Goal: Communication & Community: Answer question/provide support

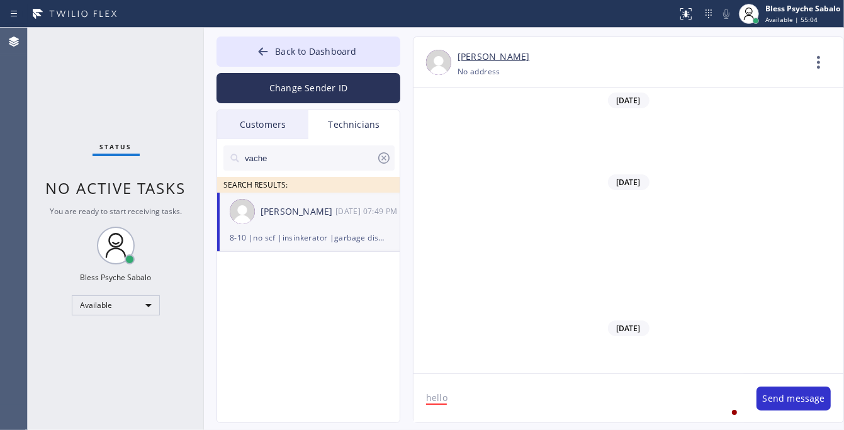
scroll to position [15115, 0]
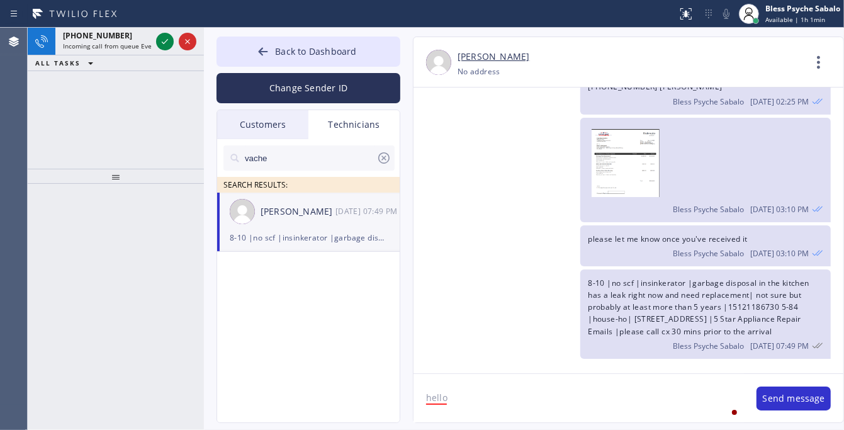
drag, startPoint x: 427, startPoint y: 306, endPoint x: 332, endPoint y: 255, distance: 107.3
click at [428, 306] on div "8-10 |no scf |insinkerator |garbage disposal in the kitchen has a leak right no…" at bounding box center [622, 313] width 417 height 89
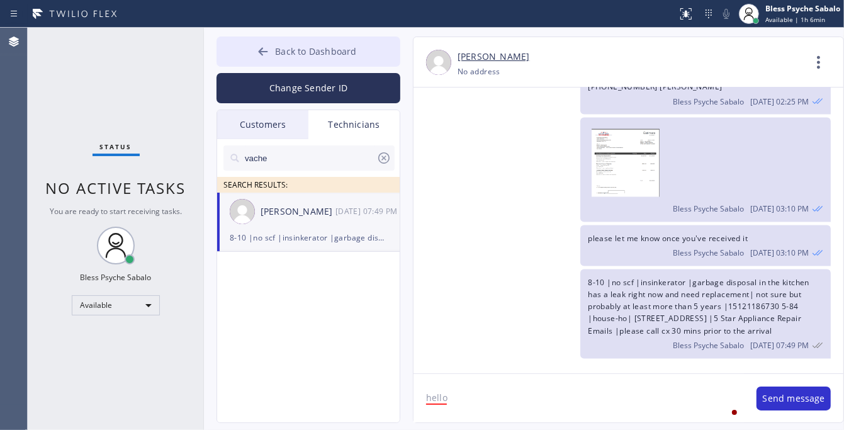
drag, startPoint x: 444, startPoint y: 125, endPoint x: 363, endPoint y: 60, distance: 103.5
click at [443, 125] on div "Bless Psyche Sabalo [DATE] 03:10 PM" at bounding box center [622, 170] width 417 height 104
click at [344, 54] on span "Back to Dashboard" at bounding box center [315, 51] width 81 height 12
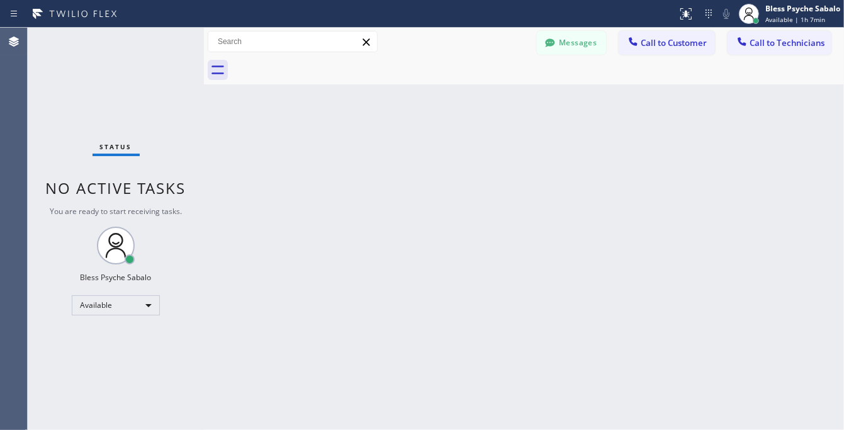
click at [727, 337] on div "Back to Dashboard Change Sender ID Customers Technicians CA [PERSON_NAME] [DATE…" at bounding box center [524, 229] width 640 height 402
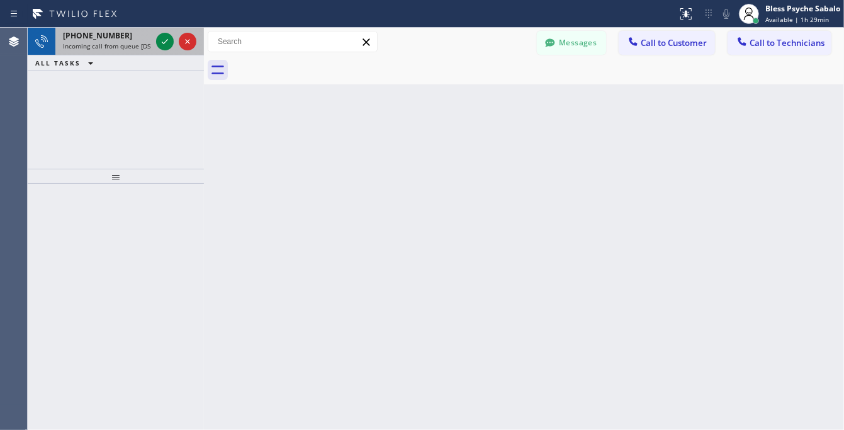
click at [101, 32] on span "[PHONE_NUMBER]" at bounding box center [97, 35] width 69 height 11
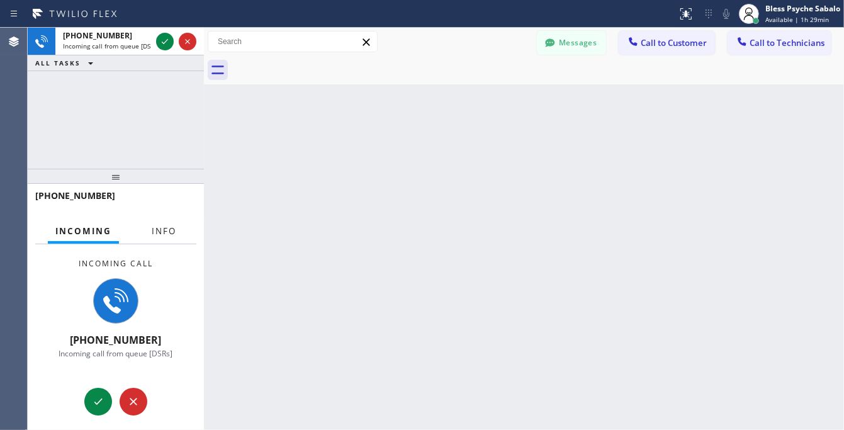
click at [179, 234] on button "Info" at bounding box center [164, 231] width 40 height 25
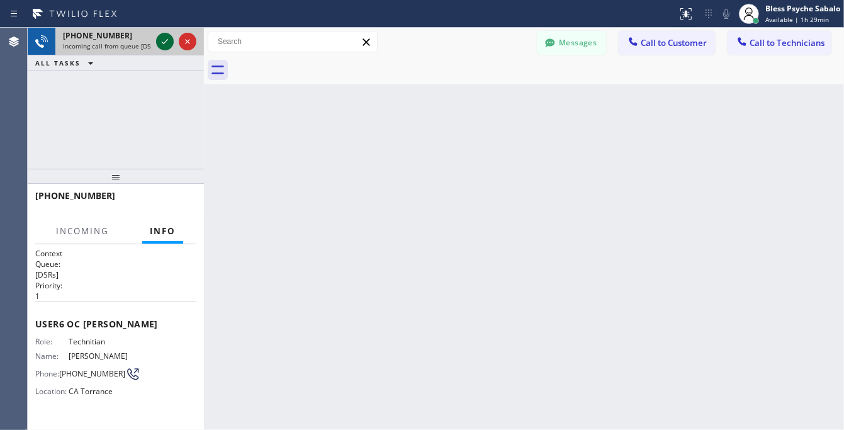
click at [161, 35] on icon at bounding box center [164, 41] width 15 height 15
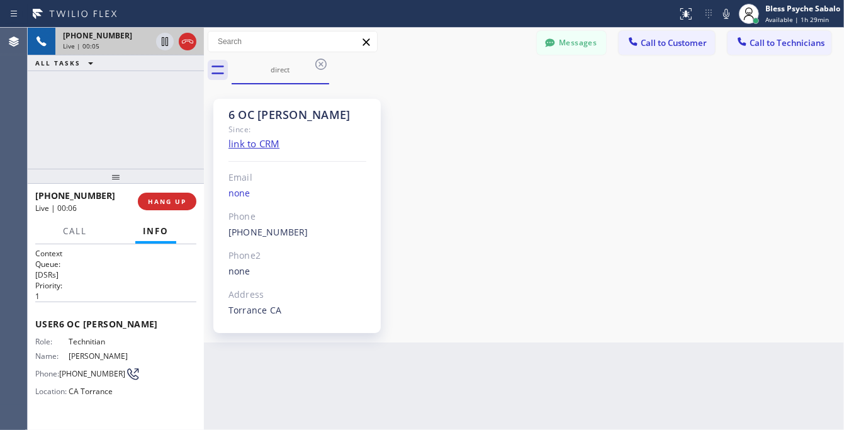
click at [667, 161] on div "6 OC [PERSON_NAME] Since: link to CRM Email none Phone [PHONE_NUMBER] Outbound …" at bounding box center [524, 213] width 634 height 252
drag, startPoint x: 323, startPoint y: 61, endPoint x: 434, endPoint y: 76, distance: 112.4
click at [322, 61] on icon at bounding box center [320, 64] width 15 height 15
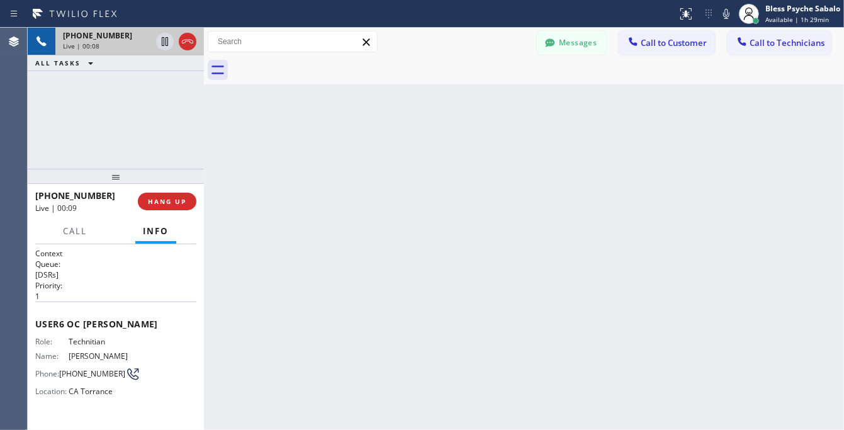
click at [461, 82] on div at bounding box center [538, 70] width 612 height 28
click at [293, 35] on input "text" at bounding box center [292, 41] width 169 height 20
click at [339, 208] on div "Back to Dashboard Change Sender ID Customers Technicians CA [PERSON_NAME] [DATE…" at bounding box center [524, 229] width 640 height 402
click at [555, 184] on div "Back to Dashboard Change Sender ID Customers Technicians CA [PERSON_NAME] [DATE…" at bounding box center [524, 229] width 640 height 402
click at [413, 205] on div "Back to Dashboard Change Sender ID Customers Technicians CA [PERSON_NAME] [DATE…" at bounding box center [524, 229] width 640 height 402
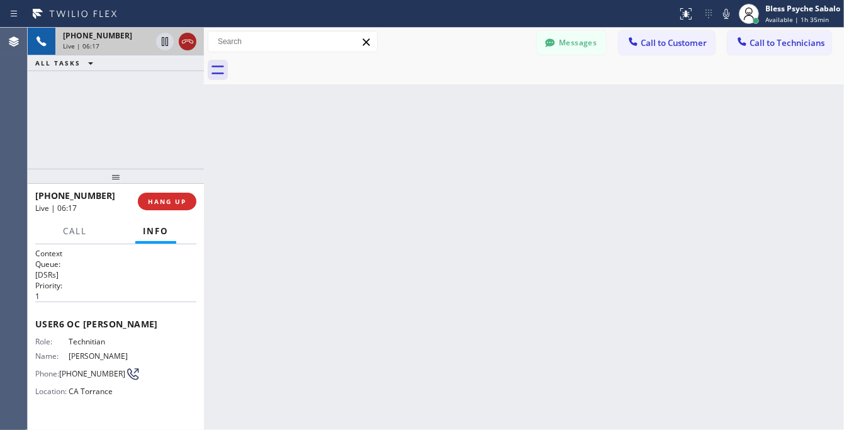
click at [190, 46] on icon at bounding box center [187, 41] width 15 height 15
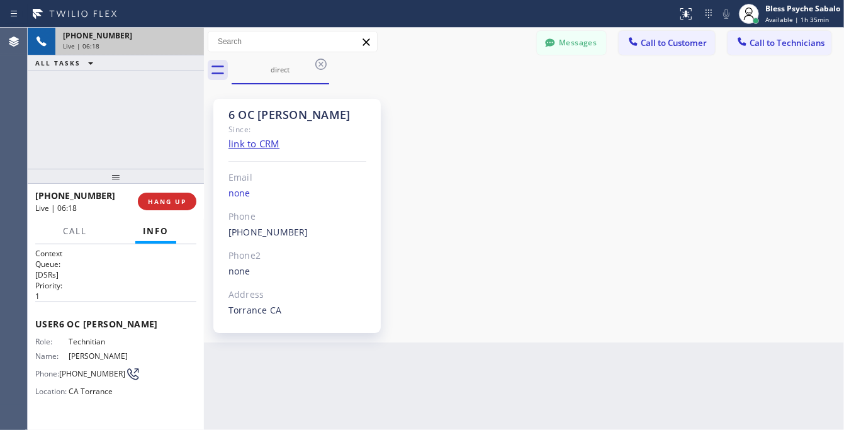
scroll to position [2631, 0]
click at [460, 143] on div "6 OC [PERSON_NAME] Since: link to CRM Email none Phone [PHONE_NUMBER] Outbound …" at bounding box center [524, 213] width 634 height 252
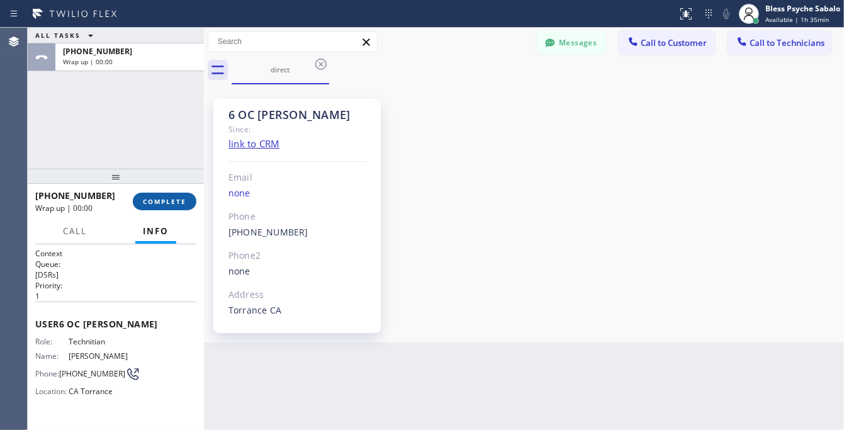
click at [168, 203] on span "COMPLETE" at bounding box center [164, 201] width 43 height 9
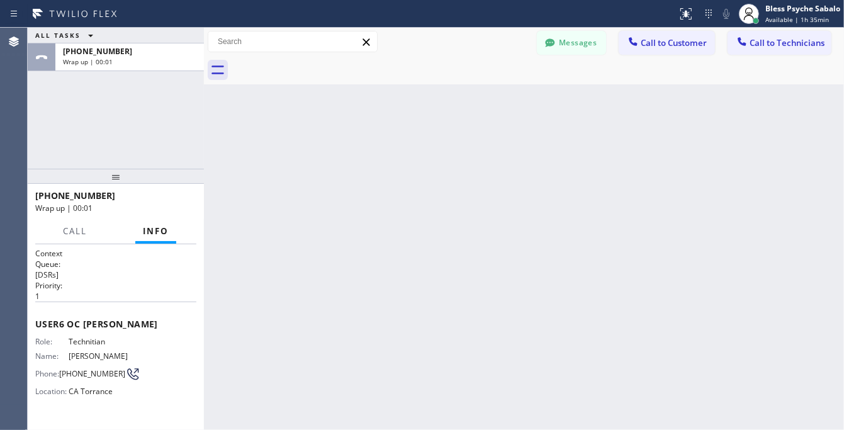
click at [558, 151] on div "Back to Dashboard Change Sender ID Customers Technicians CA [PERSON_NAME] [DATE…" at bounding box center [524, 229] width 640 height 402
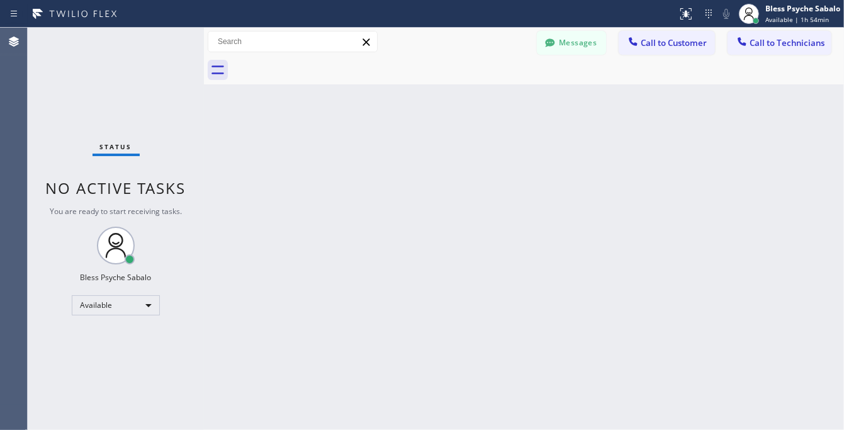
click at [497, 108] on div "Back to Dashboard Change Sender ID Customers Technicians CA [PERSON_NAME] [DATE…" at bounding box center [524, 229] width 640 height 402
click at [188, 137] on div "Status No active tasks You are ready to start receiving tasks. Bless Psyche Sab…" at bounding box center [116, 229] width 176 height 402
drag, startPoint x: 451, startPoint y: 94, endPoint x: 486, endPoint y: 35, distance: 68.6
click at [451, 94] on div "Back to Dashboard Change Sender ID Customers Technicians CA [PERSON_NAME] [DATE…" at bounding box center [524, 229] width 640 height 402
click at [291, 218] on div "Back to Dashboard Change Sender ID Customers Technicians CA [PERSON_NAME] [DATE…" at bounding box center [524, 229] width 640 height 402
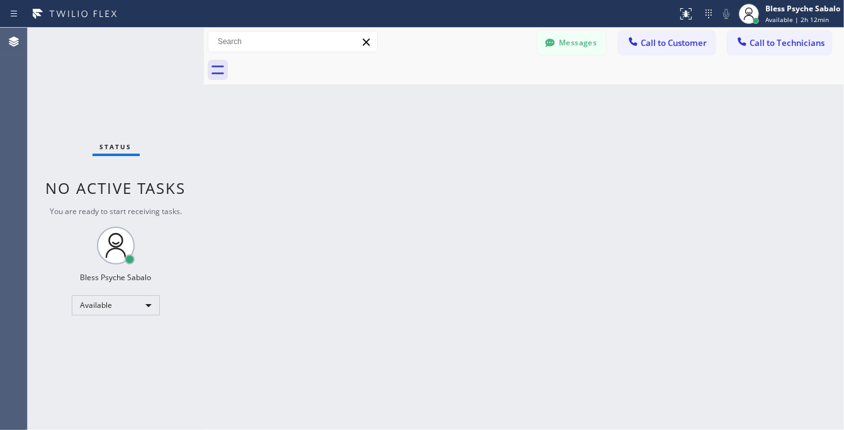
drag, startPoint x: 347, startPoint y: 111, endPoint x: 200, endPoint y: 0, distance: 184.8
click at [348, 111] on div "Back to Dashboard Change Sender ID Customers Technicians CA [PERSON_NAME] [DATE…" at bounding box center [524, 229] width 640 height 402
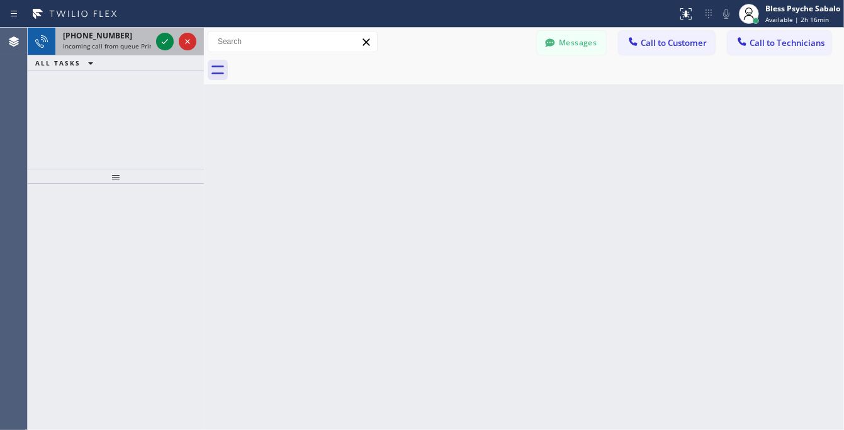
click at [104, 48] on span "Incoming call from queue Primary PL" at bounding box center [118, 46] width 110 height 9
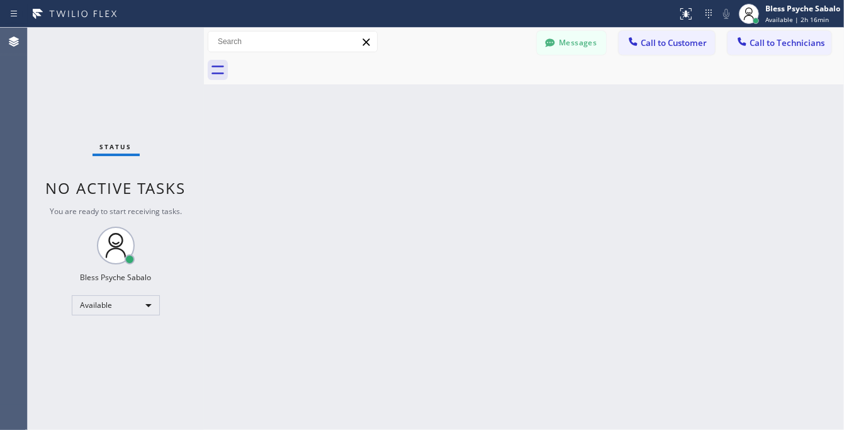
drag, startPoint x: 80, startPoint y: 339, endPoint x: 138, endPoint y: 344, distance: 58.8
drag, startPoint x: 365, startPoint y: 291, endPoint x: 507, endPoint y: 152, distance: 198.5
click at [367, 291] on div "Back to Dashboard Change Sender ID Customers Technicians CA [PERSON_NAME] [DATE…" at bounding box center [524, 229] width 640 height 402
click at [598, 43] on button "Messages" at bounding box center [571, 43] width 69 height 24
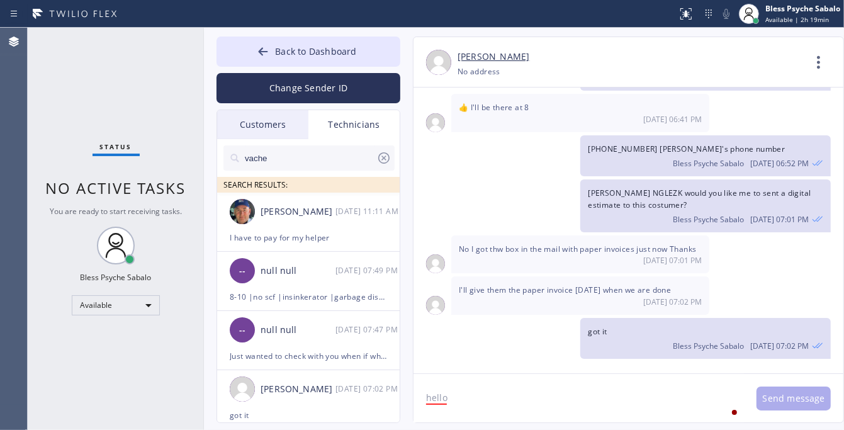
click at [373, 116] on div "Technicians" at bounding box center [353, 124] width 91 height 29
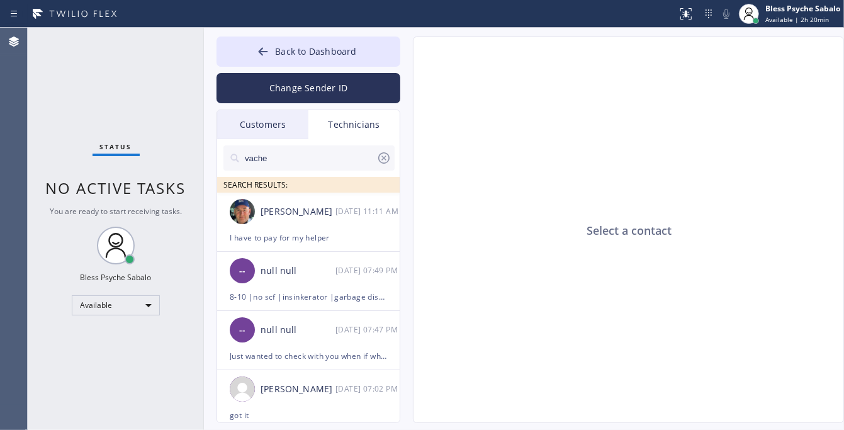
click at [504, 225] on div "Select a contact" at bounding box center [629, 230] width 431 height 386
click at [404, 238] on div "Select a contact Outbound call Technician Search Technician Your caller id phon…" at bounding box center [615, 230] width 431 height 386
click at [293, 64] on button "Back to Dashboard" at bounding box center [309, 52] width 184 height 30
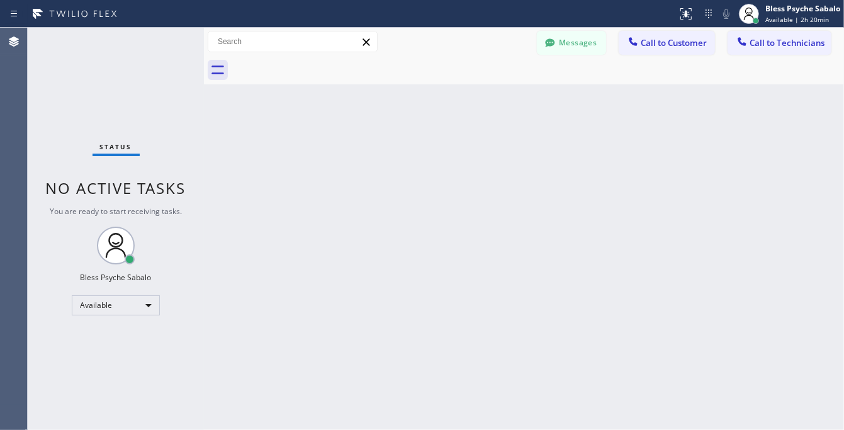
click at [542, 108] on div "Back to Dashboard Change Sender ID Customers Technicians CA [PERSON_NAME] [DATE…" at bounding box center [524, 229] width 640 height 402
click at [623, 43] on button "Call to Customer" at bounding box center [667, 43] width 96 height 24
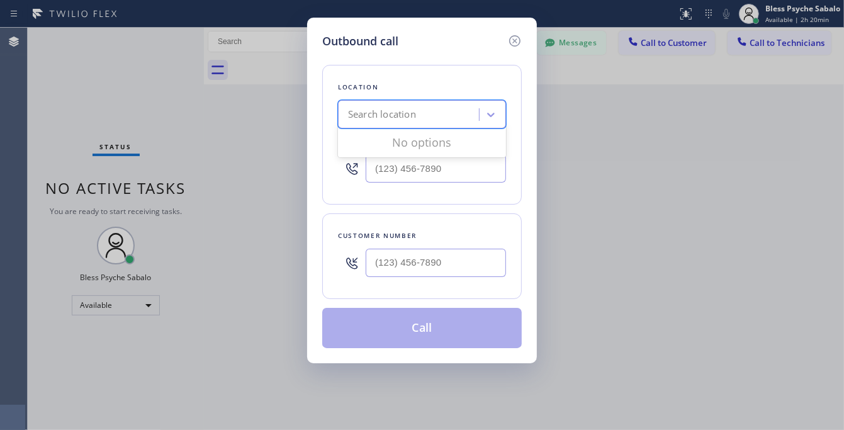
click at [463, 104] on div "Search location" at bounding box center [410, 115] width 137 height 22
paste input "Oasis Plumbers [GEOGRAPHIC_DATA][PERSON_NAME]"
type input "Oasis Plumbers [GEOGRAPHIC_DATA][PERSON_NAME]"
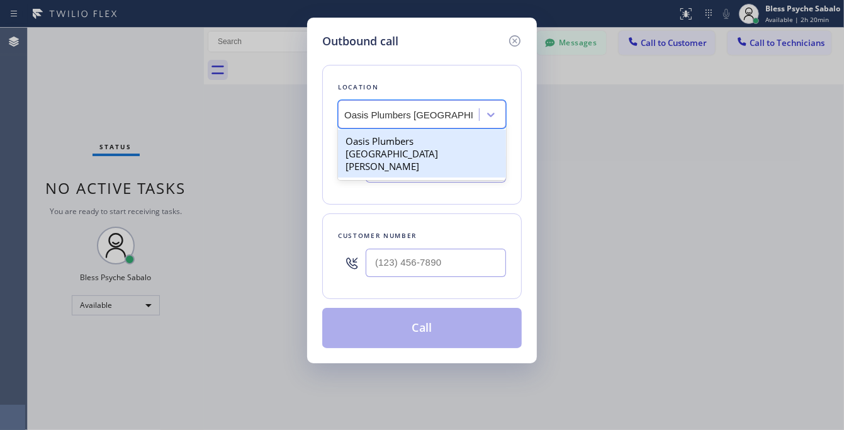
click at [456, 140] on div "Oasis Plumbers [GEOGRAPHIC_DATA][PERSON_NAME]" at bounding box center [422, 154] width 168 height 48
type input "[PHONE_NUMBER]"
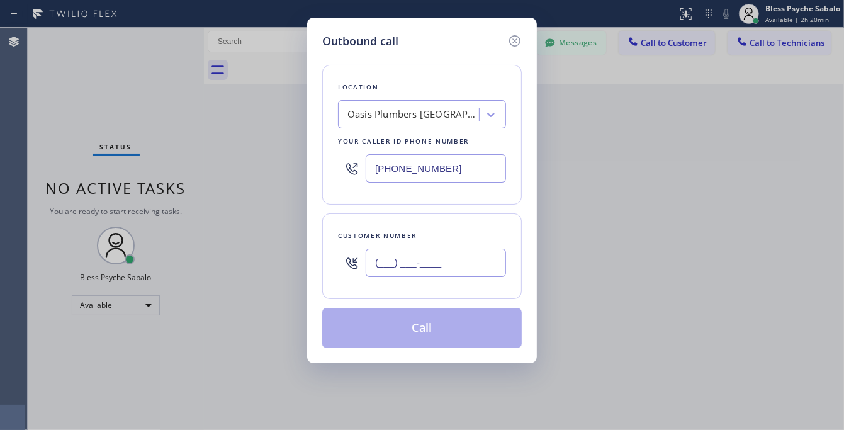
click at [461, 271] on input "(___) ___-____" at bounding box center [436, 263] width 140 height 28
paste input "626) 475-3504"
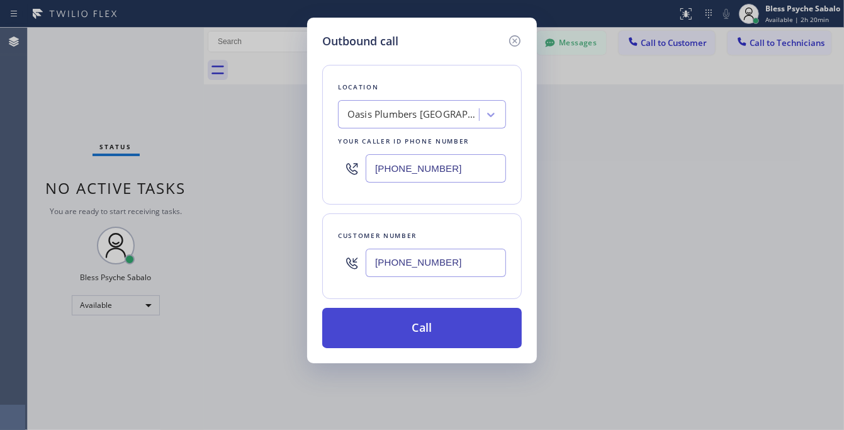
type input "[PHONE_NUMBER]"
click at [452, 329] on button "Call" at bounding box center [422, 328] width 200 height 40
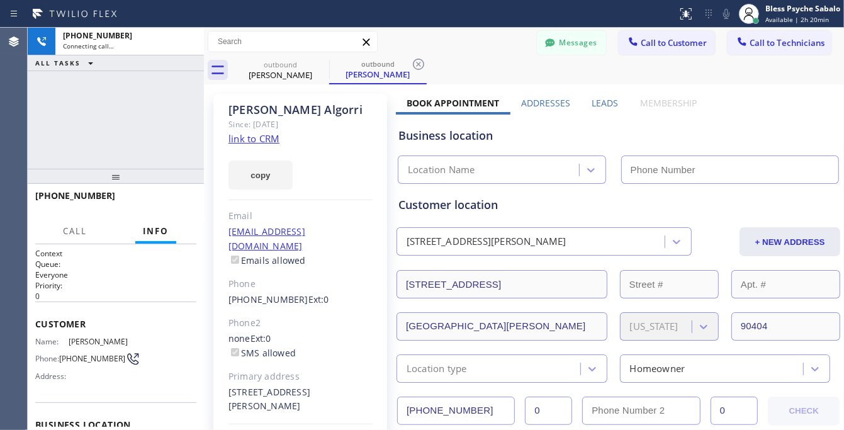
scroll to position [354, 0]
type input "[PHONE_NUMBER]"
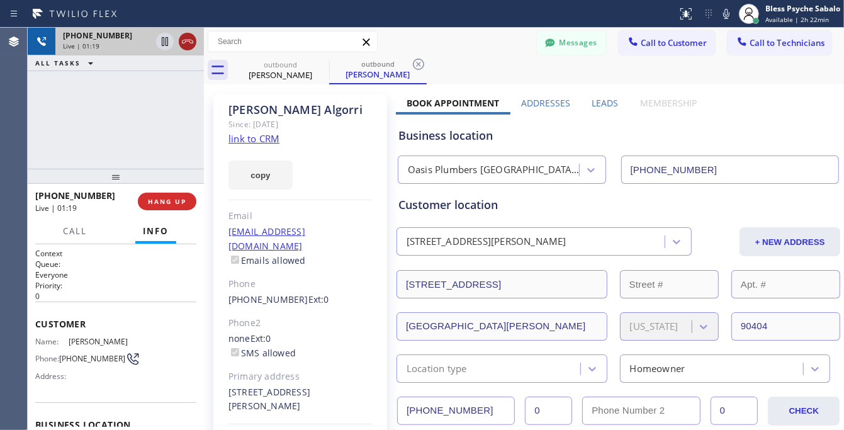
click at [183, 45] on icon at bounding box center [187, 41] width 15 height 15
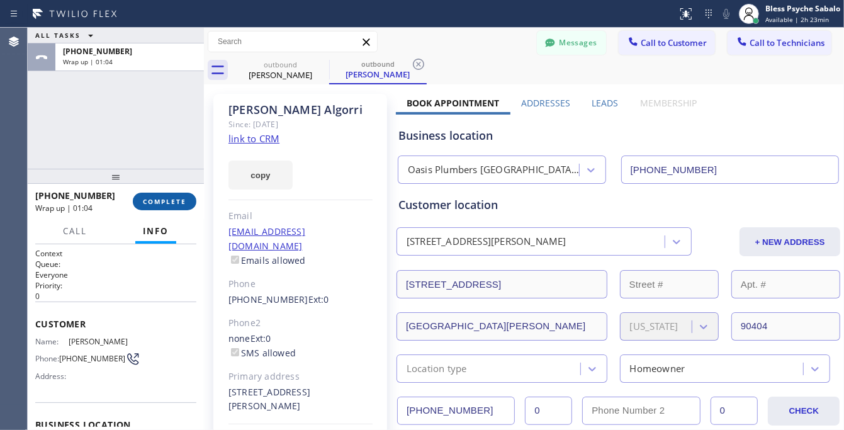
click at [171, 198] on span "COMPLETE" at bounding box center [164, 201] width 43 height 9
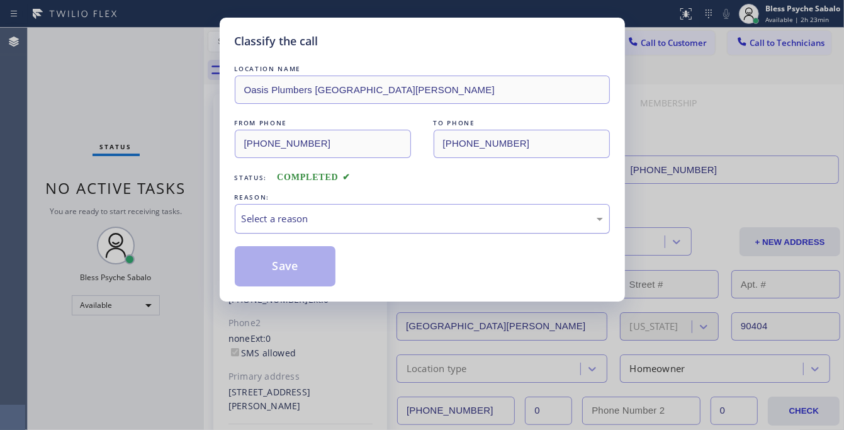
click at [303, 216] on div "Select a reason" at bounding box center [422, 219] width 361 height 14
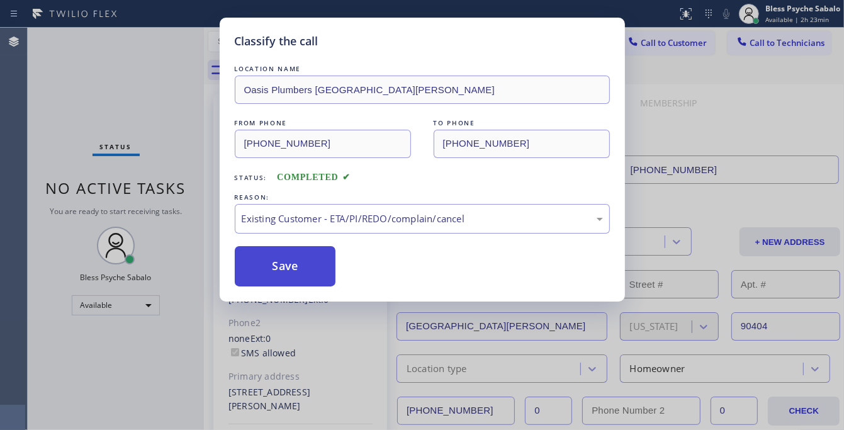
click at [278, 274] on button "Save" at bounding box center [285, 266] width 101 height 40
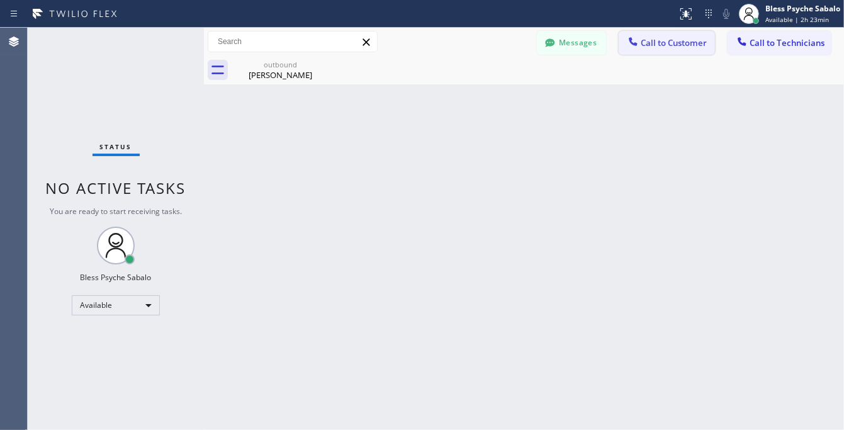
click at [682, 39] on span "Call to Customer" at bounding box center [674, 42] width 66 height 11
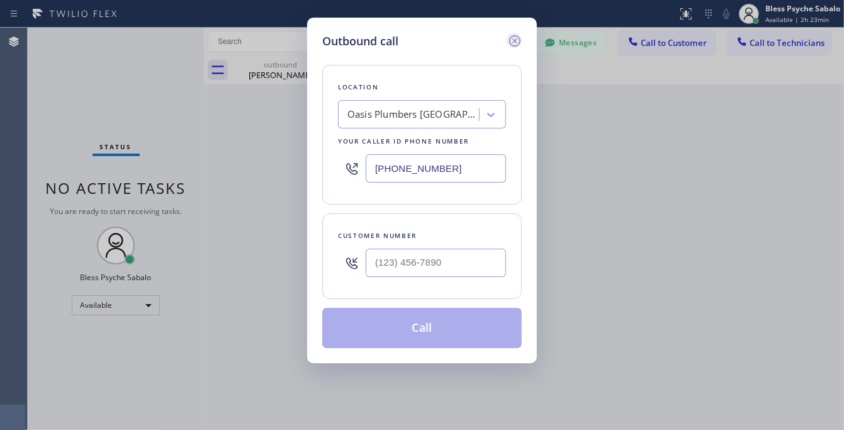
click at [517, 37] on icon at bounding box center [514, 40] width 15 height 15
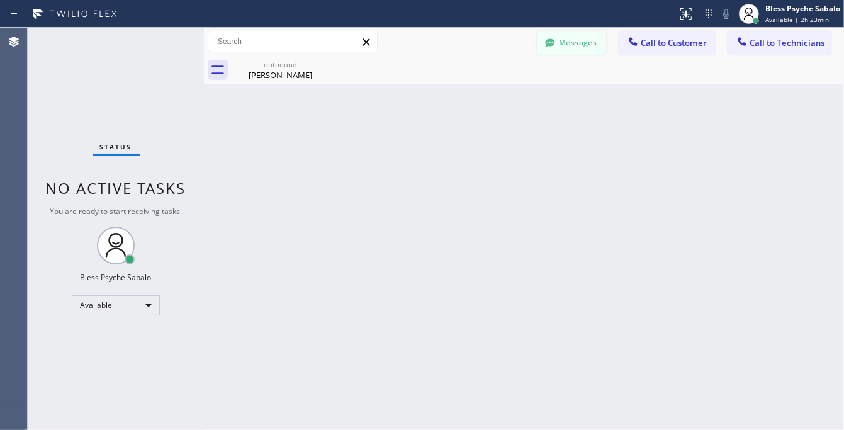
click at [544, 99] on div "Back to Dashboard Change Sender ID Customers Technicians CA [PERSON_NAME] [DATE…" at bounding box center [524, 229] width 640 height 402
click at [554, 39] on icon at bounding box center [550, 43] width 13 height 13
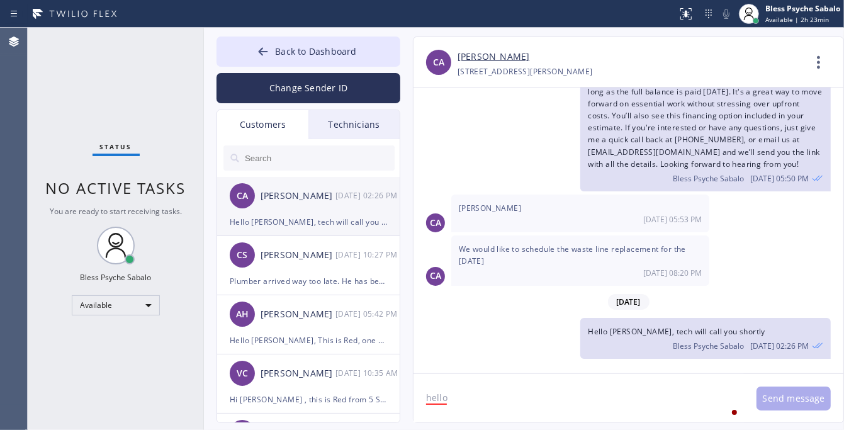
click at [332, 220] on div "Hello [PERSON_NAME], tech will call you shortly" at bounding box center [308, 222] width 157 height 14
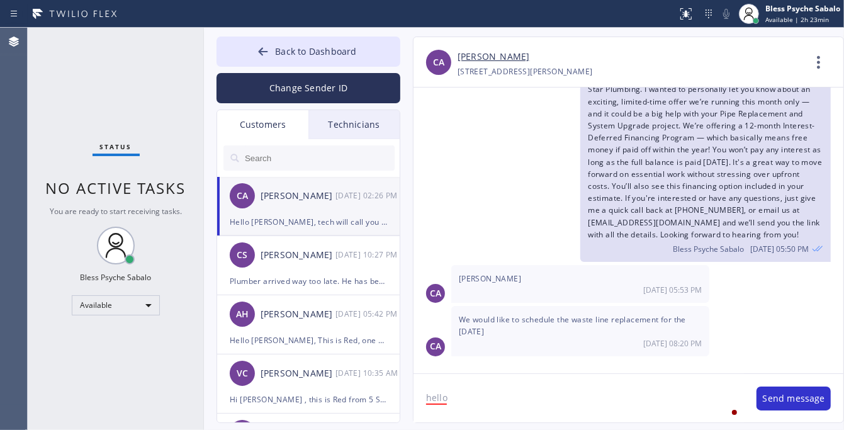
scroll to position [354, 0]
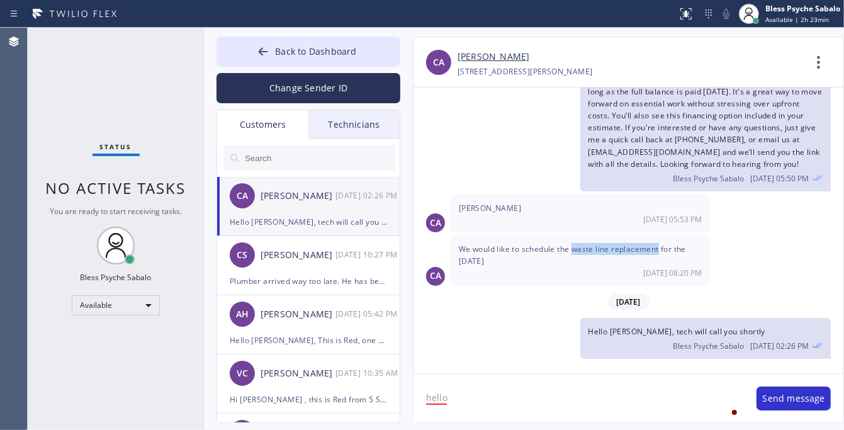
drag, startPoint x: 573, startPoint y: 247, endPoint x: 660, endPoint y: 252, distance: 87.0
click at [660, 252] on span "We would like to schedule the waste line replacement for the [DATE]" at bounding box center [572, 255] width 227 height 23
copy span "waste line replacement"
drag, startPoint x: 180, startPoint y: 137, endPoint x: 166, endPoint y: 101, distance: 38.7
click at [180, 137] on div "Status No active tasks You are ready to start receiving tasks. Bless Psyche Sab…" at bounding box center [116, 229] width 176 height 402
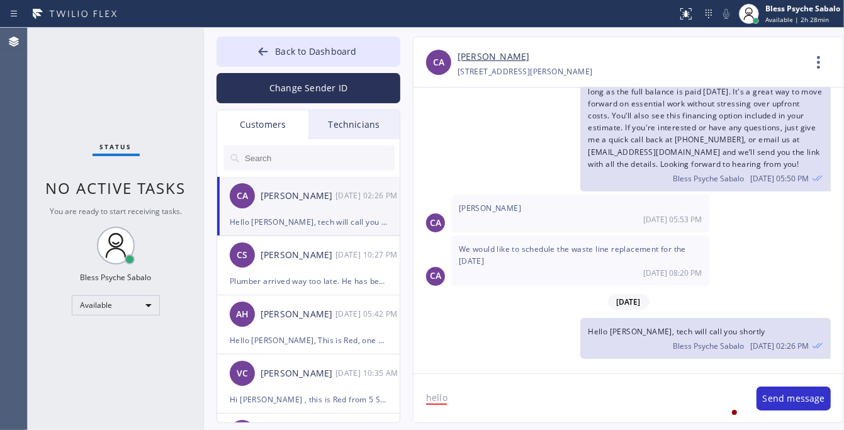
click at [470, 132] on div "Hello [PERSON_NAME], This is Red, one of the managers at 5 Star Plumbing. I wan…" at bounding box center [622, 92] width 417 height 198
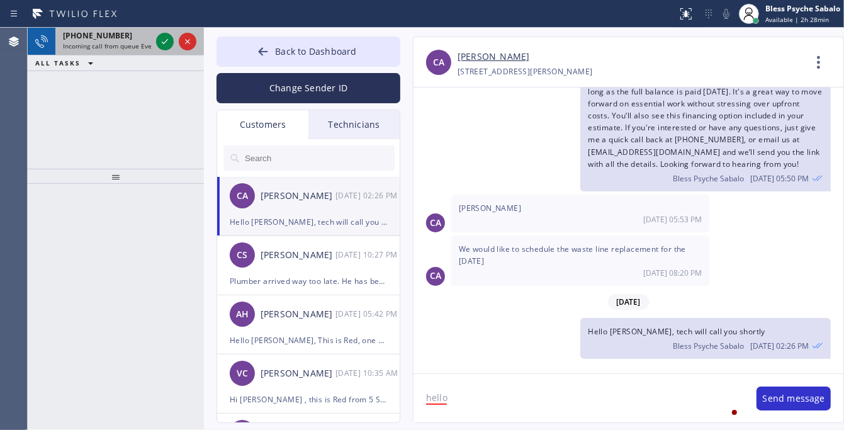
click at [117, 48] on span "Incoming call from queue Everybody" at bounding box center [117, 46] width 109 height 9
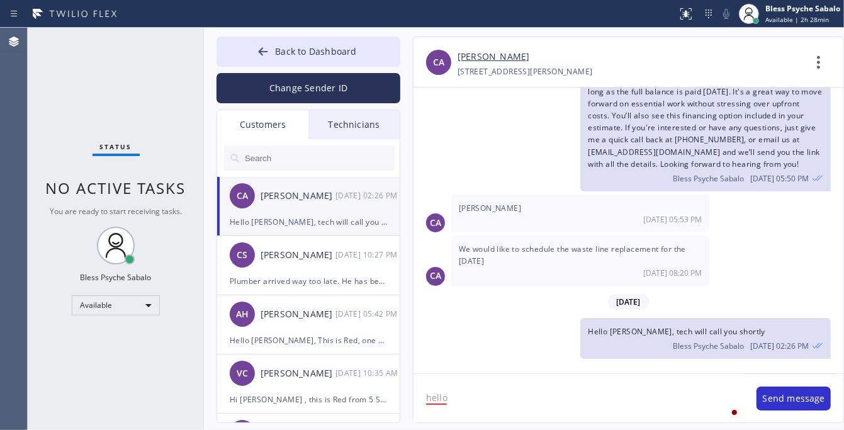
click at [98, 180] on span "No active tasks" at bounding box center [116, 188] width 140 height 21
click at [826, 48] on icon at bounding box center [819, 62] width 30 height 30
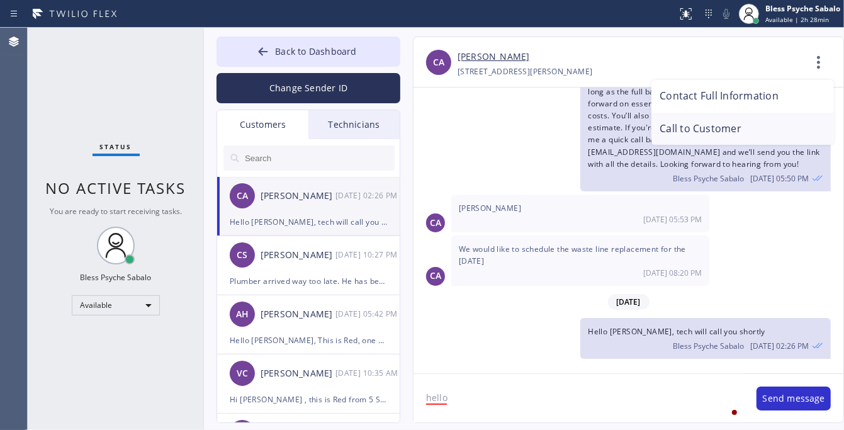
click at [714, 121] on li "Call to Customer" at bounding box center [742, 129] width 183 height 33
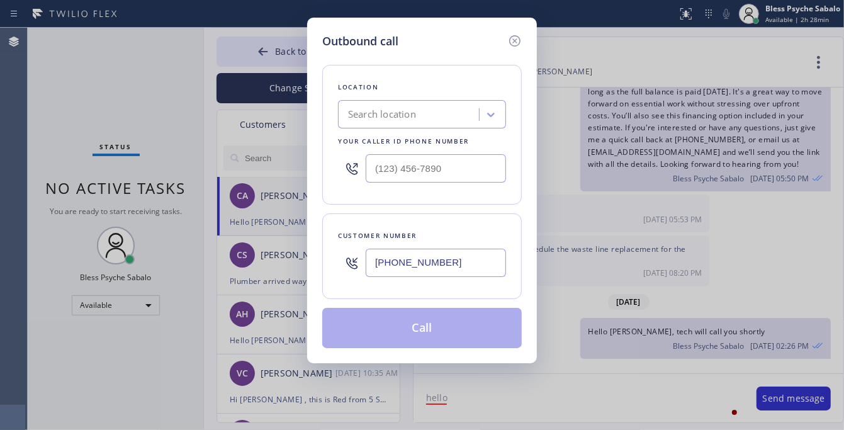
type input "(___) ___-____"
click at [454, 164] on input "(___) ___-____" at bounding box center [436, 168] width 140 height 28
click at [467, 92] on div "Location" at bounding box center [422, 87] width 168 height 13
click at [463, 112] on div "Search location" at bounding box center [410, 115] width 137 height 22
click at [371, 112] on div "Search location" at bounding box center [382, 115] width 68 height 14
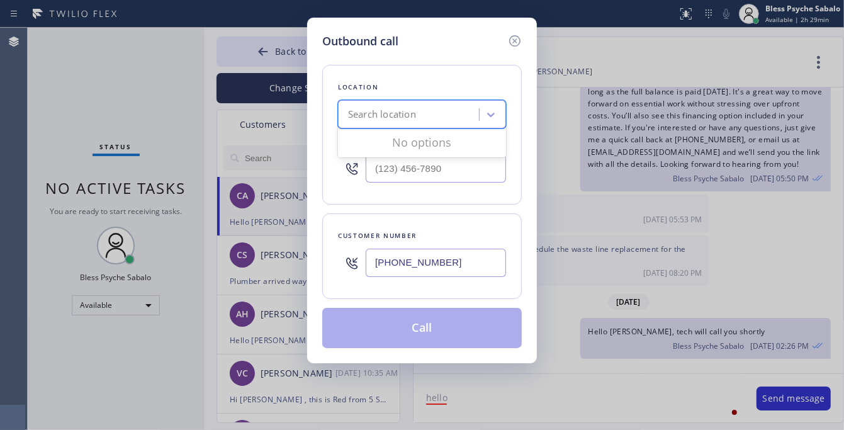
paste input "Oasis Plumbers [GEOGRAPHIC_DATA][PERSON_NAME]"
type input "Oasis Plumbers [GEOGRAPHIC_DATA][PERSON_NAME]"
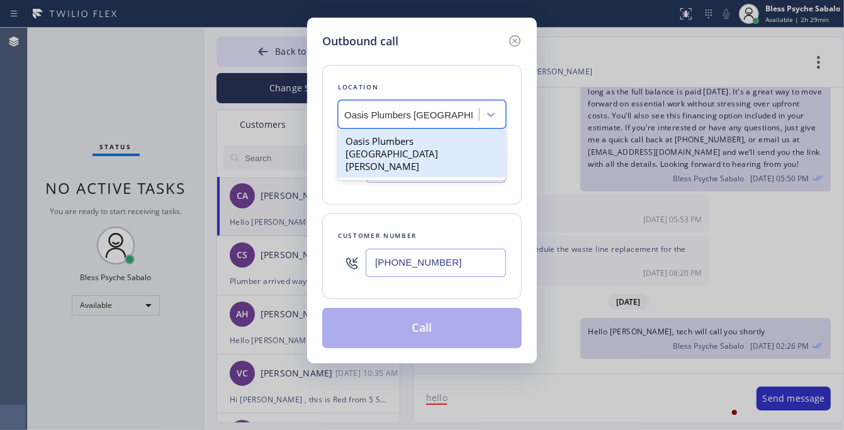
click at [404, 152] on div "Oasis Plumbers [GEOGRAPHIC_DATA][PERSON_NAME]" at bounding box center [422, 154] width 168 height 48
type input "[PHONE_NUMBER]"
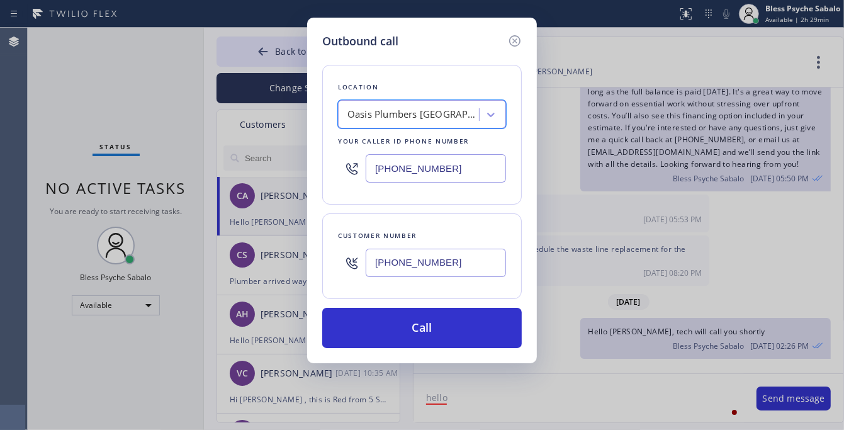
click at [429, 261] on input "[PHONE_NUMBER]" at bounding box center [436, 263] width 140 height 28
click at [442, 113] on div "Oasis Plumbers [GEOGRAPHIC_DATA][PERSON_NAME]" at bounding box center [413, 115] width 132 height 14
click at [439, 113] on div "Oasis Plumbers [GEOGRAPHIC_DATA][PERSON_NAME]" at bounding box center [413, 115] width 132 height 14
click at [439, 112] on div "Oasis Plumbers [GEOGRAPHIC_DATA][PERSON_NAME]" at bounding box center [413, 115] width 132 height 14
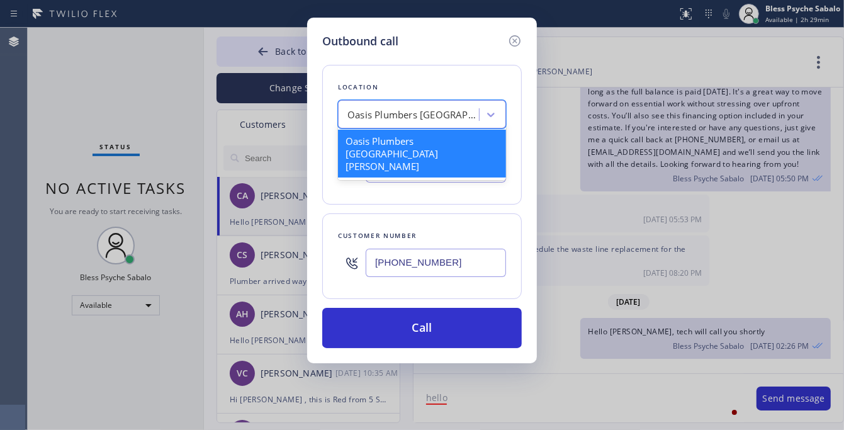
click at [511, 38] on icon at bounding box center [514, 40] width 11 height 11
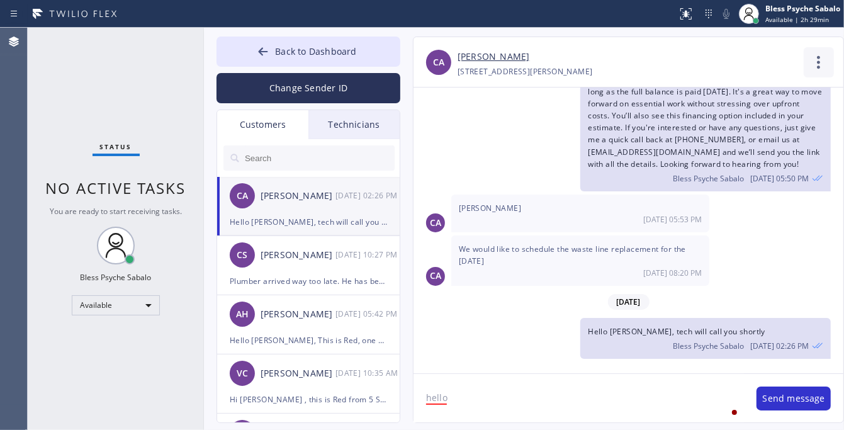
type input "[PHONE_NUMBER]"
click at [815, 57] on icon at bounding box center [819, 62] width 30 height 30
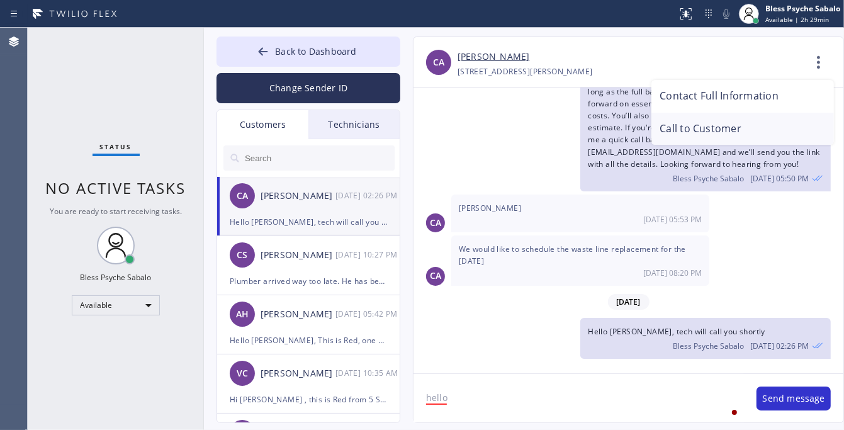
click at [672, 126] on li "Call to Customer" at bounding box center [742, 129] width 183 height 33
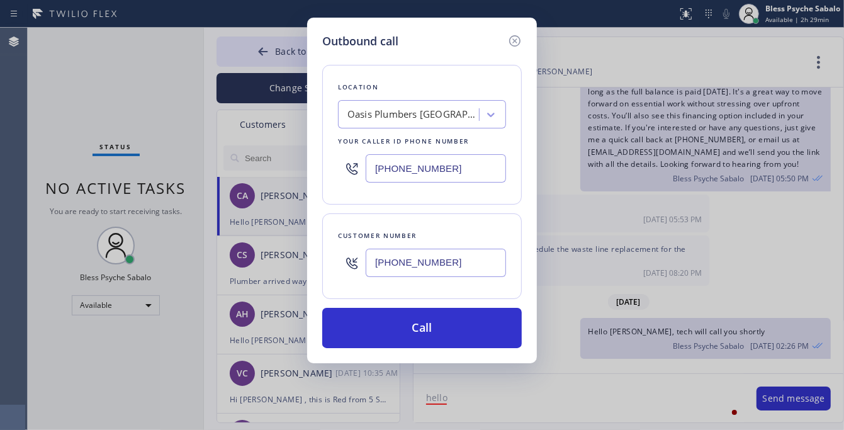
click at [432, 131] on div "Location [GEOGRAPHIC_DATA] [GEOGRAPHIC_DATA][PERSON_NAME] Your caller id phone …" at bounding box center [422, 135] width 200 height 140
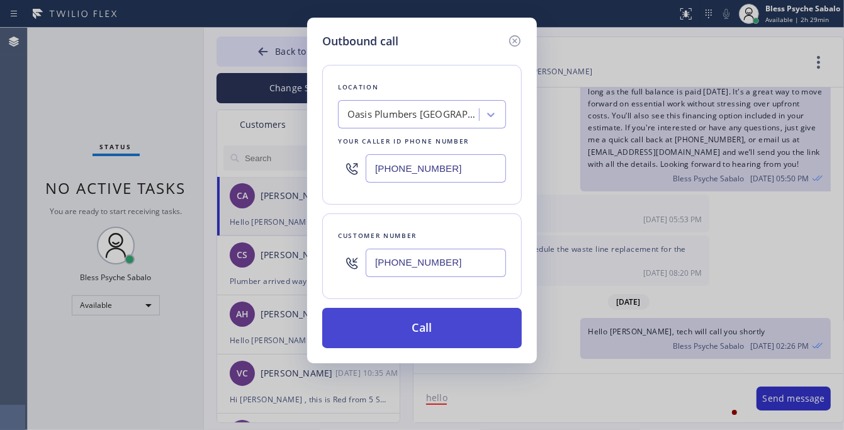
click at [446, 325] on button "Call" at bounding box center [422, 328] width 200 height 40
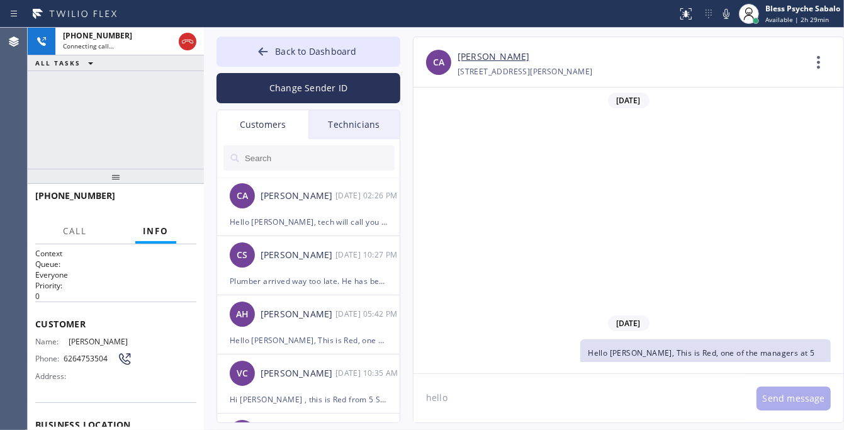
scroll to position [354, 0]
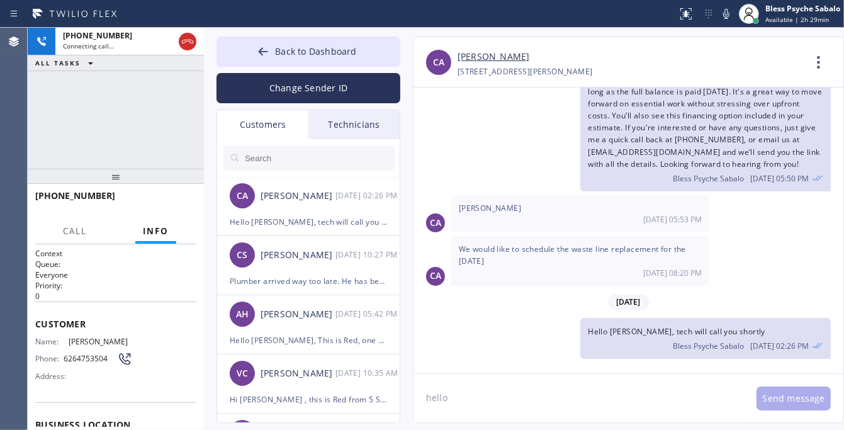
type input "[PHONE_NUMBER]"
click at [164, 193] on button "HANG UP" at bounding box center [167, 202] width 59 height 18
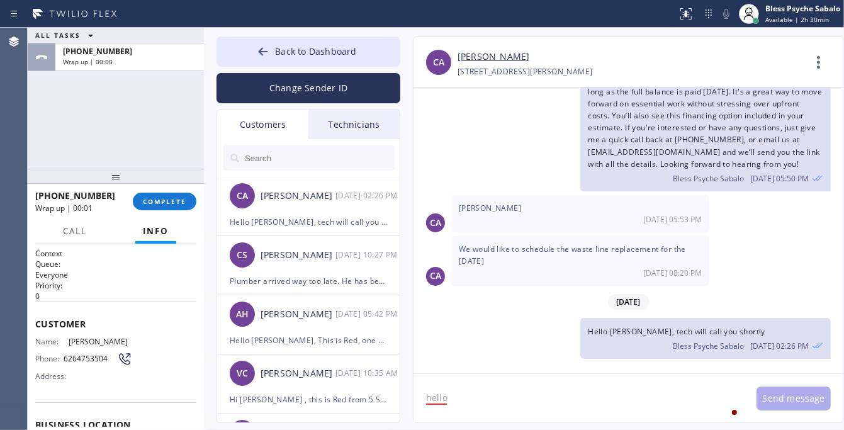
click at [167, 215] on div "[PHONE_NUMBER] Wrap up | 00:01 COMPLETE" at bounding box center [115, 201] width 161 height 33
click at [165, 208] on button "COMPLETE" at bounding box center [165, 202] width 64 height 18
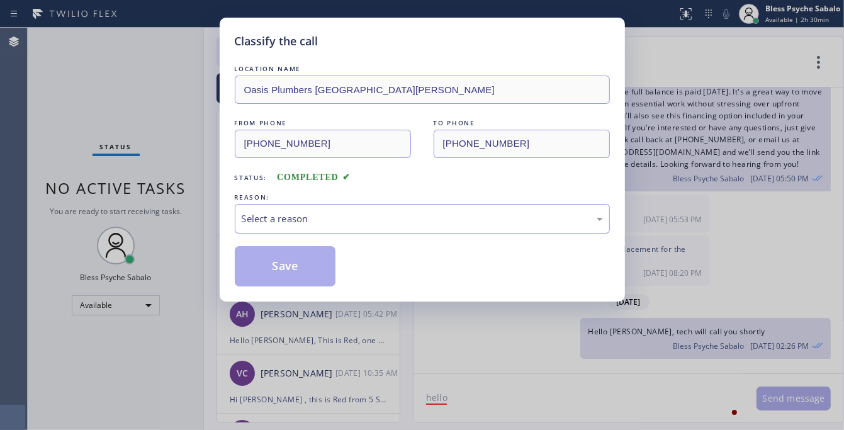
click at [162, 149] on div "Classify the call LOCATION NAME Oasis Plumbers [GEOGRAPHIC_DATA][PERSON_NAME] F…" at bounding box center [422, 215] width 844 height 430
click at [366, 230] on div "Select a reason" at bounding box center [422, 219] width 375 height 30
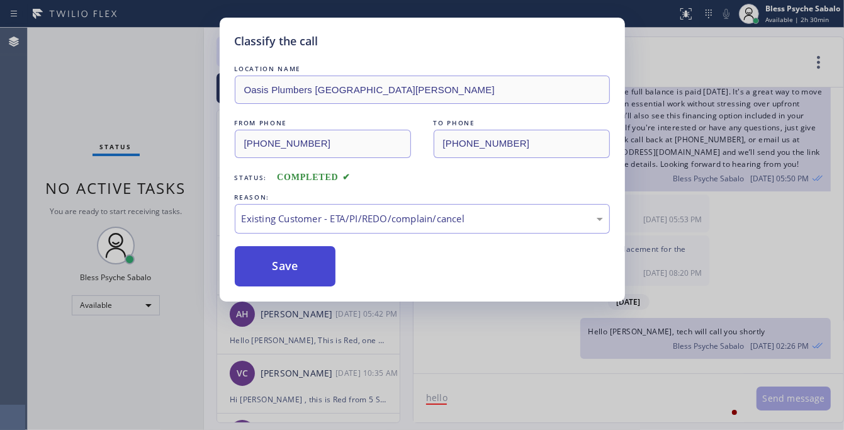
click at [274, 266] on button "Save" at bounding box center [285, 266] width 101 height 40
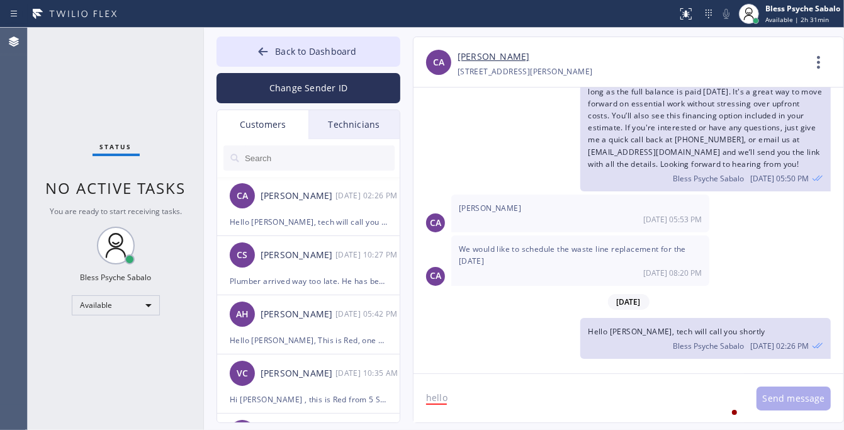
click at [85, 107] on div "Status No active tasks You are ready to start receiving tasks. Bless Psyche Sab…" at bounding box center [116, 229] width 176 height 402
drag, startPoint x: 543, startPoint y: 162, endPoint x: 495, endPoint y: 38, distance: 132.7
click at [543, 162] on div "Hello [PERSON_NAME], This is Red, one of the managers at 5 Star Plumbing. I wan…" at bounding box center [622, 92] width 417 height 198
click at [478, 398] on textarea "hello" at bounding box center [579, 398] width 330 height 48
drag, startPoint x: 411, startPoint y: 397, endPoint x: 473, endPoint y: 397, distance: 61.7
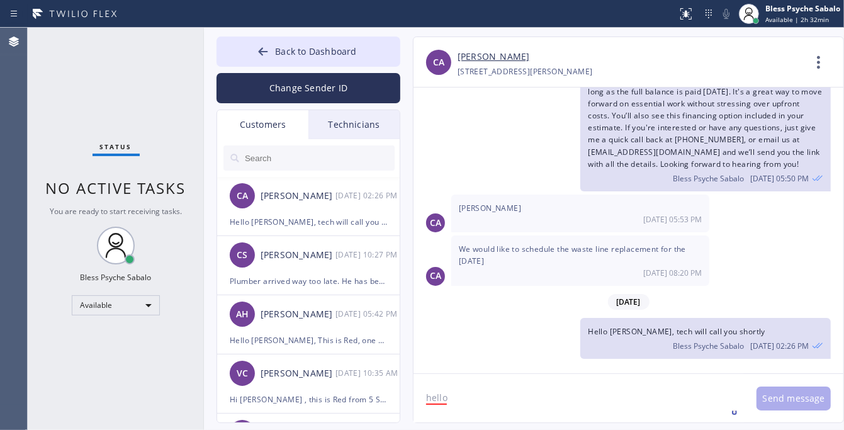
click at [334, 395] on div "Back to Dashboard Change Sender ID Customers Technicians CA [PERSON_NAME] [DATE…" at bounding box center [524, 229] width 640 height 402
click at [605, 85] on div "CA [PERSON_NAME] [PHONE_NUMBER] Choose phone number [PHONE_NUMBER] [STREET_ADDR…" at bounding box center [629, 62] width 430 height 50
click at [436, 168] on div "Hello [PERSON_NAME], This is Red, one of the managers at 5 Star Plumbing. I wan…" at bounding box center [622, 92] width 417 height 198
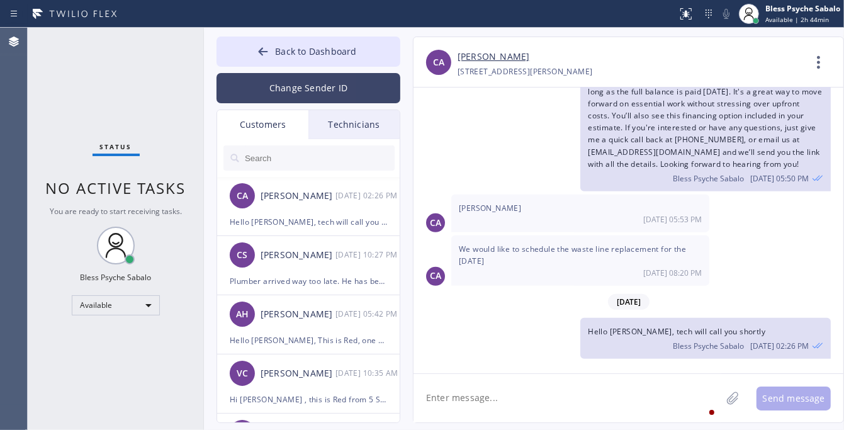
click at [339, 102] on button "Change Sender ID" at bounding box center [309, 88] width 184 height 30
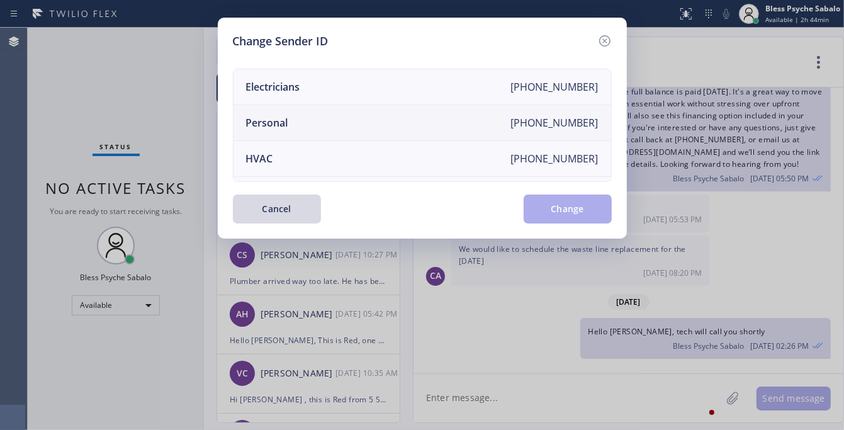
click at [335, 123] on li "Personal [PHONE_NUMBER]" at bounding box center [423, 123] width 378 height 36
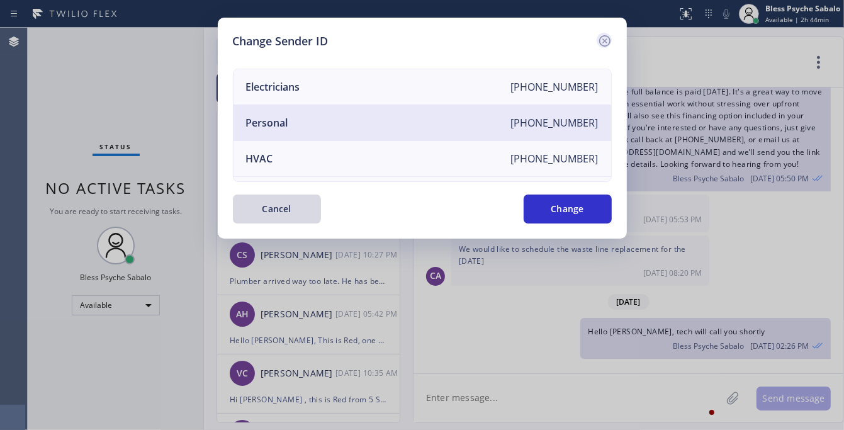
click at [606, 38] on icon at bounding box center [604, 40] width 15 height 15
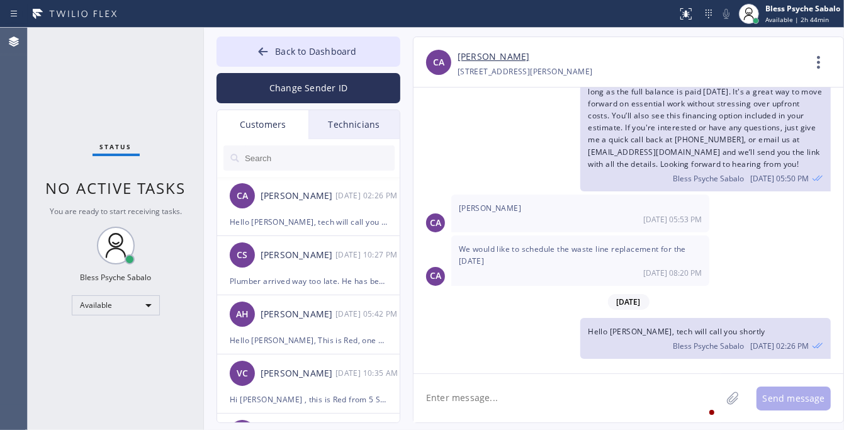
click at [347, 120] on div "Technicians" at bounding box center [353, 124] width 91 height 29
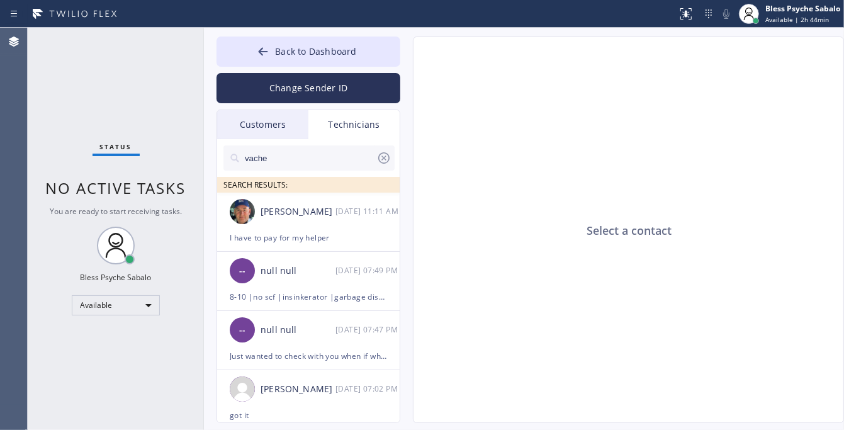
click at [336, 155] on input "vache" at bounding box center [310, 157] width 133 height 25
click at [335, 155] on input "vache" at bounding box center [310, 157] width 133 height 25
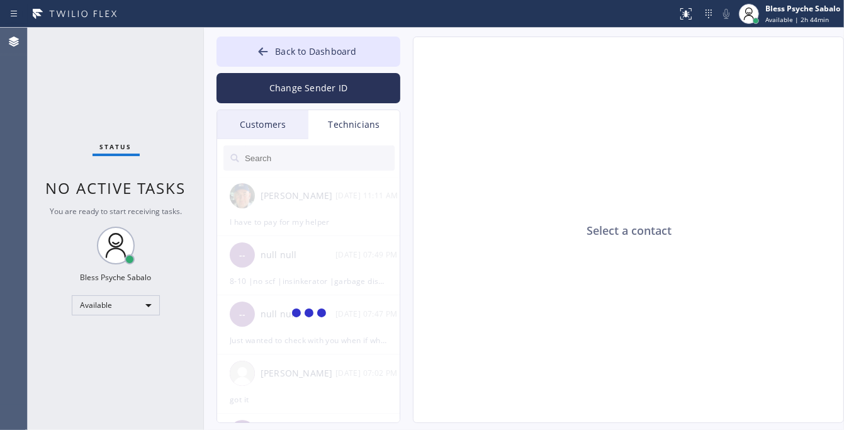
click at [259, 140] on div at bounding box center [309, 158] width 184 height 38
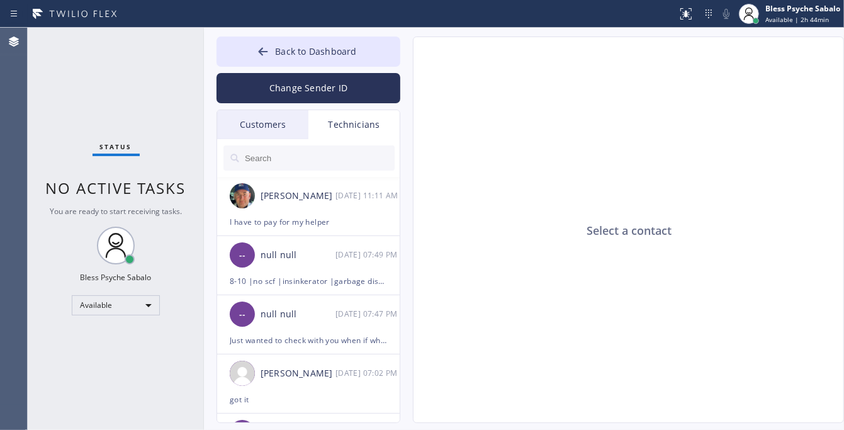
click at [346, 130] on div "Technicians" at bounding box center [353, 124] width 91 height 29
click at [261, 130] on div "Customers" at bounding box center [262, 124] width 91 height 29
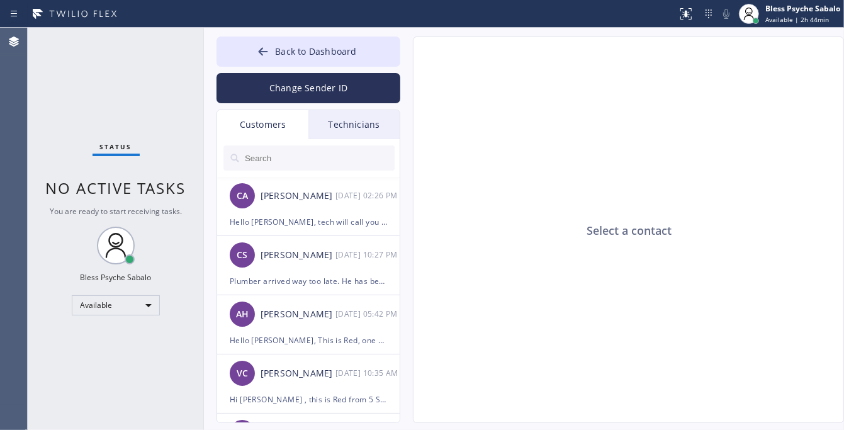
click at [357, 133] on div "Technicians" at bounding box center [353, 124] width 91 height 29
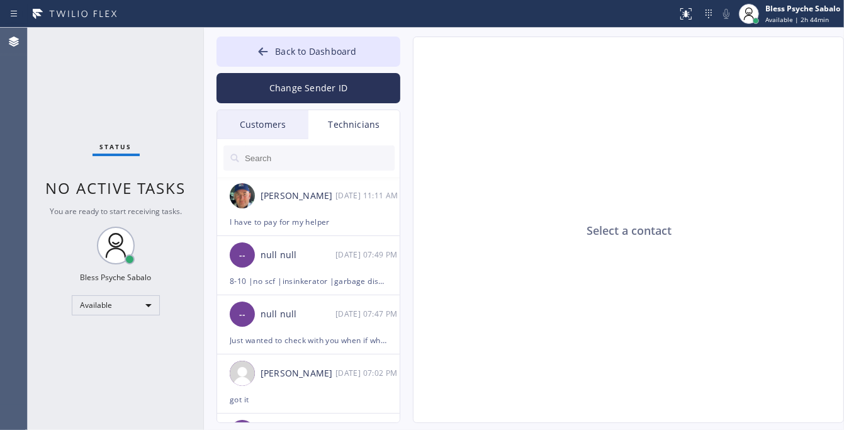
click at [335, 171] on div at bounding box center [309, 158] width 184 height 38
click at [340, 156] on input "text" at bounding box center [319, 157] width 151 height 25
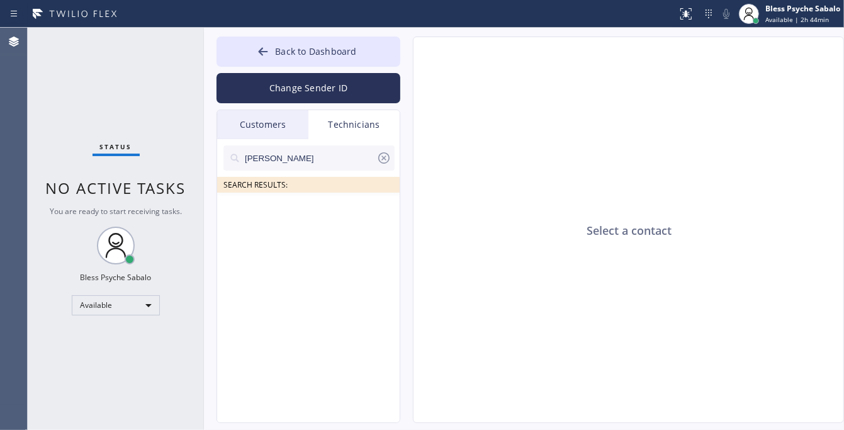
click at [307, 159] on input "[PERSON_NAME]" at bounding box center [310, 157] width 133 height 25
drag, startPoint x: 301, startPoint y: 157, endPoint x: 186, endPoint y: 161, distance: 115.2
click at [169, 162] on div "Status No active tasks You are ready to start receiving tasks. Bless Psyche Sab…" at bounding box center [436, 229] width 816 height 402
type input "[PERSON_NAME]"
click at [305, 215] on div "[PERSON_NAME]" at bounding box center [298, 212] width 75 height 14
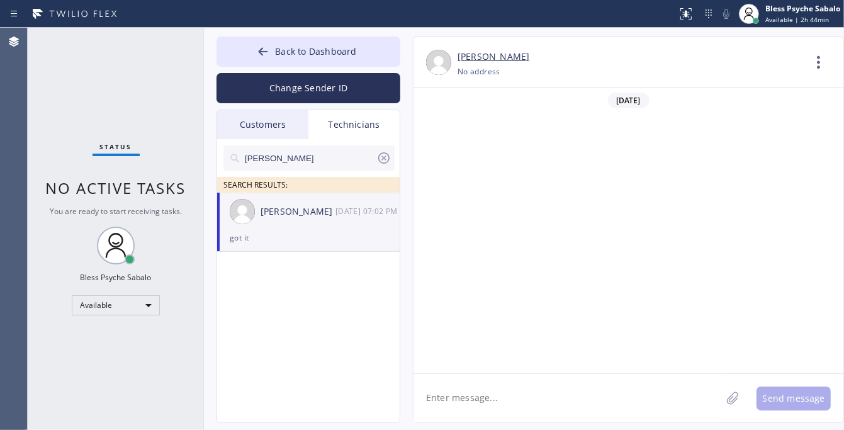
scroll to position [2631, 0]
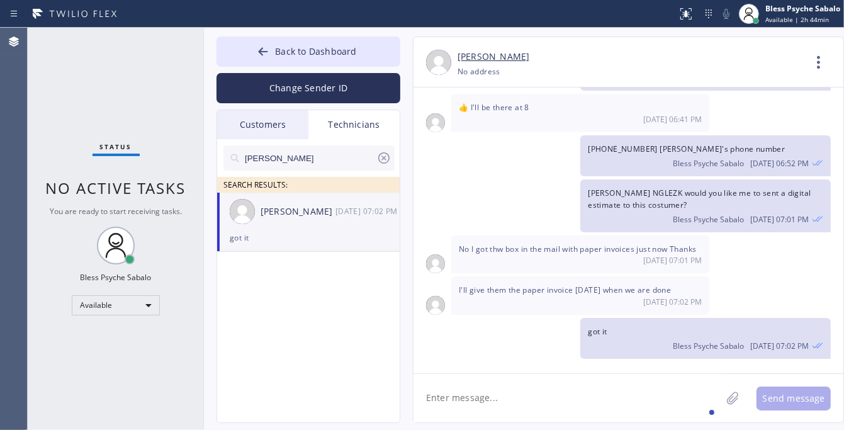
click at [502, 400] on textarea at bounding box center [568, 398] width 308 height 48
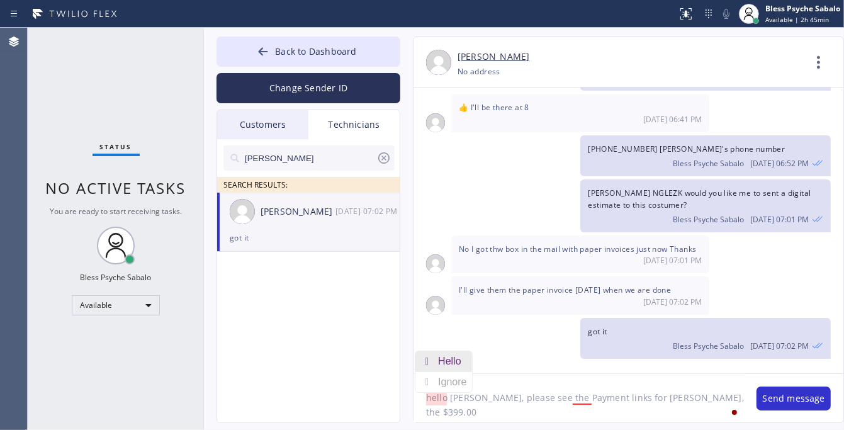
click at [448, 366] on div "Hello" at bounding box center [452, 361] width 28 height 20
click at [599, 354] on div "link" at bounding box center [596, 361] width 20 height 20
click at [702, 397] on textarea "Hello [PERSON_NAME], please see the Payment link for [PERSON_NAME], the $399.00" at bounding box center [579, 398] width 330 height 48
paste textarea "[URL][DOMAIN_NAME]"
type textarea "Hello Mat, please see the Payment link for [PERSON_NAME], the $399.00 [URL][DOM…"
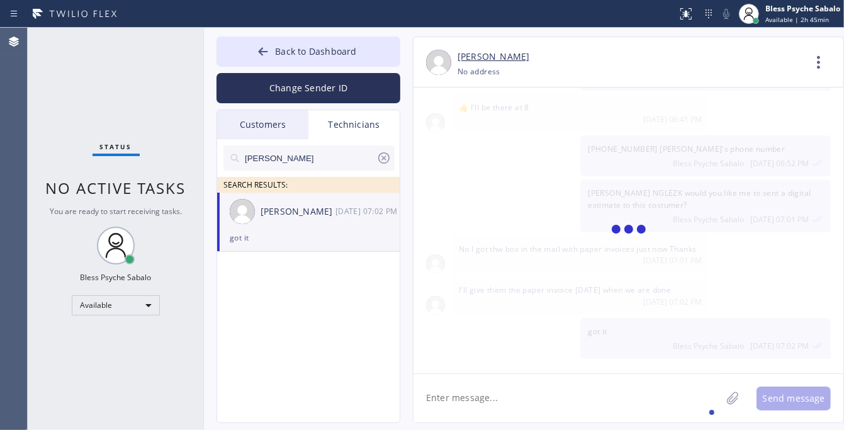
scroll to position [2716, 0]
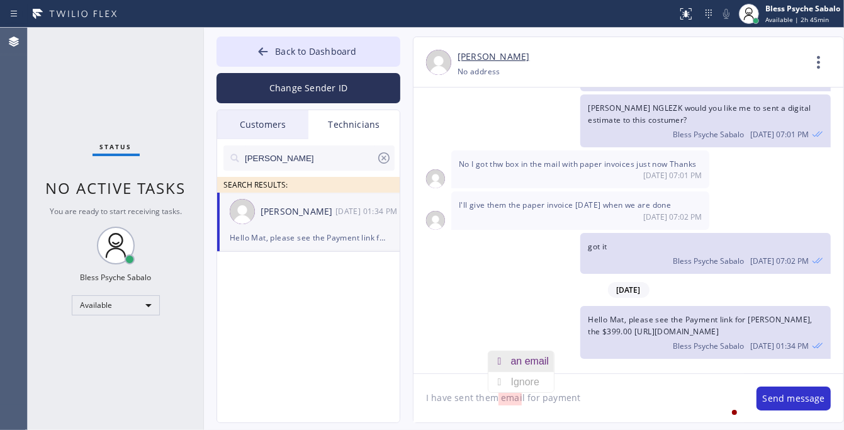
click at [532, 362] on div "an email" at bounding box center [532, 361] width 43 height 20
click at [608, 394] on textarea "I have sent them an email for payment" at bounding box center [579, 398] width 330 height 48
type textarea "I have sent them an email for payment links as well and the invoice"
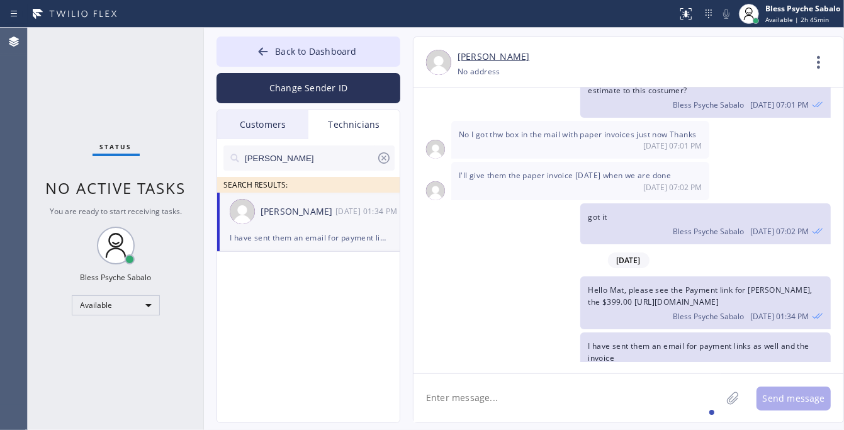
scroll to position [2772, 0]
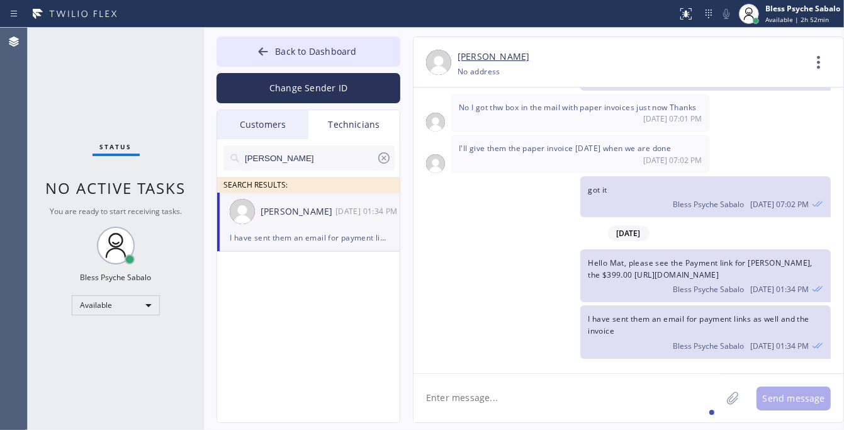
click at [524, 178] on div "got it Bless Psyche Sabalo [DATE] 07:02 PM" at bounding box center [622, 196] width 417 height 41
click at [332, 62] on button "Back to Dashboard" at bounding box center [309, 52] width 184 height 30
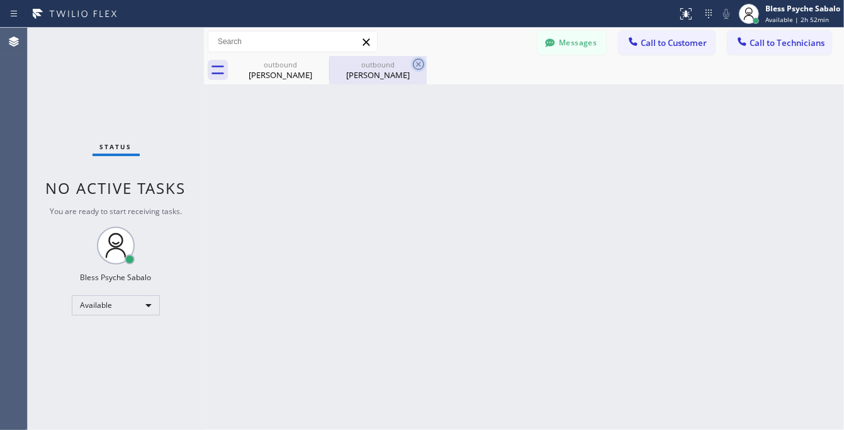
click at [419, 64] on icon at bounding box center [418, 64] width 11 height 11
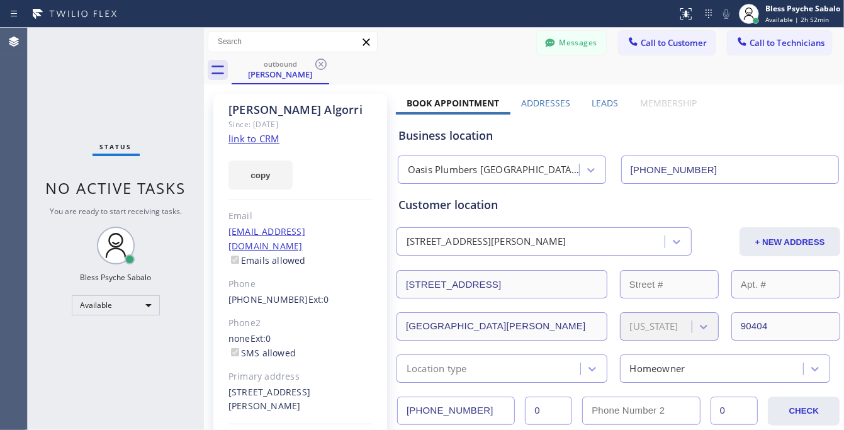
click at [324, 63] on icon at bounding box center [320, 64] width 15 height 15
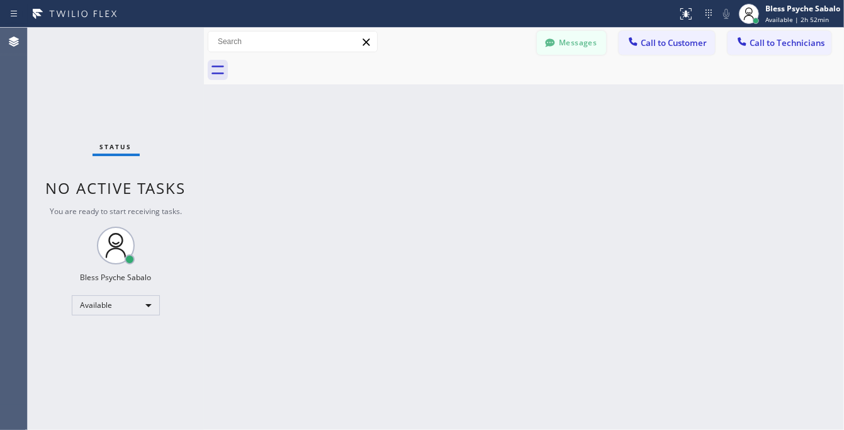
click at [470, 70] on div at bounding box center [538, 70] width 612 height 28
click at [585, 29] on div "Messages Call to Customer Call to Technicians Outbound call Location Oasis Plum…" at bounding box center [524, 42] width 640 height 28
drag, startPoint x: 575, startPoint y: 42, endPoint x: 570, endPoint y: 50, distance: 9.6
click at [575, 43] on button "Messages" at bounding box center [571, 43] width 69 height 24
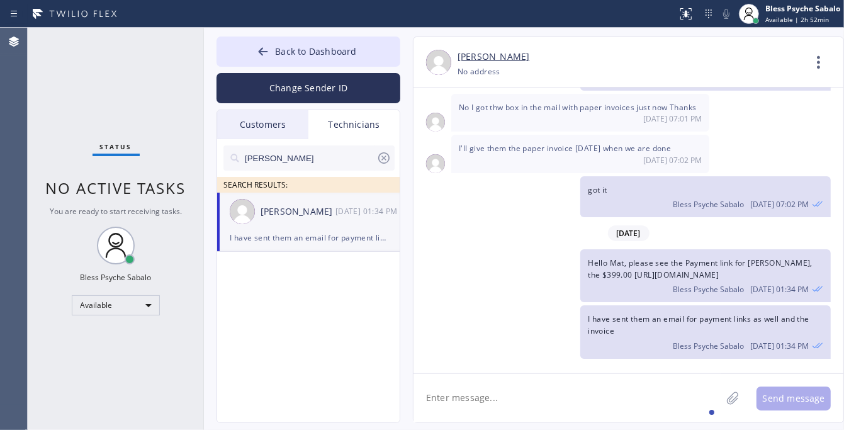
click at [391, 153] on div "[PERSON_NAME]" at bounding box center [308, 157] width 171 height 25
click at [385, 153] on icon at bounding box center [383, 157] width 11 height 11
click at [375, 125] on div "Technicians" at bounding box center [353, 124] width 91 height 29
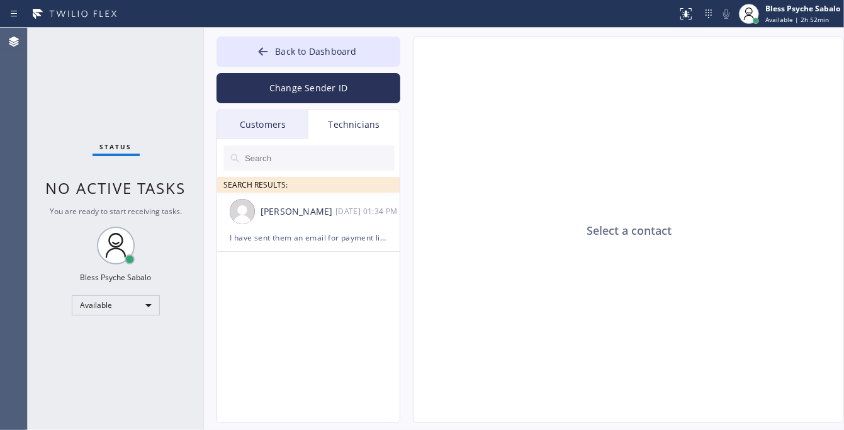
click at [253, 118] on div "Customers" at bounding box center [262, 124] width 91 height 29
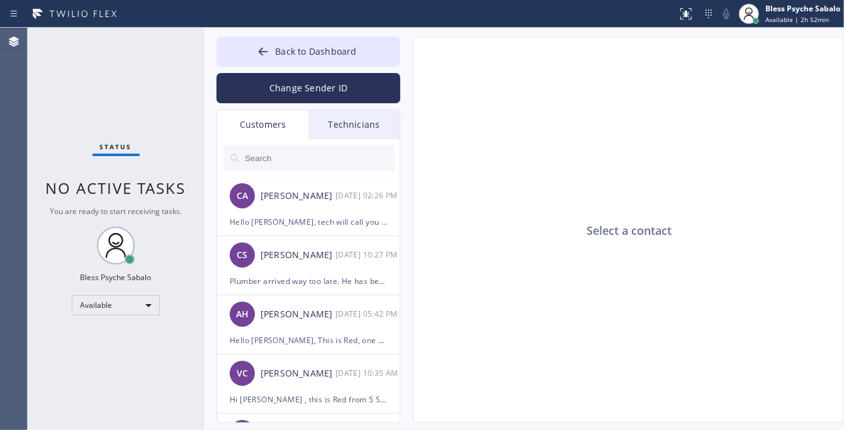
click at [368, 123] on div "Technicians" at bounding box center [353, 124] width 91 height 29
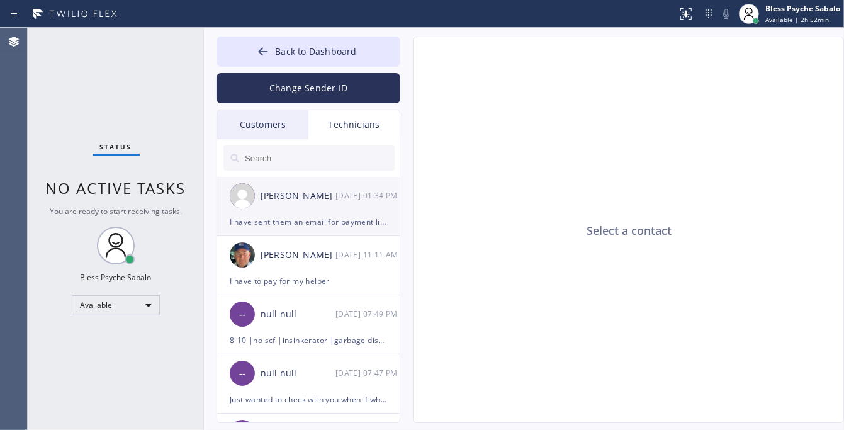
click at [329, 206] on div "[PERSON_NAME] [DATE] 01:34 PM" at bounding box center [309, 196] width 184 height 38
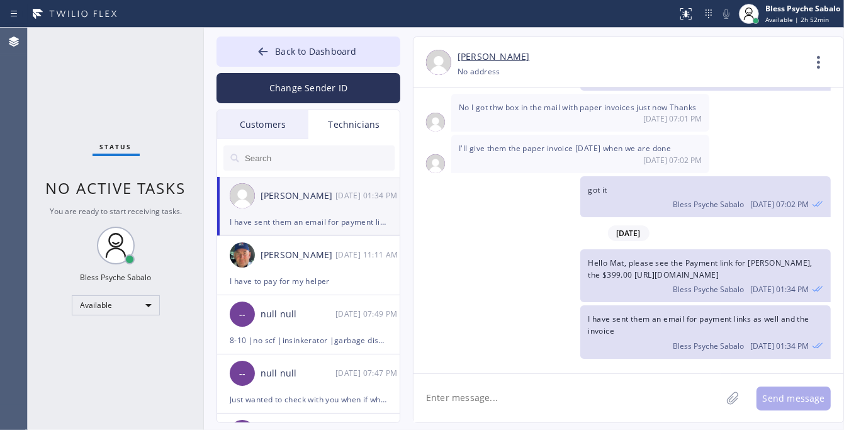
drag, startPoint x: 624, startPoint y: 395, endPoint x: 622, endPoint y: 380, distance: 15.3
click at [624, 388] on textarea at bounding box center [568, 398] width 308 height 48
click at [437, 395] on textarea "I jsut send the" at bounding box center [579, 398] width 330 height 48
click at [568, 402] on textarea "I just send the" at bounding box center [579, 398] width 330 height 48
click at [480, 363] on div "sent" at bounding box center [473, 361] width 24 height 20
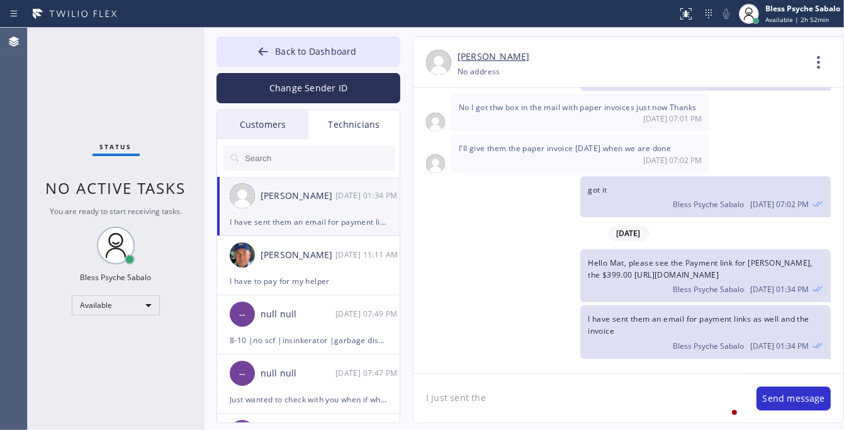
click at [553, 397] on textarea "I just sent the" at bounding box center [579, 398] width 330 height 48
click at [593, 398] on textarea "I just sent the payment links for" at bounding box center [579, 398] width 330 height 48
paste textarea "[PERSON_NAME]"
click at [692, 394] on textarea "I just sent the payment links for [PERSON_NAME] on his email" at bounding box center [579, 398] width 330 height 48
paste textarea "[EMAIL_ADDRESS][DOMAIN_NAME]"
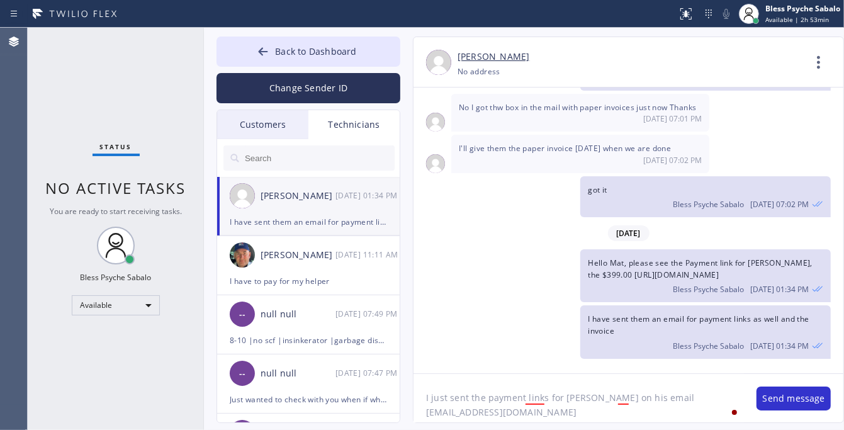
scroll to position [11, 0]
click at [568, 408] on textarea "I just sent the payment links for [PERSON_NAME] on his email [EMAIL_ADDRESS][DO…" at bounding box center [579, 398] width 330 height 48
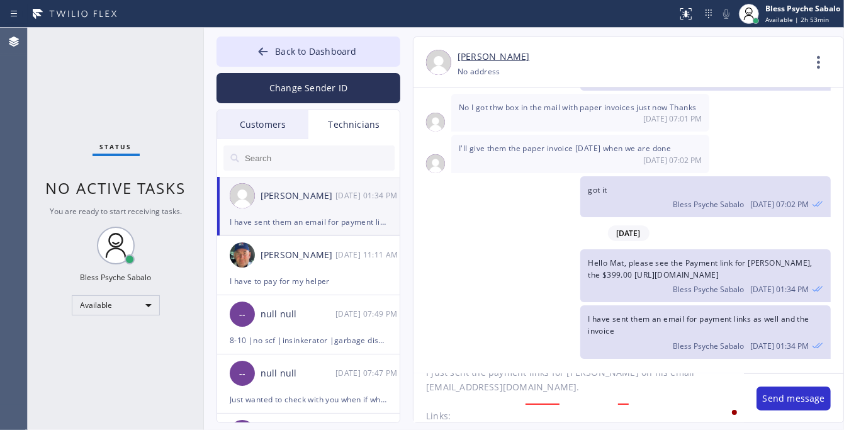
paste textarea "[URL][DOMAIN_NAME]"
type textarea "I just sent the payment links for [PERSON_NAME] on his email [EMAIL_ADDRESS][DO…"
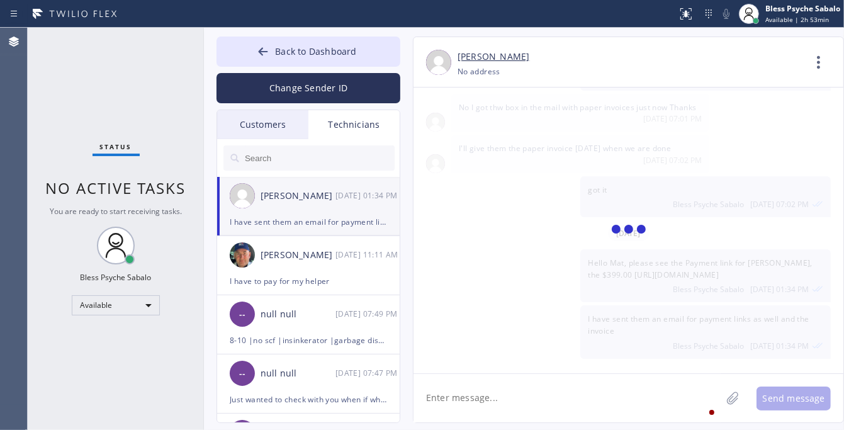
scroll to position [2840, 0]
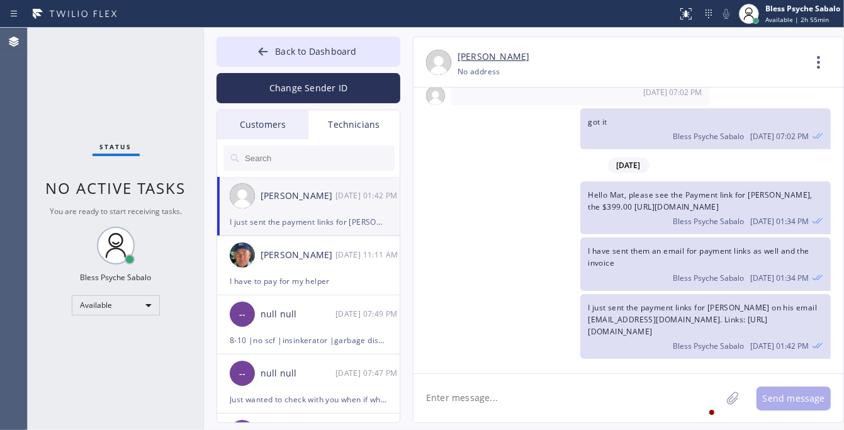
click at [544, 172] on div "[DATE]" at bounding box center [629, 165] width 430 height 26
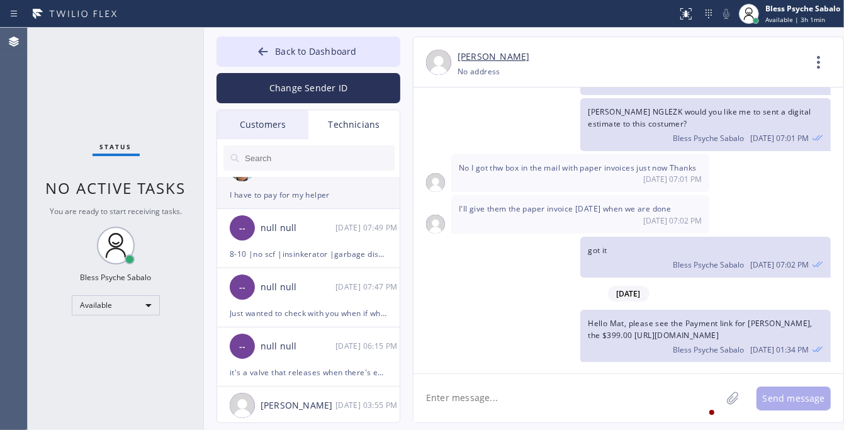
scroll to position [0, 0]
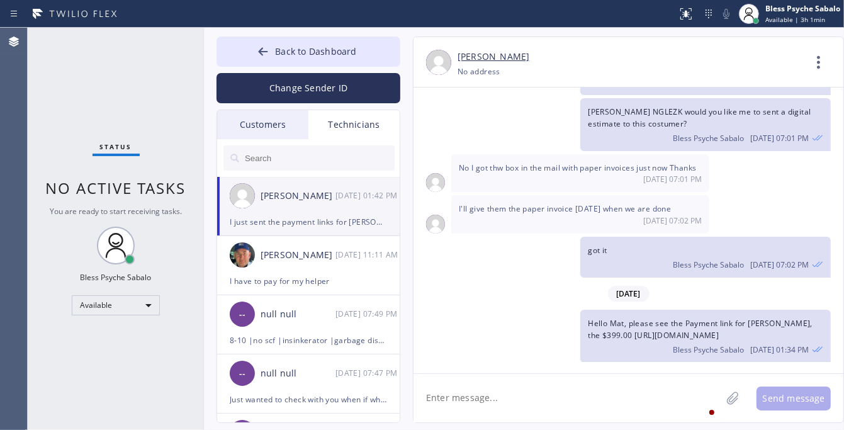
click at [288, 228] on div "I just sent the payment links for [PERSON_NAME] on his email [EMAIL_ADDRESS][DO…" at bounding box center [308, 222] width 157 height 14
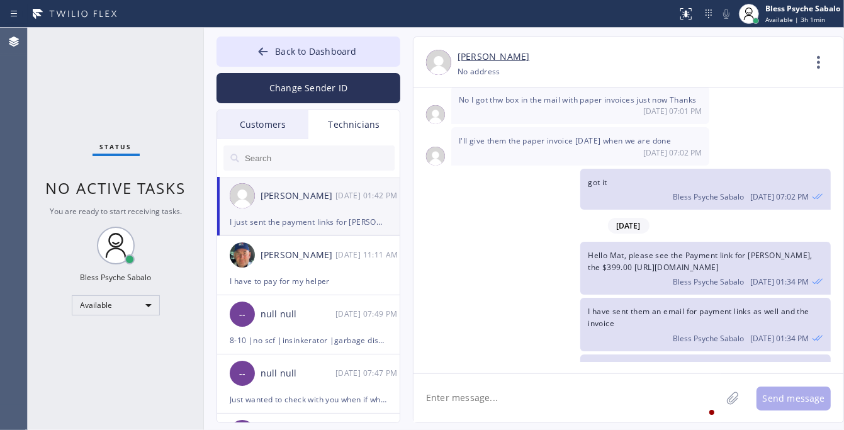
scroll to position [2840, 0]
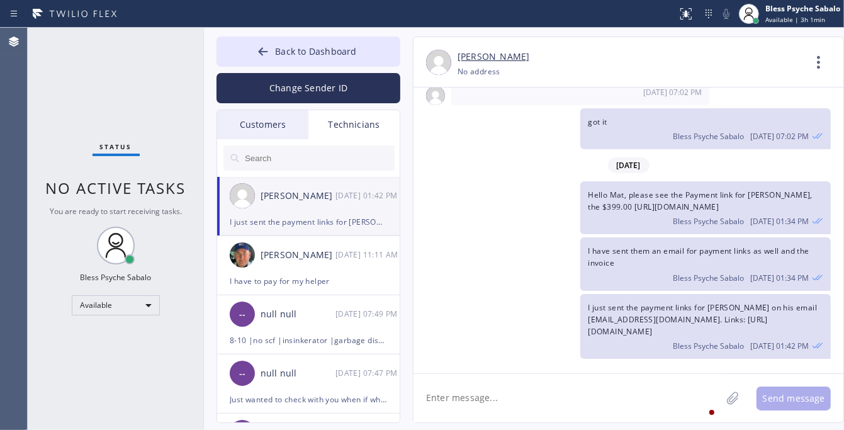
click at [590, 387] on textarea at bounding box center [568, 398] width 308 height 48
click at [592, 350] on div "Bless Psyche Sabalo [DATE] 01:42 PM" at bounding box center [705, 344] width 235 height 14
click at [472, 170] on div "[DATE]" at bounding box center [629, 165] width 430 height 26
click at [329, 46] on span "Back to Dashboard" at bounding box center [315, 51] width 81 height 12
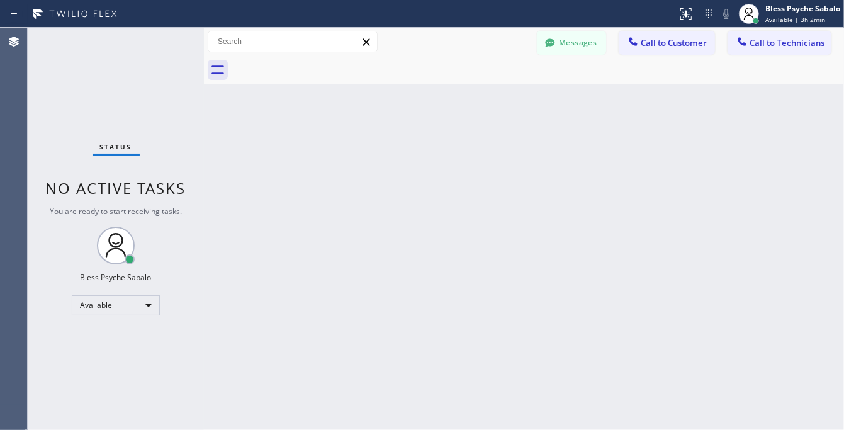
click at [631, 82] on div at bounding box center [538, 70] width 612 height 28
click at [585, 48] on button "Messages" at bounding box center [571, 43] width 69 height 24
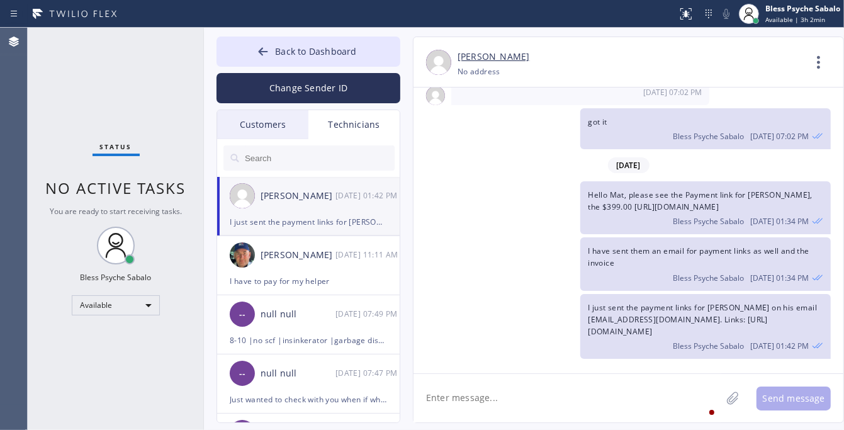
click at [433, 212] on div "Hello Mat, please see the Payment link for [PERSON_NAME], the $399.00 [URL][DOM…" at bounding box center [622, 207] width 417 height 53
drag, startPoint x: 826, startPoint y: 60, endPoint x: 784, endPoint y: 112, distance: 66.7
click at [822, 63] on icon at bounding box center [819, 62] width 30 height 30
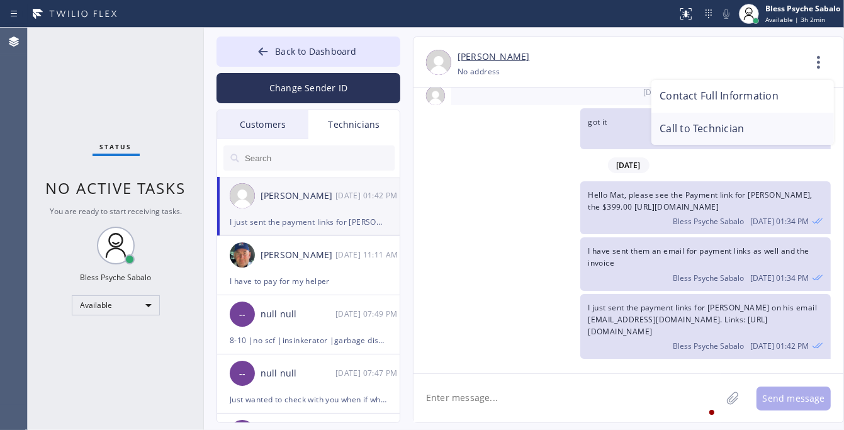
click at [771, 121] on li "Call to Technician" at bounding box center [742, 129] width 183 height 33
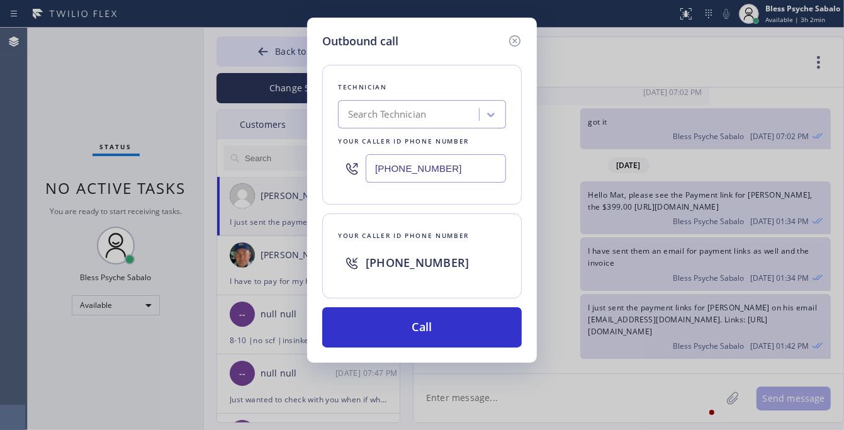
click at [460, 351] on div "Outbound call Technician Search Technician Your caller id phone number [PHONE_N…" at bounding box center [422, 190] width 230 height 345
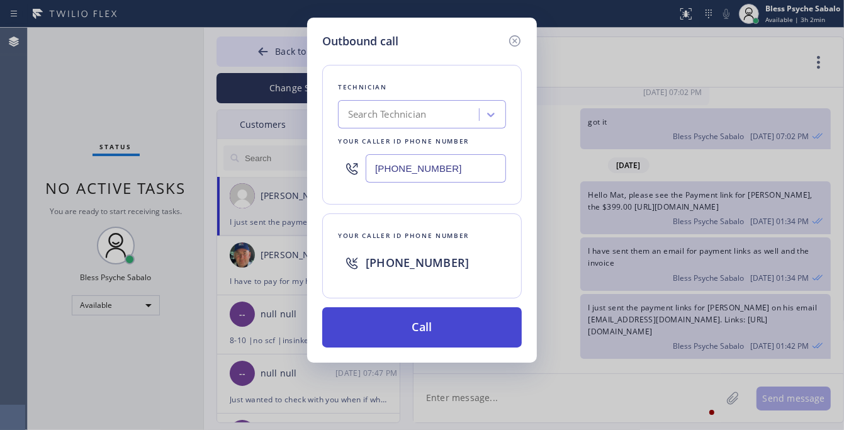
click at [466, 335] on button "Call" at bounding box center [422, 327] width 200 height 40
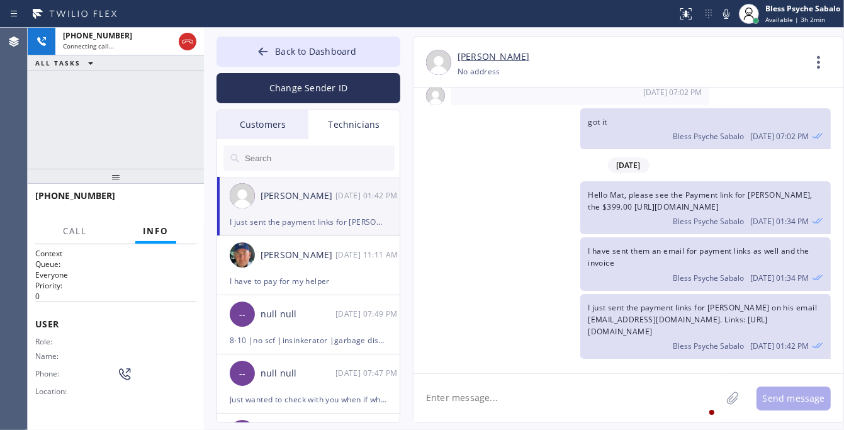
drag, startPoint x: 505, startPoint y: 247, endPoint x: 497, endPoint y: 225, distance: 23.9
click at [505, 247] on div "I have sent them an email for payment links as well and the invoice Bless Psych…" at bounding box center [622, 263] width 417 height 53
click at [121, 108] on div "[PHONE_NUMBER] Connecting call… ALL TASKS ALL TASKS ACTIVE TASKS TASKS IN WRAP …" at bounding box center [116, 98] width 176 height 141
click at [171, 199] on span "HANG UP" at bounding box center [167, 201] width 38 height 9
click at [144, 105] on div "[PHONE_NUMBER] Live | 00:38 ALL TASKS ALL TASKS ACTIVE TASKS TASKS IN WRAP UP" at bounding box center [116, 98] width 176 height 141
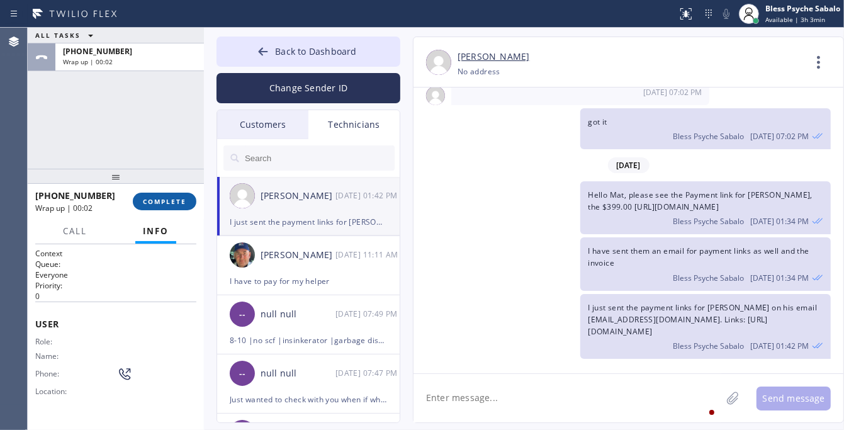
click at [168, 202] on span "COMPLETE" at bounding box center [164, 201] width 43 height 9
drag, startPoint x: 111, startPoint y: 130, endPoint x: 137, endPoint y: 123, distance: 26.7
click at [111, 130] on div "ALL TASKS ALL TASKS ACTIVE TASKS TASKS IN WRAP UP [PHONE_NUMBER] Wrap up | 00:02" at bounding box center [116, 98] width 176 height 141
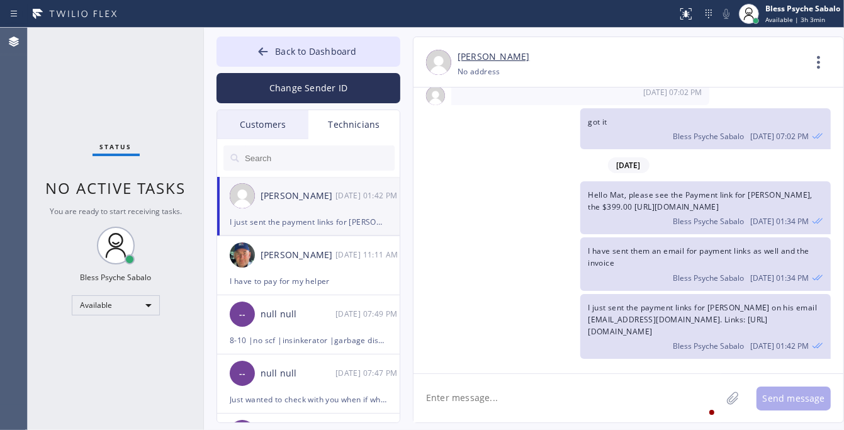
drag, startPoint x: 445, startPoint y: 331, endPoint x: 316, endPoint y: 106, distance: 259.7
click at [446, 328] on div "I just sent the payment links for [PERSON_NAME] on his email [EMAIL_ADDRESS][DO…" at bounding box center [622, 326] width 417 height 65
click at [356, 48] on button "Back to Dashboard" at bounding box center [309, 52] width 184 height 30
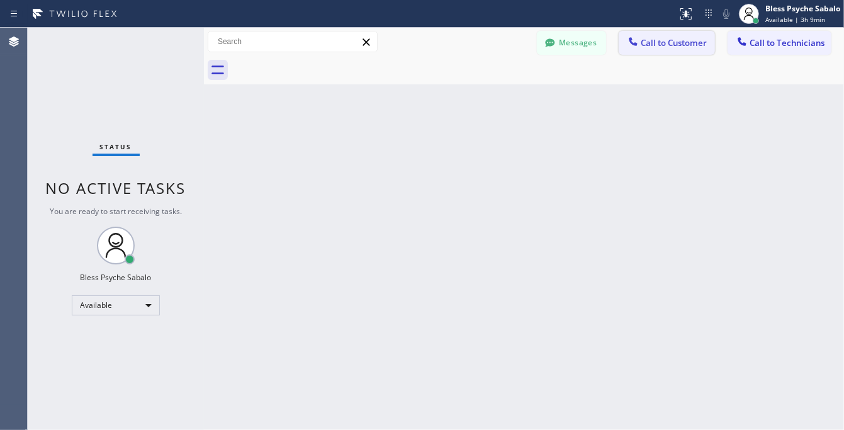
click at [677, 45] on span "Call to Customer" at bounding box center [674, 42] width 66 height 11
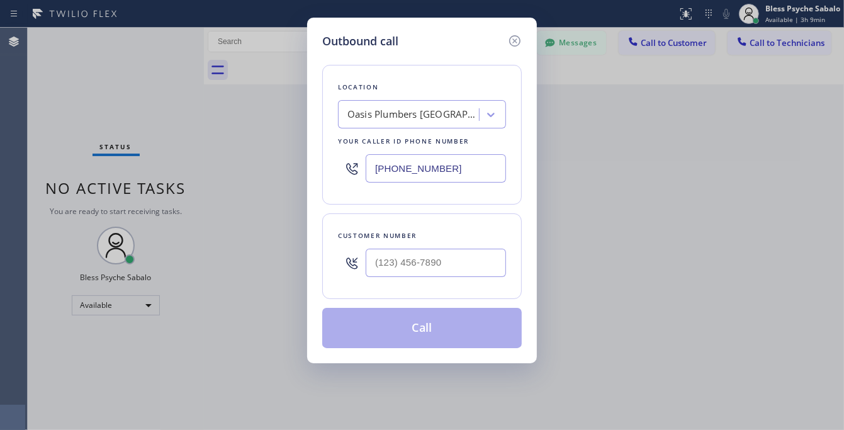
click at [452, 116] on div "Oasis Plumbers [GEOGRAPHIC_DATA][PERSON_NAME]" at bounding box center [413, 115] width 132 height 14
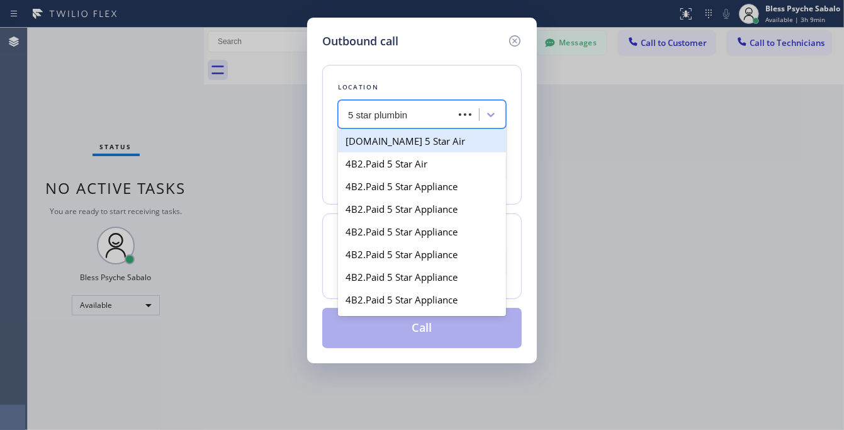
type input "5 star plumbing"
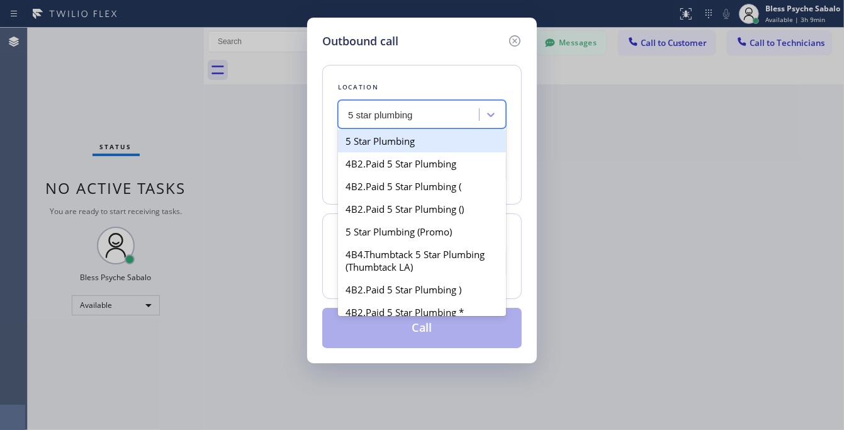
click at [436, 145] on div "5 Star Plumbing" at bounding box center [422, 141] width 168 height 23
type input "[PHONE_NUMBER]"
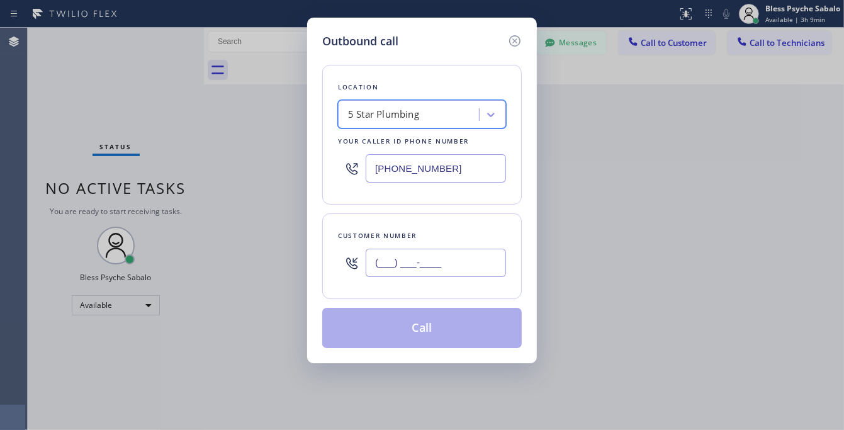
click at [426, 269] on input "(___) ___-____" at bounding box center [436, 263] width 140 height 28
paste input "973) 462-4657"
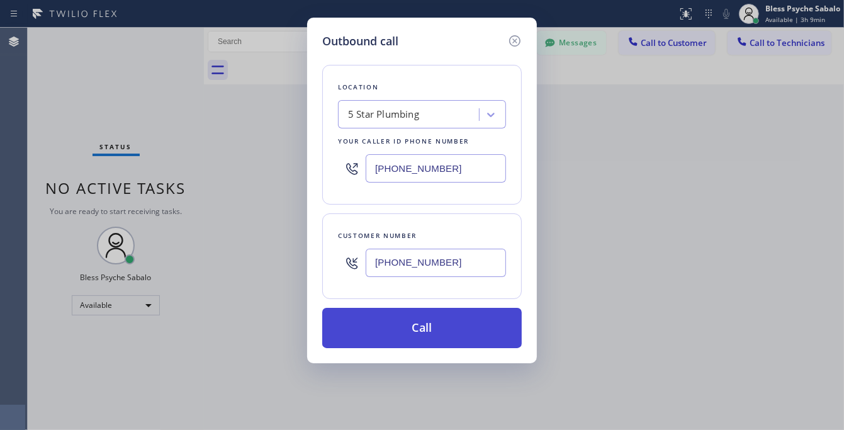
type input "[PHONE_NUMBER]"
click at [458, 326] on button "Call" at bounding box center [422, 328] width 200 height 40
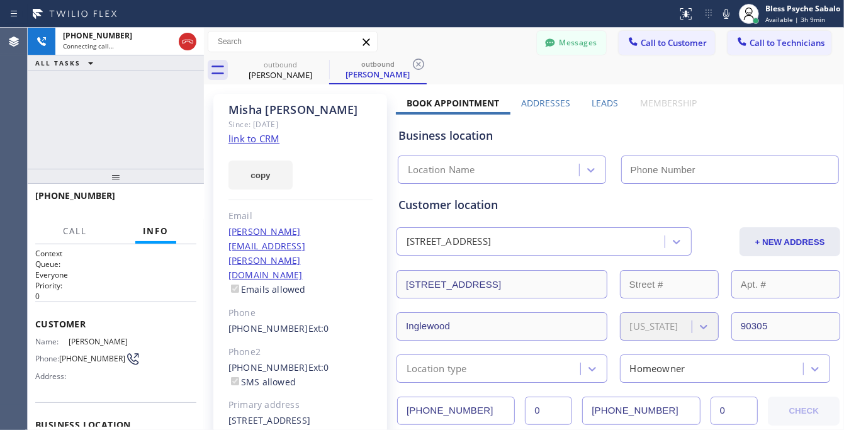
type input "[PHONE_NUMBER]"
drag, startPoint x: 341, startPoint y: 413, endPoint x: 384, endPoint y: 429, distance: 45.8
click at [341, 413] on div "[PERSON_NAME] Since: [DATE] link to CRM copy Email [PERSON_NAME][EMAIL_ADDRESS]…" at bounding box center [300, 295] width 174 height 403
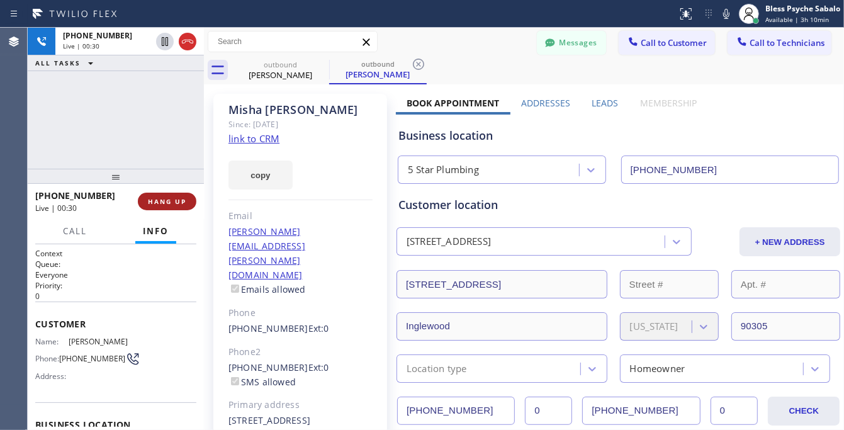
click at [154, 202] on span "HANG UP" at bounding box center [167, 201] width 38 height 9
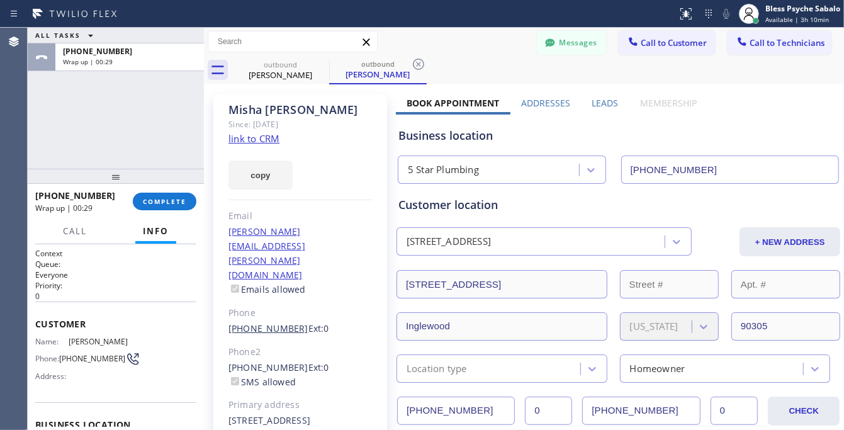
click at [261, 322] on link "[PHONE_NUMBER]" at bounding box center [268, 328] width 80 height 12
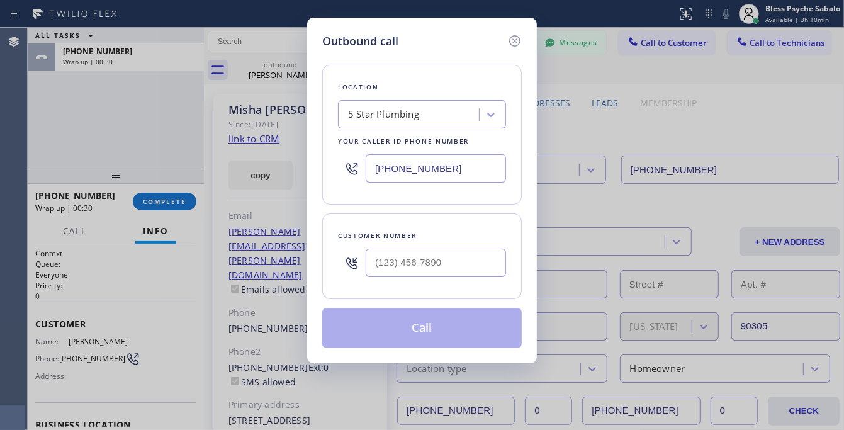
type input "[PHONE_NUMBER]"
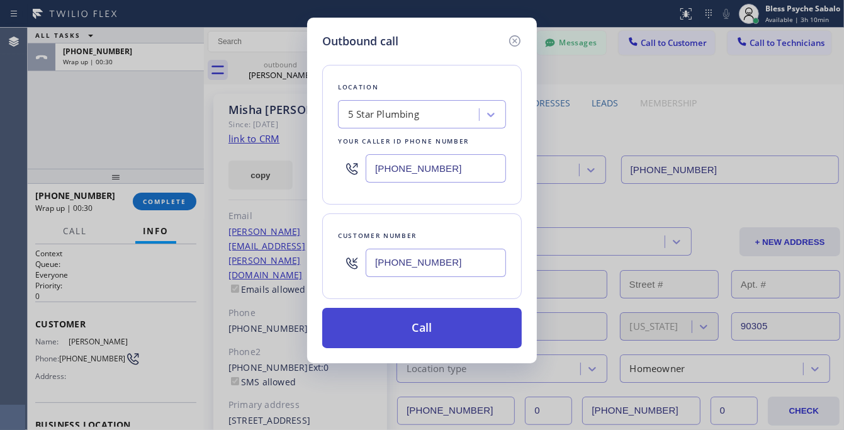
click at [410, 337] on button "Call" at bounding box center [422, 328] width 200 height 40
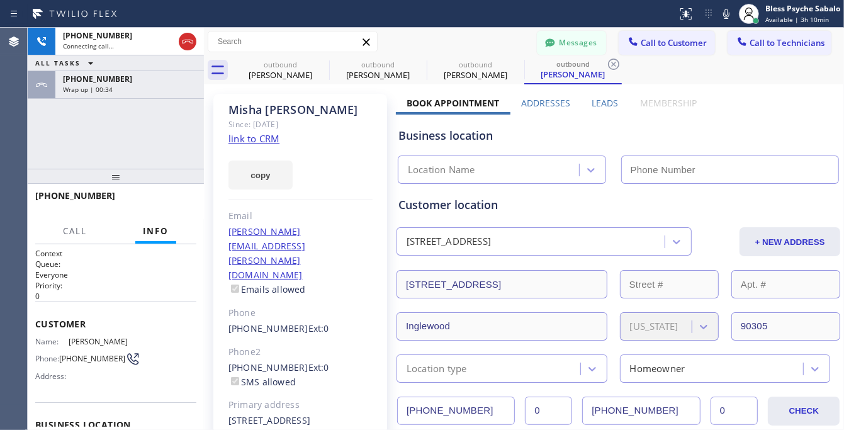
type input "[PHONE_NUMBER]"
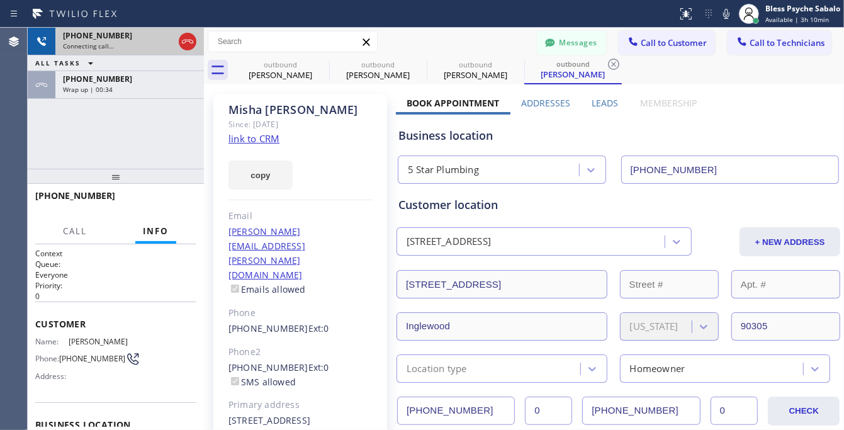
click at [93, 45] on span "Connecting call…" at bounding box center [88, 46] width 51 height 9
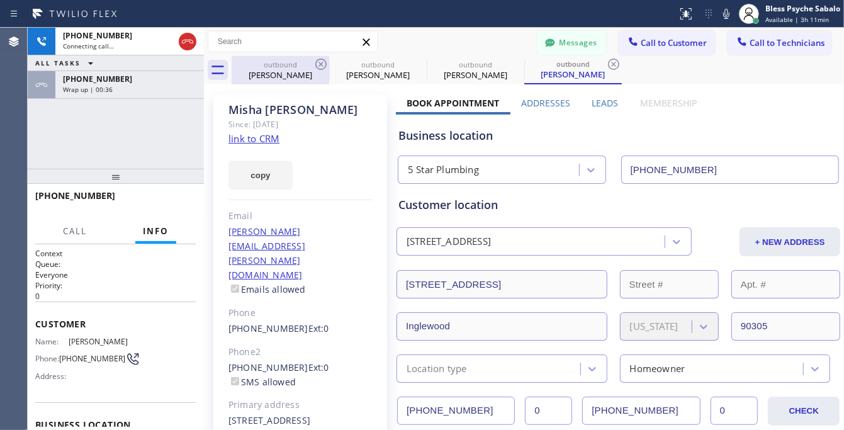
click at [322, 74] on div "[PERSON_NAME]" at bounding box center [280, 74] width 95 height 11
click at [322, 62] on icon at bounding box center [320, 64] width 15 height 15
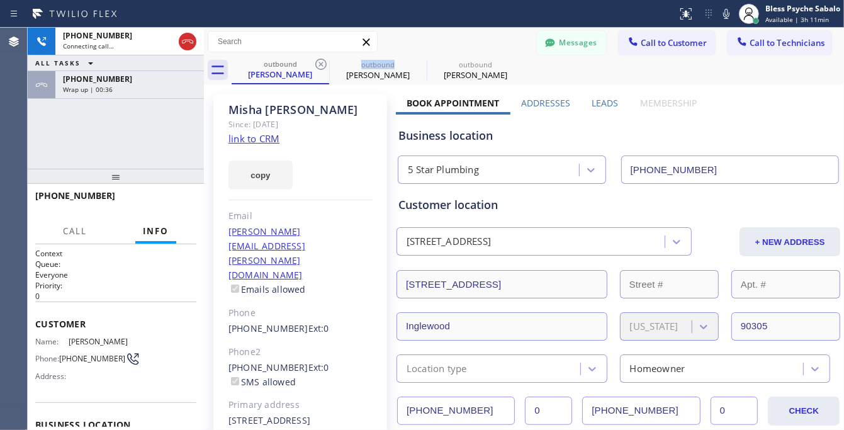
click at [322, 62] on icon at bounding box center [320, 64] width 15 height 15
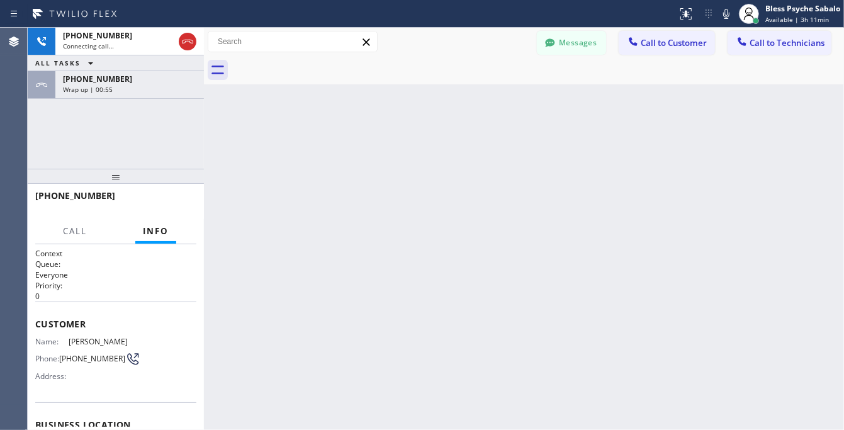
click at [425, 237] on div "Back to Dashboard Change Sender ID Customers Technicians CA [PERSON_NAME] [DATE…" at bounding box center [524, 229] width 640 height 402
click at [367, 215] on div "Back to Dashboard Change Sender ID Customers Technicians CA [PERSON_NAME] [DATE…" at bounding box center [524, 229] width 640 height 402
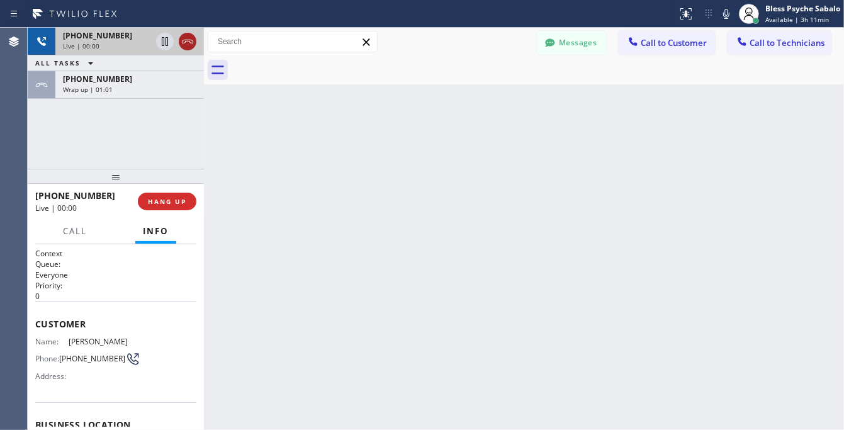
click at [189, 44] on icon at bounding box center [187, 41] width 15 height 15
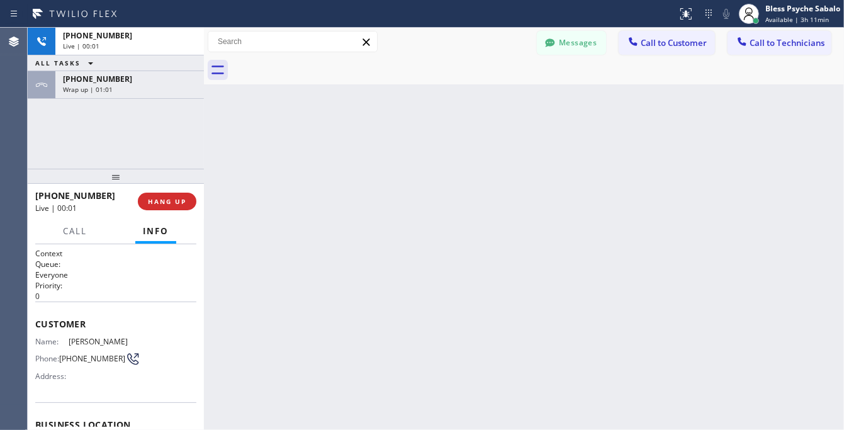
drag, startPoint x: 272, startPoint y: 114, endPoint x: 262, endPoint y: 104, distance: 13.4
click at [273, 114] on div "Back to Dashboard Change Sender ID Customers Technicians CA [PERSON_NAME] [DATE…" at bounding box center [524, 229] width 640 height 402
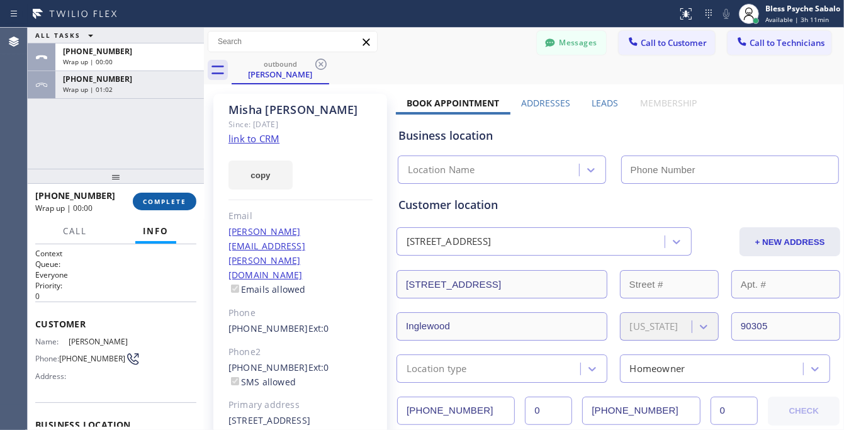
click at [161, 202] on span "COMPLETE" at bounding box center [164, 201] width 43 height 9
type input "[PHONE_NUMBER]"
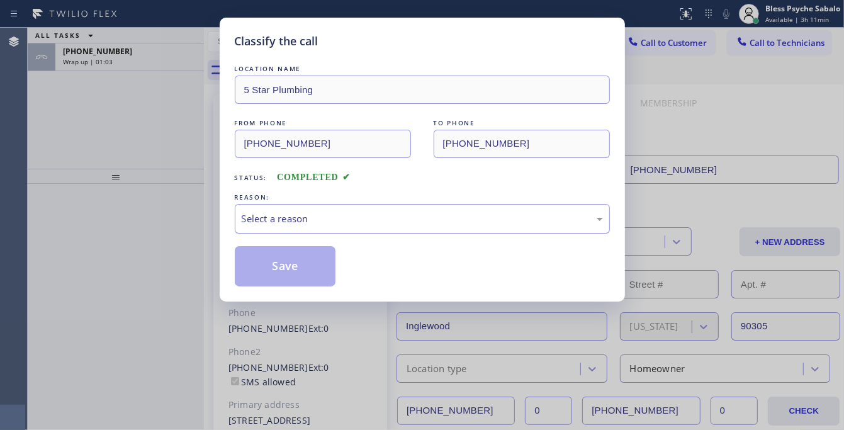
click at [411, 227] on div "Select a reason" at bounding box center [422, 219] width 375 height 30
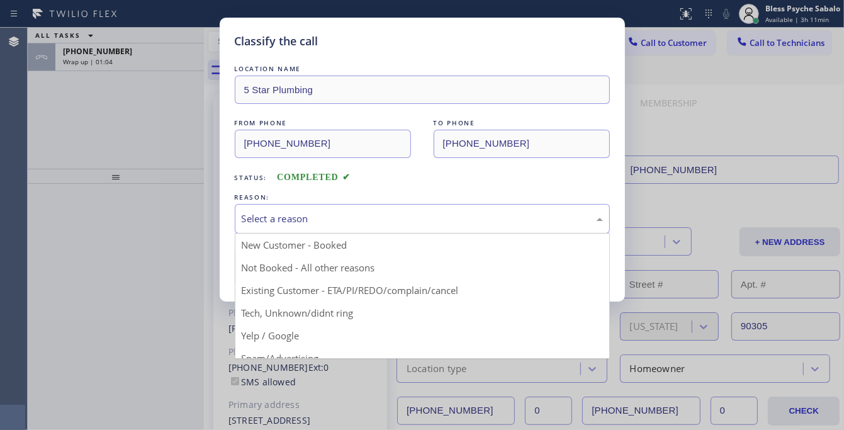
drag, startPoint x: 395, startPoint y: 294, endPoint x: 388, endPoint y: 279, distance: 16.9
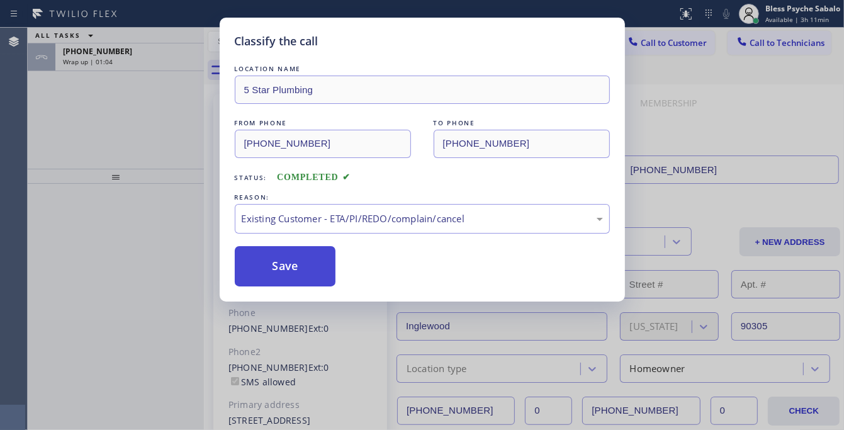
drag, startPoint x: 290, startPoint y: 244, endPoint x: 291, endPoint y: 252, distance: 8.9
click at [290, 246] on div "LOCATION NAME 5 Star Plumbing FROM PHONE [PHONE_NUMBER] TO PHONE [PHONE_NUMBER]…" at bounding box center [422, 174] width 375 height 224
click at [296, 269] on button "Save" at bounding box center [285, 266] width 101 height 40
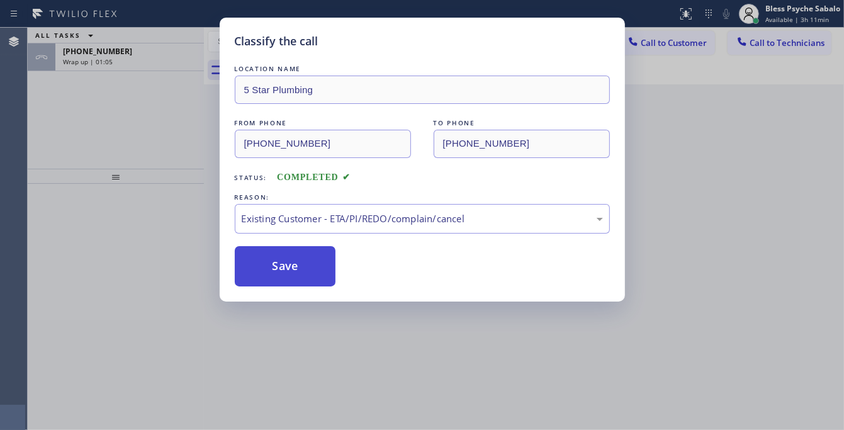
click at [296, 269] on button "Save" at bounding box center [285, 266] width 101 height 40
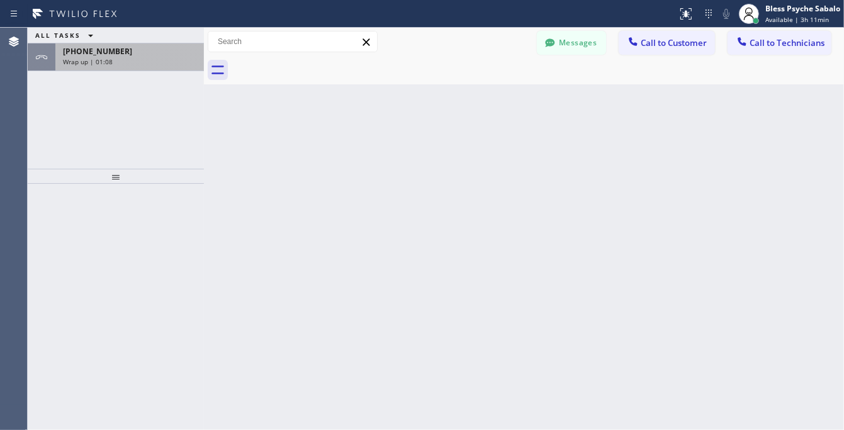
click at [121, 57] on div "Wrap up | 01:08" at bounding box center [129, 61] width 133 height 9
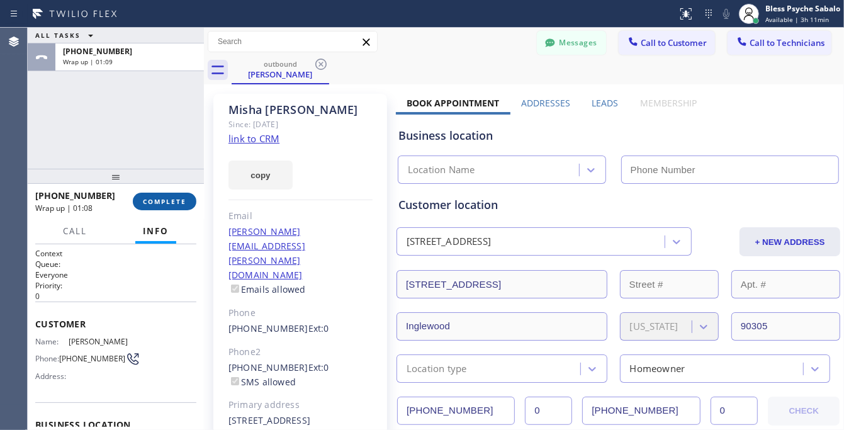
click at [161, 201] on span "COMPLETE" at bounding box center [164, 201] width 43 height 9
click at [149, 137] on div "ALL TASKS ALL TASKS ACTIVE TASKS TASKS IN WRAP UP [PHONE_NUMBER] Wrap up | 01:09" at bounding box center [116, 98] width 176 height 141
type input "[PHONE_NUMBER]"
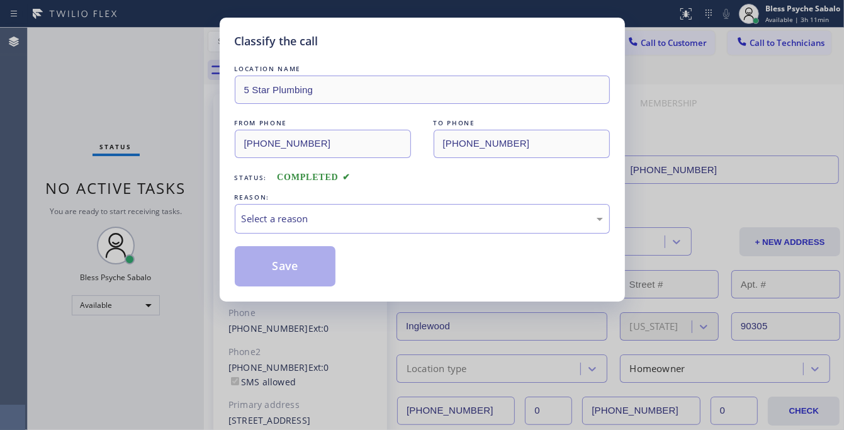
click at [346, 203] on div "REASON:" at bounding box center [422, 197] width 375 height 13
click at [353, 226] on div "Select a reason" at bounding box center [422, 219] width 361 height 14
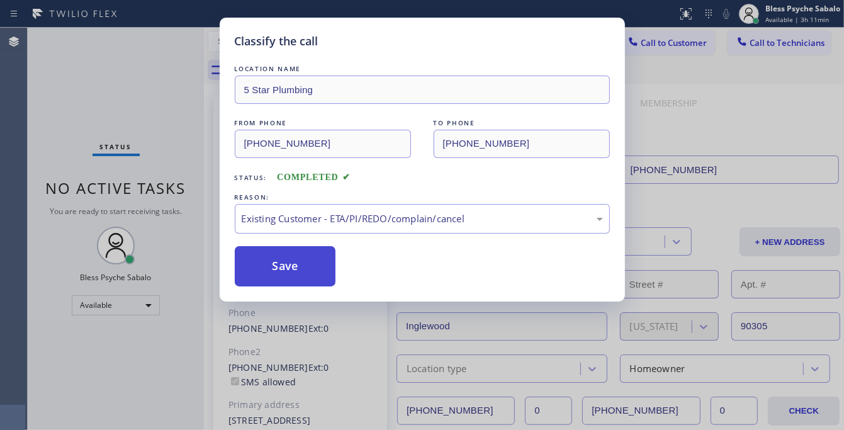
click at [286, 290] on div "Classify the call LOCATION NAME 5 Star Plumbing FROM PHONE [PHONE_NUMBER] TO PH…" at bounding box center [422, 160] width 405 height 284
click at [284, 278] on button "Save" at bounding box center [285, 266] width 101 height 40
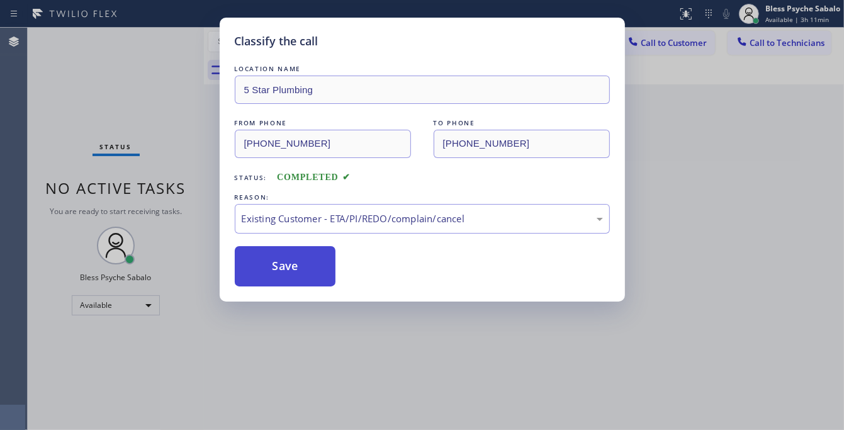
click at [284, 278] on button "Save" at bounding box center [285, 266] width 101 height 40
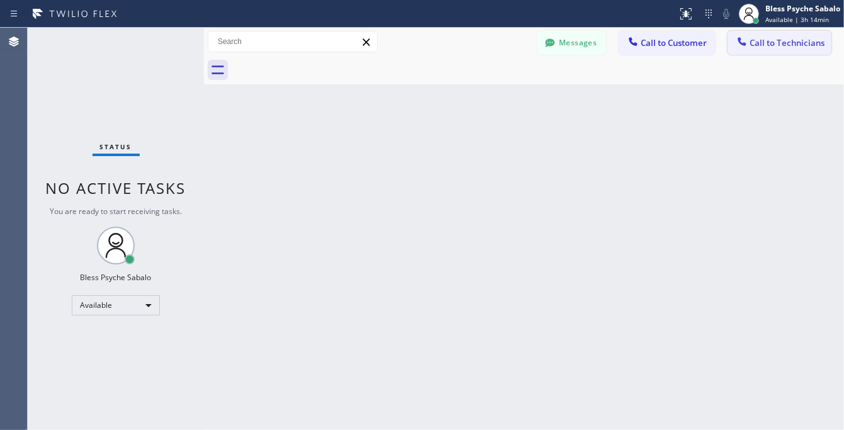
click at [810, 48] on span "Call to Technicians" at bounding box center [787, 42] width 75 height 11
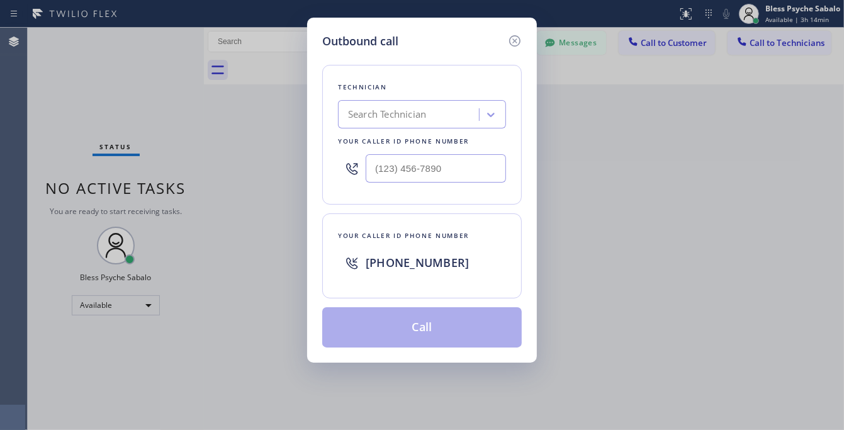
click at [410, 266] on span "[PHONE_NUMBER]" at bounding box center [417, 262] width 103 height 15
click at [410, 264] on span "[PHONE_NUMBER]" at bounding box center [417, 262] width 103 height 15
click at [409, 264] on span "[PHONE_NUMBER]" at bounding box center [417, 262] width 103 height 15
copy span "[PHONE_NUMBER]"
drag, startPoint x: 703, startPoint y: 80, endPoint x: 657, endPoint y: 45, distance: 58.0
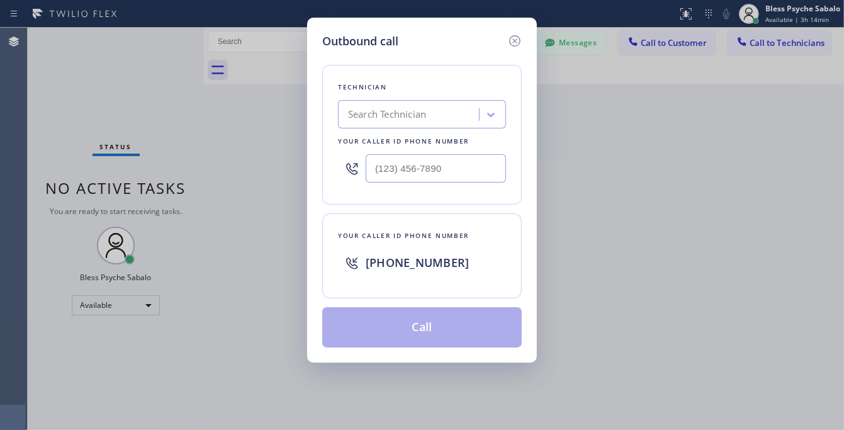
click at [703, 80] on div "Outbound call Technician Search Technician Your caller id phone number Your cal…" at bounding box center [422, 215] width 844 height 430
click at [515, 35] on icon at bounding box center [514, 40] width 15 height 15
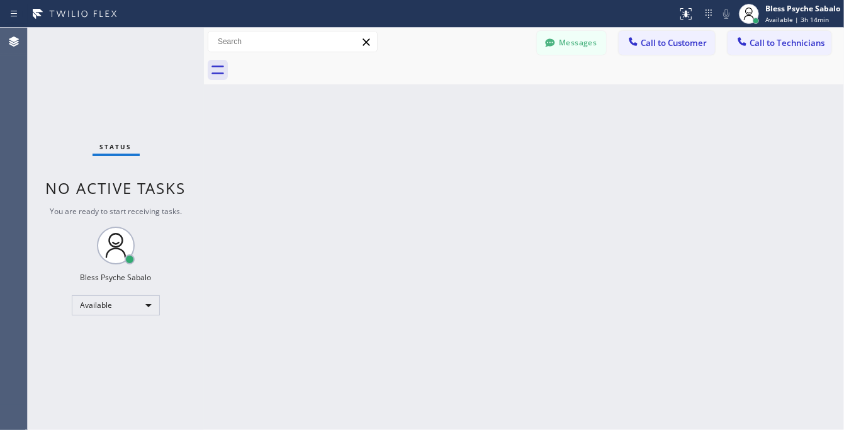
click at [624, 93] on div "Back to Dashboard Change Sender ID Customers Technicians CA [PERSON_NAME] [DATE…" at bounding box center [524, 229] width 640 height 402
click at [790, 48] on span "Call to Technicians" at bounding box center [787, 42] width 75 height 11
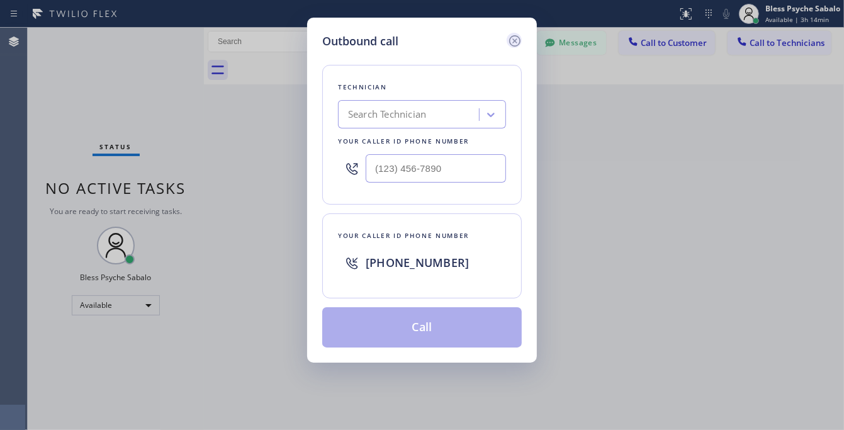
click at [517, 38] on icon at bounding box center [514, 40] width 15 height 15
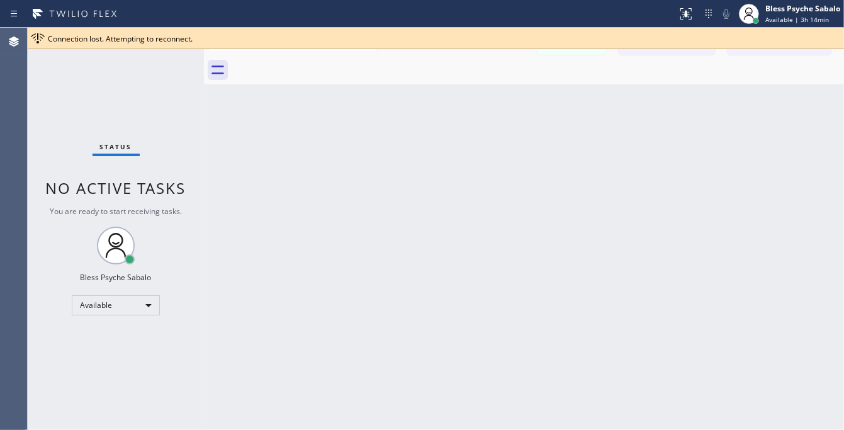
click at [521, 82] on div at bounding box center [538, 70] width 612 height 28
click at [294, 64] on div at bounding box center [538, 70] width 612 height 28
click at [652, 136] on div "Back to Dashboard Change Sender ID Customers Technicians CA [PERSON_NAME] [DATE…" at bounding box center [524, 229] width 640 height 402
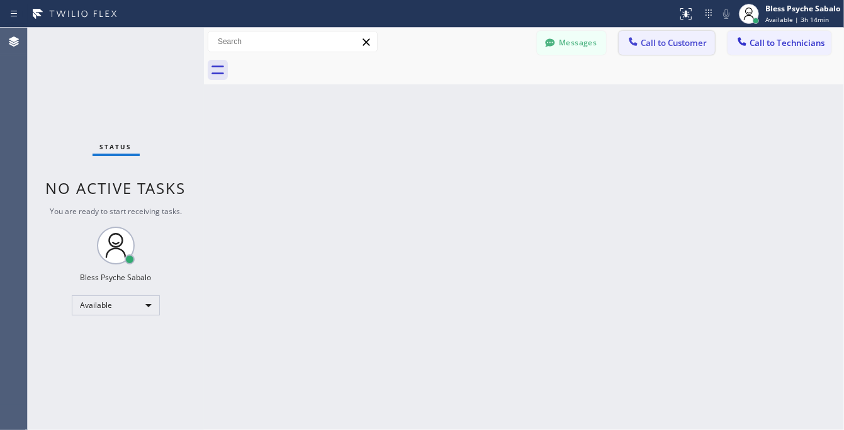
click at [658, 48] on span "Call to Customer" at bounding box center [674, 42] width 66 height 11
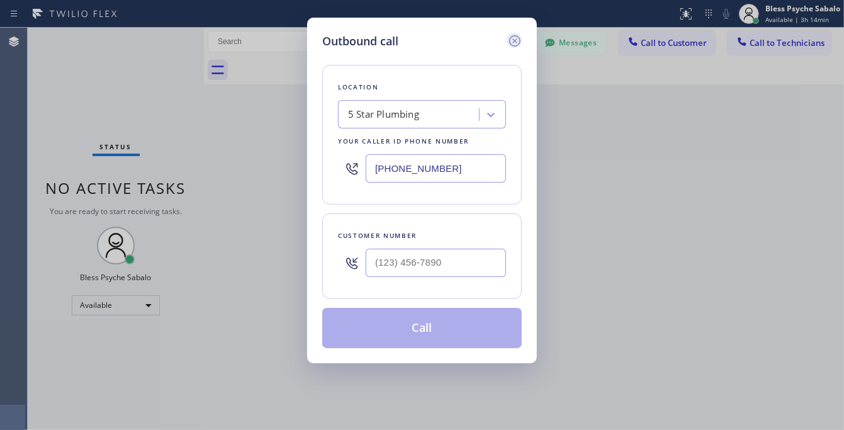
click at [515, 37] on icon at bounding box center [514, 40] width 15 height 15
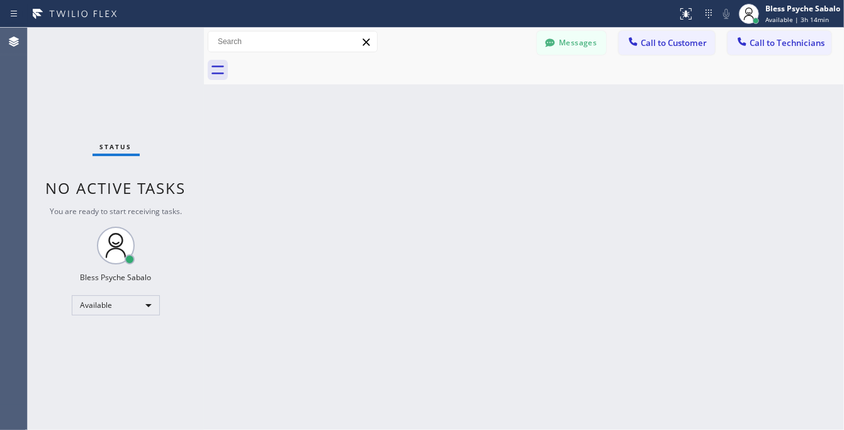
click at [550, 85] on div "Back to Dashboard Change Sender ID Customers Technicians CA [PERSON_NAME] [DATE…" at bounding box center [524, 229] width 640 height 402
click at [565, 45] on button "Messages" at bounding box center [571, 43] width 69 height 24
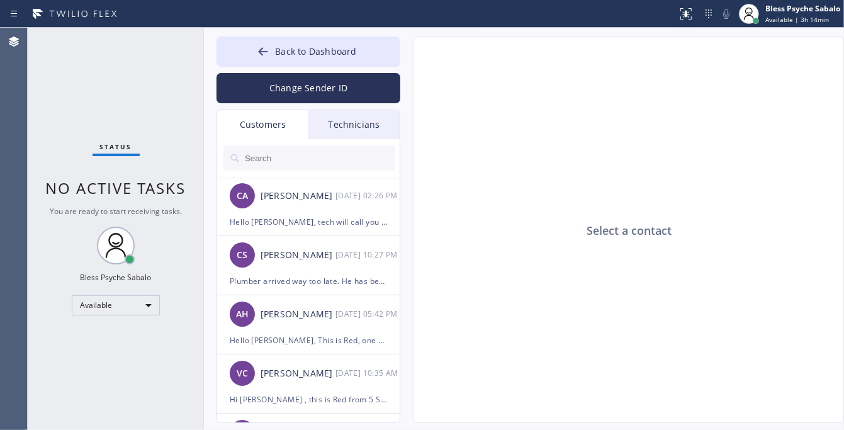
click at [364, 130] on div "Technicians" at bounding box center [353, 124] width 91 height 29
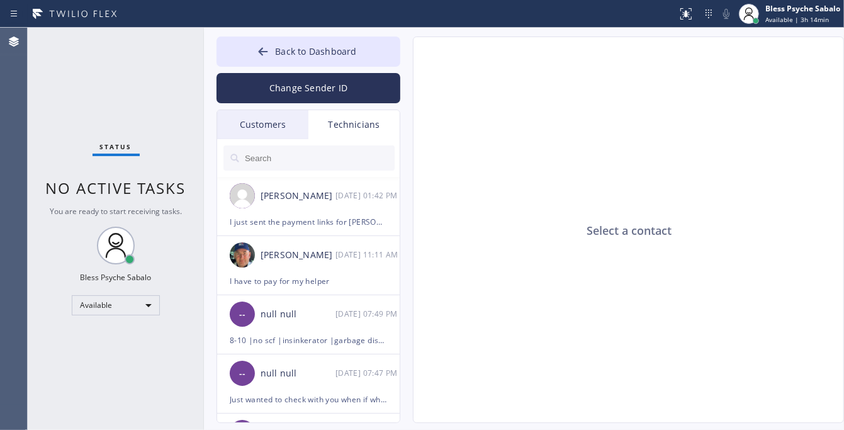
click at [266, 136] on div "Customers" at bounding box center [262, 124] width 91 height 29
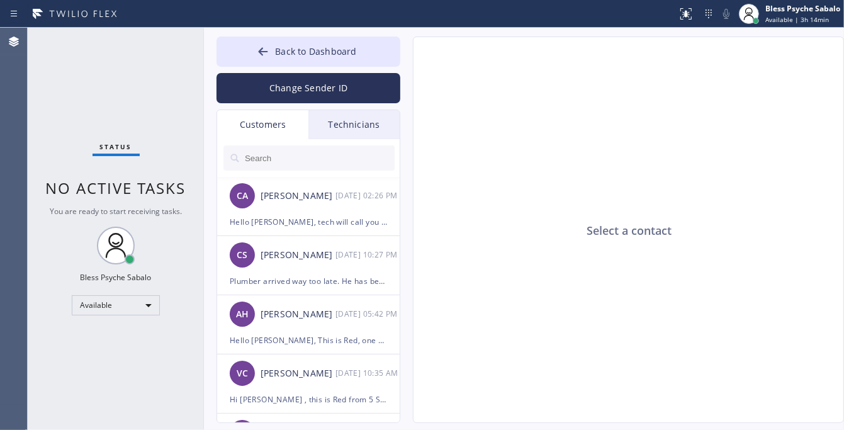
click at [268, 133] on div "Customers" at bounding box center [262, 124] width 91 height 29
click at [272, 153] on input "text" at bounding box center [319, 157] width 151 height 25
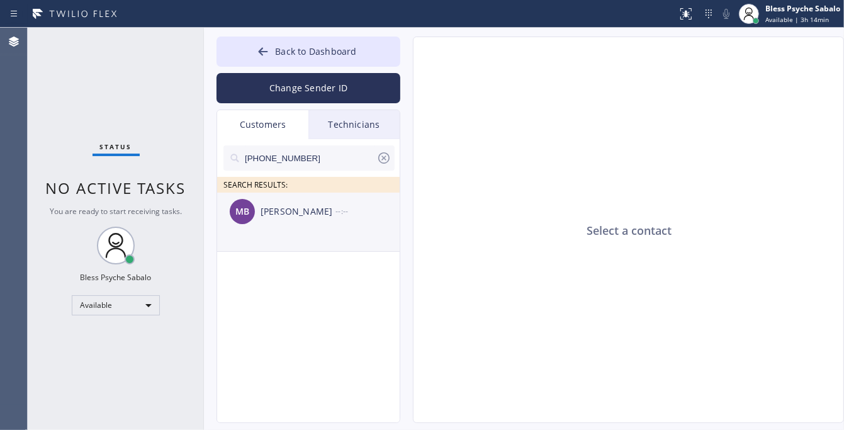
click at [310, 230] on li "MB [PERSON_NAME] --:--" at bounding box center [309, 222] width 184 height 59
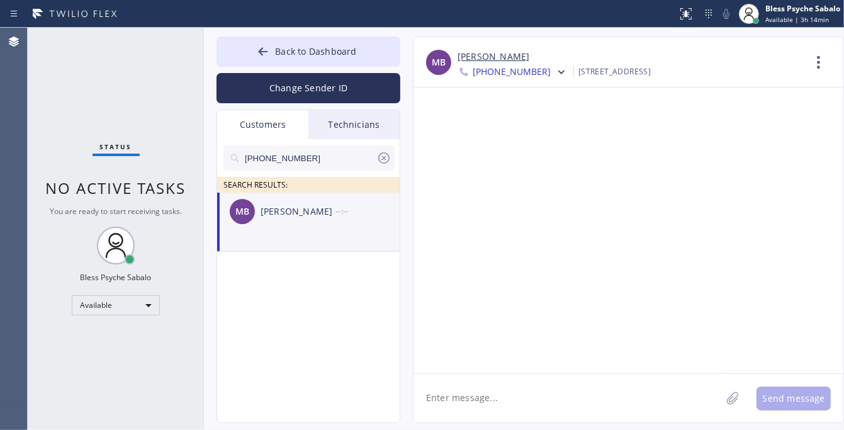
click at [590, 407] on textarea at bounding box center [568, 398] width 308 height 48
paste textarea "Hello [PERSON_NAME], This is Red, one of the managers at 5 Star Plumbing. I jus…"
type textarea "Hello [PERSON_NAME], This is Red, one of the managers at 5 Star Plumbing. I jus…"
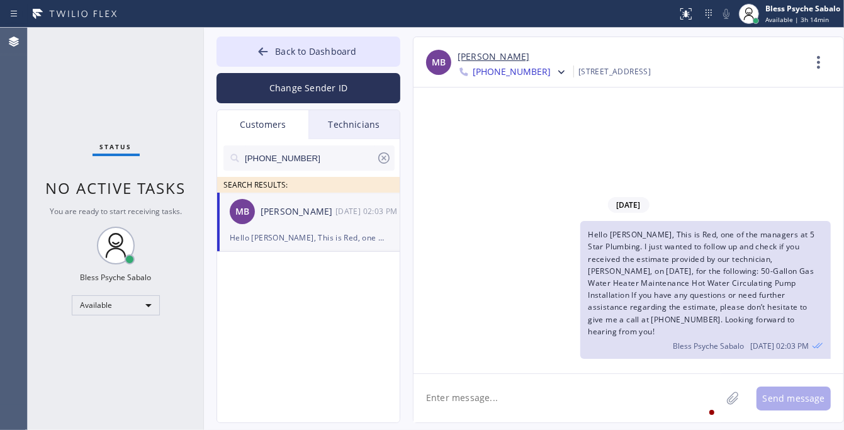
click at [589, 166] on div "[DATE] Hello [PERSON_NAME], This is Red, one of the managers at 5 Star Plumbing…" at bounding box center [629, 230] width 430 height 286
click at [281, 243] on div "Hello [PERSON_NAME], This is Red, one of the managers at 5 Star Plumbing. I jus…" at bounding box center [308, 237] width 157 height 14
click at [833, 60] on icon at bounding box center [819, 62] width 30 height 30
click at [727, 123] on li "Call to Customer" at bounding box center [742, 129] width 183 height 33
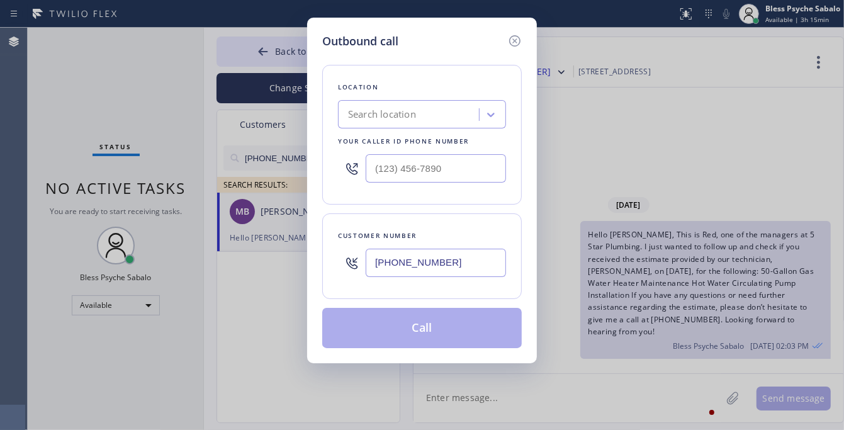
type input "(___) ___-____"
click at [436, 164] on input "(___) ___-____" at bounding box center [436, 168] width 140 height 28
click at [430, 261] on input "[PHONE_NUMBER]" at bounding box center [436, 263] width 140 height 28
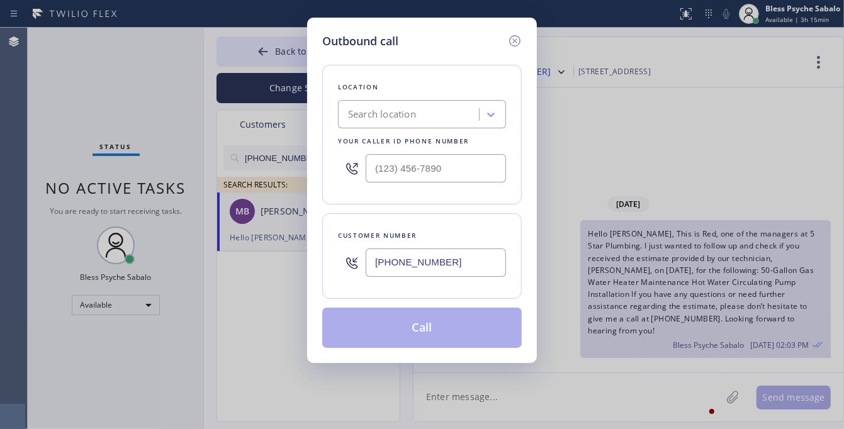
click at [436, 271] on input "[PHONE_NUMBER]" at bounding box center [436, 263] width 140 height 28
paste input "510) 282-5574"
type input "[PHONE_NUMBER]"
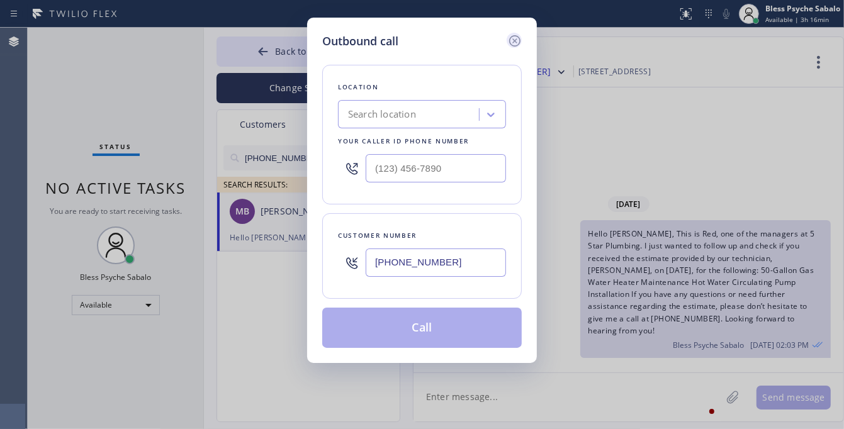
drag, startPoint x: 519, startPoint y: 40, endPoint x: 609, endPoint y: 20, distance: 91.6
click at [519, 39] on icon at bounding box center [514, 40] width 15 height 15
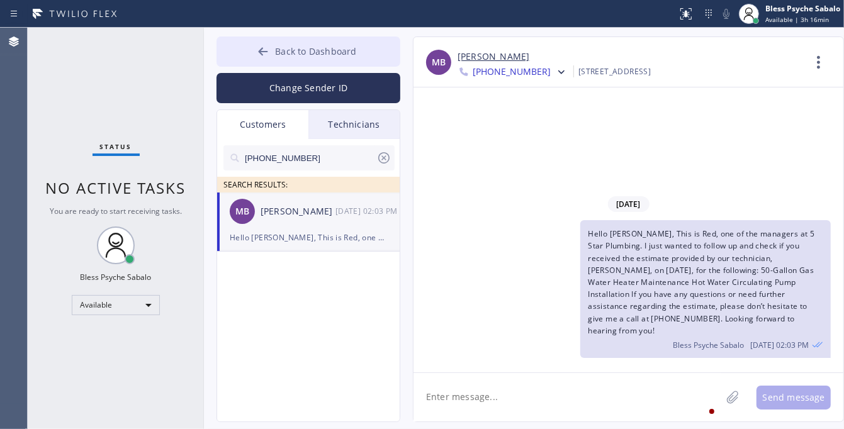
click at [317, 51] on span "Back to Dashboard" at bounding box center [315, 51] width 81 height 12
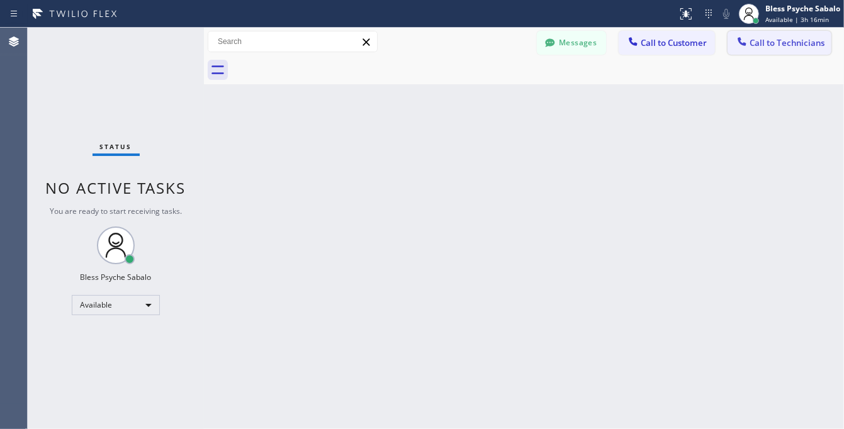
click at [757, 39] on span "Call to Technicians" at bounding box center [787, 42] width 75 height 11
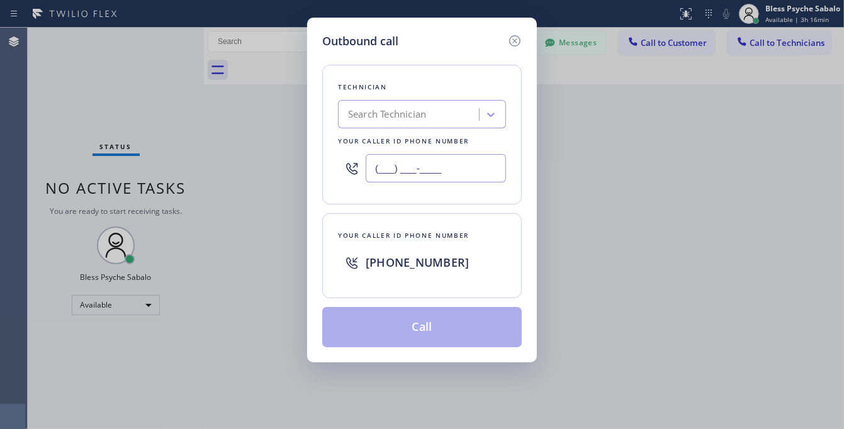
click at [476, 167] on input "(___) ___-____" at bounding box center [436, 168] width 140 height 28
paste input "510) 282-5574"
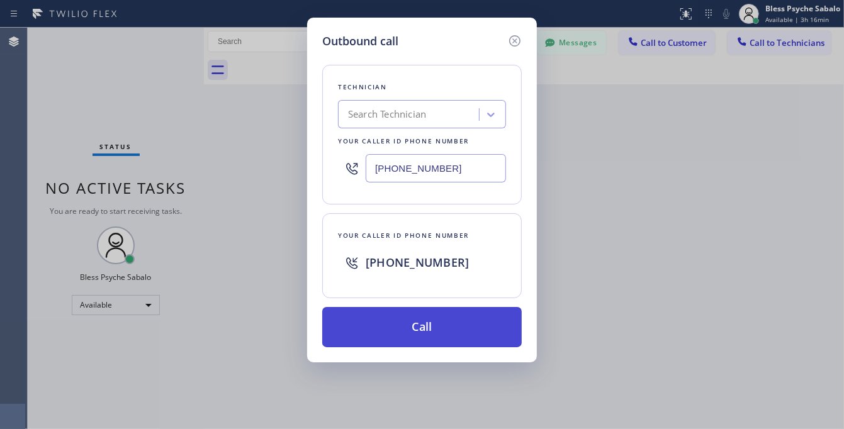
type input "[PHONE_NUMBER]"
click at [420, 334] on button "Call" at bounding box center [422, 327] width 200 height 40
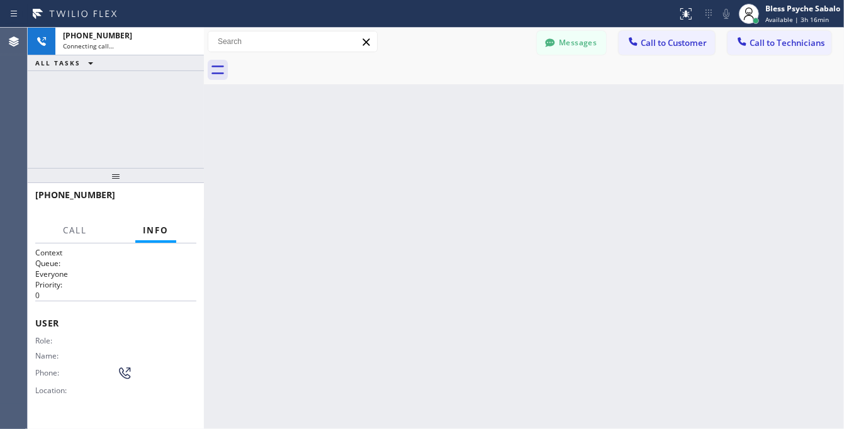
click at [426, 325] on div "Back to Dashboard Change Sender ID Customers Technicians [PHONE_NUMBER] SEARCH …" at bounding box center [524, 229] width 640 height 402
click at [551, 107] on div "Back to Dashboard Change Sender ID Customers Technicians [PHONE_NUMBER] SEARCH …" at bounding box center [524, 229] width 640 height 402
click at [565, 44] on button "Messages" at bounding box center [571, 43] width 69 height 24
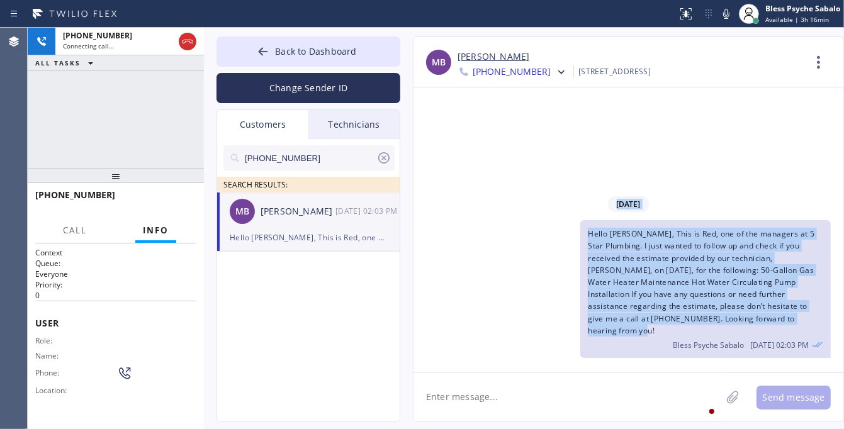
drag, startPoint x: 662, startPoint y: 295, endPoint x: 596, endPoint y: 219, distance: 100.4
click at [596, 219] on div "[DATE] Hello [PERSON_NAME], This is Red, one of the managers at 5 Star Plumbing…" at bounding box center [629, 276] width 430 height 170
copy div "[DATE] Hello [PERSON_NAME], This is Red, one of the managers at 5 Star Plumbing…"
drag, startPoint x: 664, startPoint y: 315, endPoint x: 653, endPoint y: 308, distance: 12.7
click at [664, 315] on span "Hello [PERSON_NAME], This is Red, one of the managers at 5 Star Plumbing. I jus…" at bounding box center [701, 282] width 227 height 108
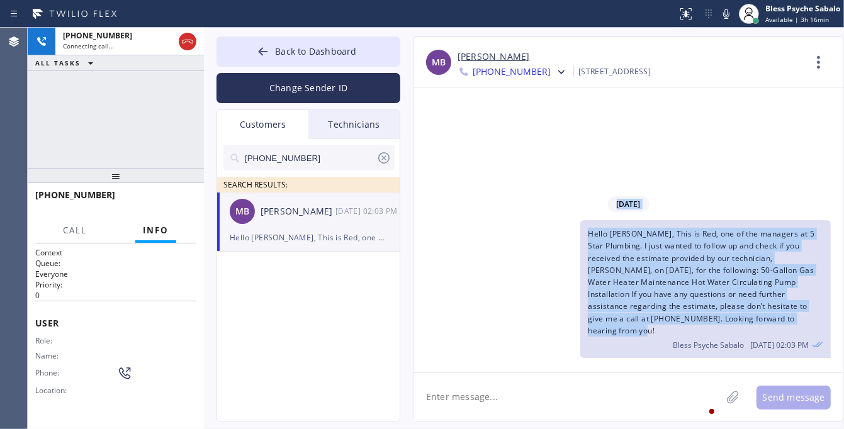
click at [582, 230] on div "[DATE] Hello [PERSON_NAME], This is Red, one of the managers at 5 Star Plumbing…" at bounding box center [629, 276] width 430 height 170
click at [589, 245] on span "Hello [PERSON_NAME], This is Red, one of the managers at 5 Star Plumbing. I jus…" at bounding box center [701, 282] width 227 height 108
click at [589, 251] on span "Hello [PERSON_NAME], This is Red, one of the managers at 5 Star Plumbing. I jus…" at bounding box center [701, 282] width 227 height 108
drag, startPoint x: 584, startPoint y: 243, endPoint x: 793, endPoint y: 328, distance: 226.2
click at [793, 328] on div "Hello [PERSON_NAME], This is Red, one of the managers at 5 Star Plumbing. I jus…" at bounding box center [705, 289] width 251 height 138
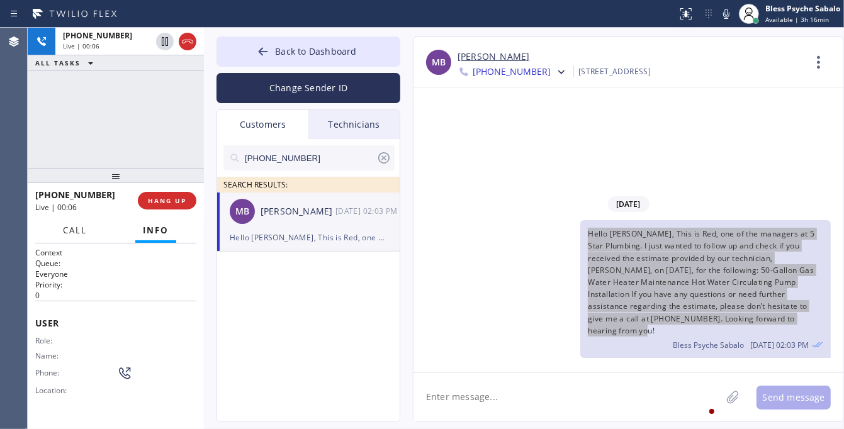
click at [82, 233] on span "Call" at bounding box center [75, 230] width 24 height 11
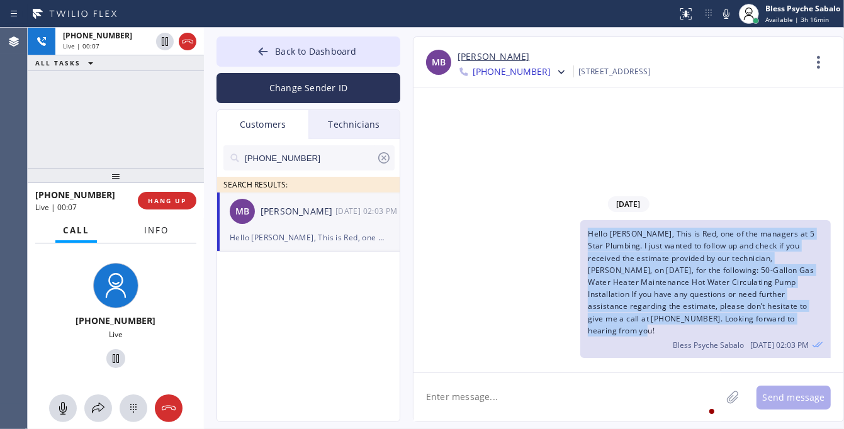
click at [166, 225] on span "Info" at bounding box center [156, 230] width 25 height 11
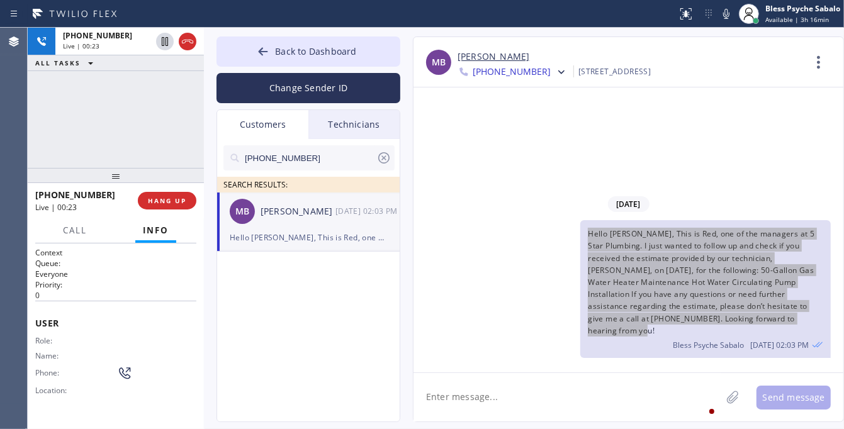
click at [482, 236] on div "Hello [PERSON_NAME], This is Red, one of the managers at 5 Star Plumbing. I jus…" at bounding box center [622, 289] width 417 height 138
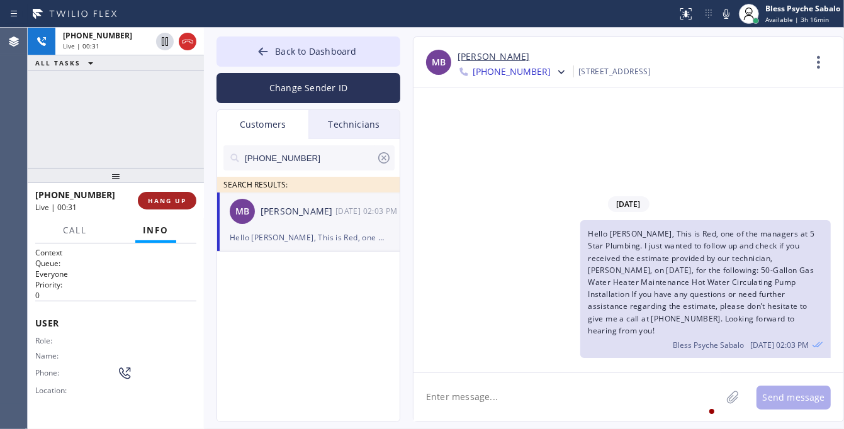
click at [181, 198] on span "HANG UP" at bounding box center [167, 200] width 38 height 9
click at [152, 121] on div "[PHONE_NUMBER] Live | 00:31 ALL TASKS ALL TASKS ACTIVE TASKS TASKS IN WRAP UP" at bounding box center [116, 98] width 176 height 140
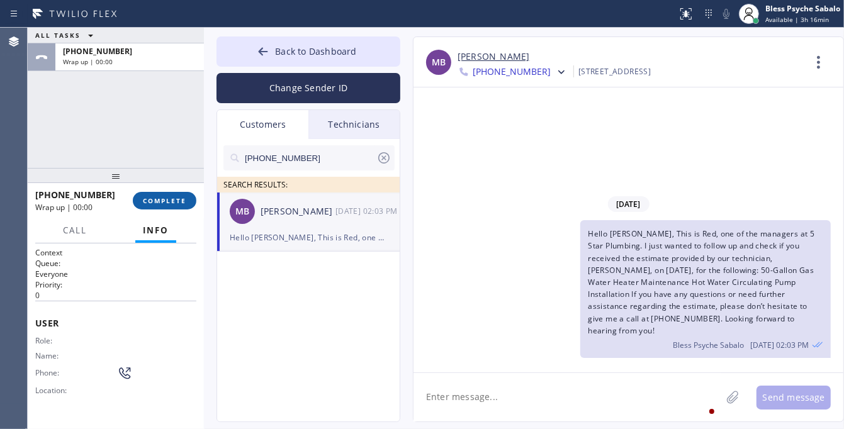
click at [167, 194] on button "COMPLETE" at bounding box center [165, 201] width 64 height 18
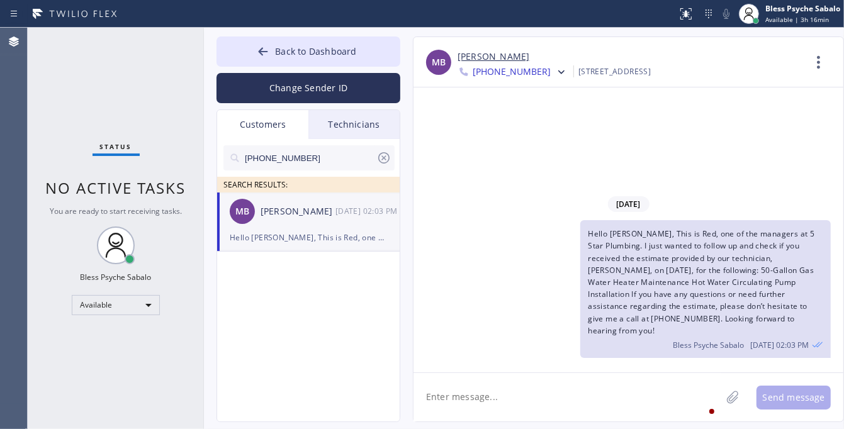
click at [340, 152] on input "[PHONE_NUMBER]" at bounding box center [310, 157] width 133 height 25
paste input "5102"
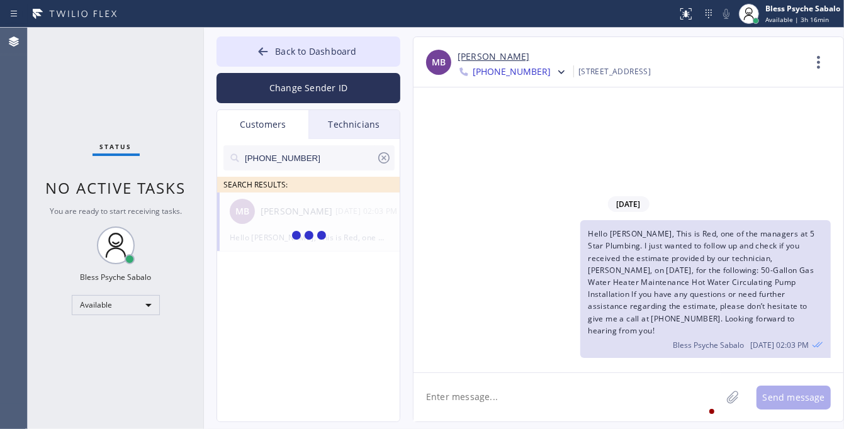
click at [353, 153] on input "[PHONE_NUMBER]" at bounding box center [310, 157] width 133 height 25
paste input "510) 282-5574"
type input "[PHONE_NUMBER]"
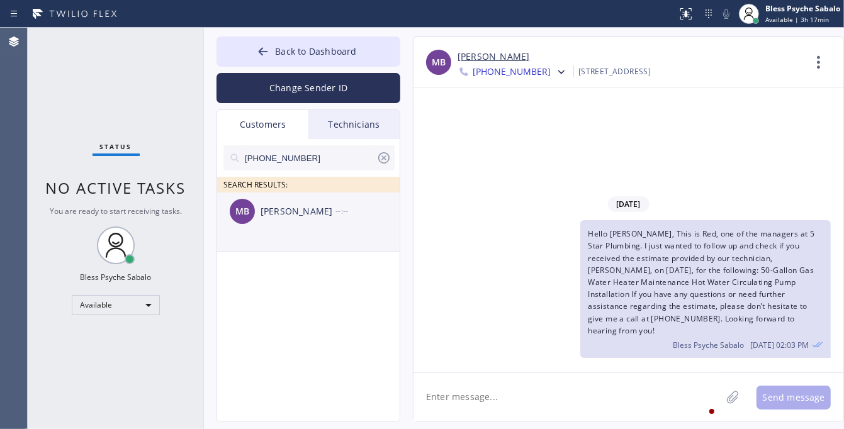
click at [286, 227] on div "MB [PERSON_NAME] --:--" at bounding box center [309, 212] width 184 height 38
click at [537, 384] on textarea at bounding box center [568, 397] width 308 height 48
click at [545, 401] on textarea at bounding box center [568, 397] width 308 height 48
paste textarea "Hello [PERSON_NAME], This is Red, one of the managers at 5 Star Plumbing. I jus…"
type textarea "Hello [PERSON_NAME], This is Red, one of the managers at 5 Star Plumbing. I jus…"
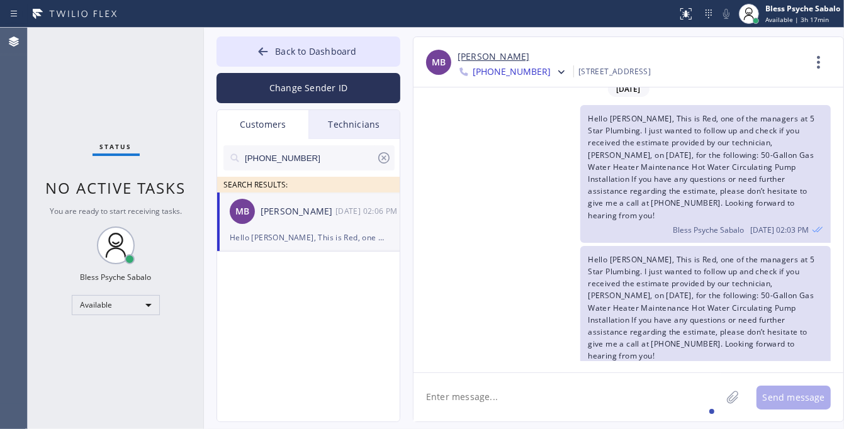
click at [568, 344] on div "Hello [PERSON_NAME], This is Red, one of the managers at 5 Star Plumbing. I jus…" at bounding box center [622, 315] width 417 height 138
click at [533, 297] on div "Hello [PERSON_NAME], This is Red, one of the managers at 5 Star Plumbing. I jus…" at bounding box center [622, 315] width 417 height 138
drag, startPoint x: 507, startPoint y: 174, endPoint x: 346, endPoint y: 26, distance: 218.3
click at [505, 171] on div "Hello [PERSON_NAME], This is Red, one of the managers at 5 Star Plumbing. I jus…" at bounding box center [622, 174] width 417 height 138
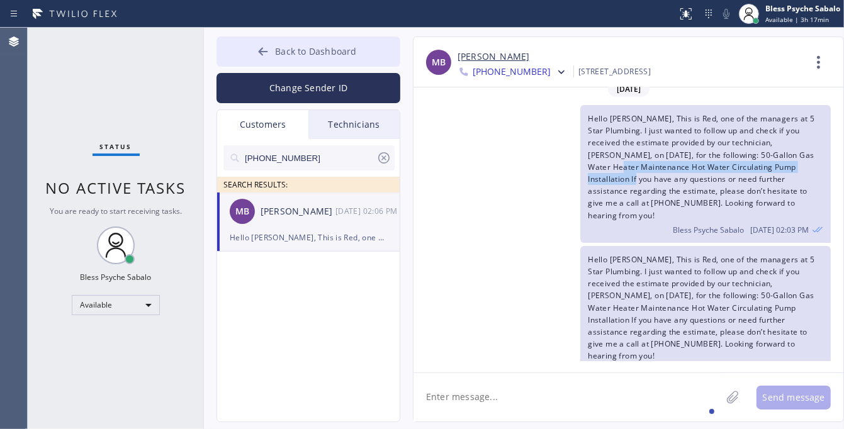
click at [299, 57] on span "Back to Dashboard" at bounding box center [315, 51] width 81 height 12
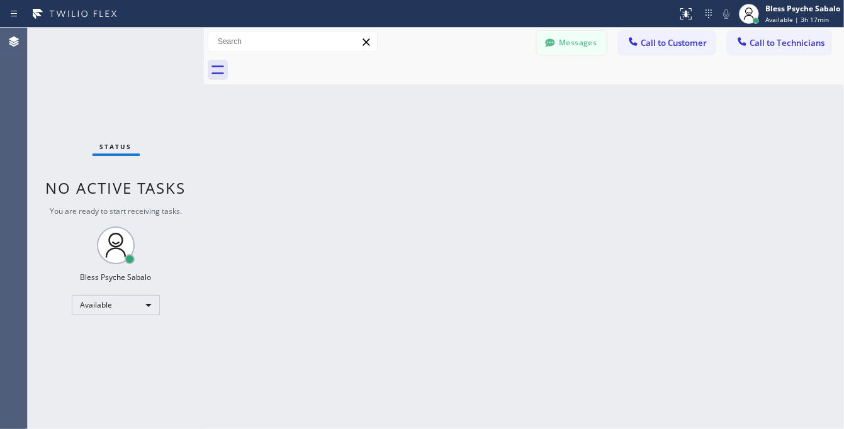
click at [567, 40] on button "Messages" at bounding box center [571, 43] width 69 height 24
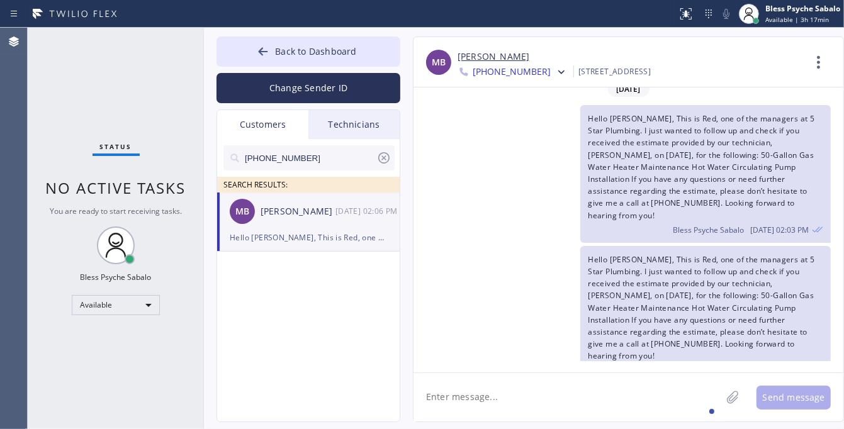
click at [463, 54] on link "[PERSON_NAME]" at bounding box center [494, 57] width 72 height 14
click at [328, 42] on button "Back to Dashboard" at bounding box center [309, 52] width 184 height 30
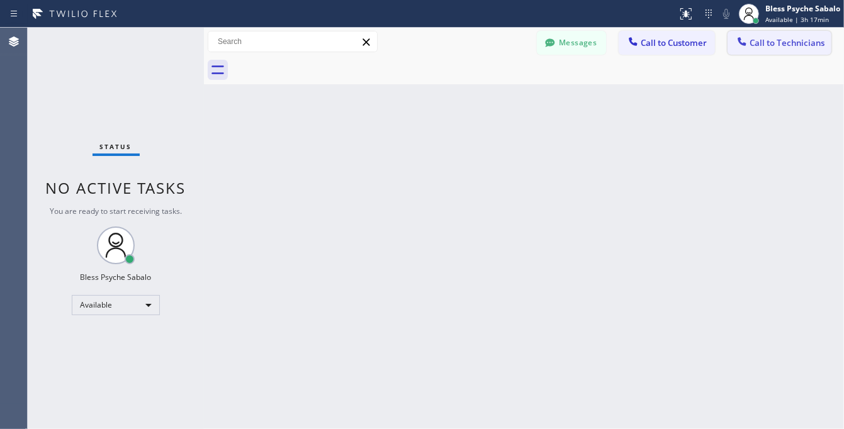
click at [786, 45] on span "Call to Technicians" at bounding box center [787, 42] width 75 height 11
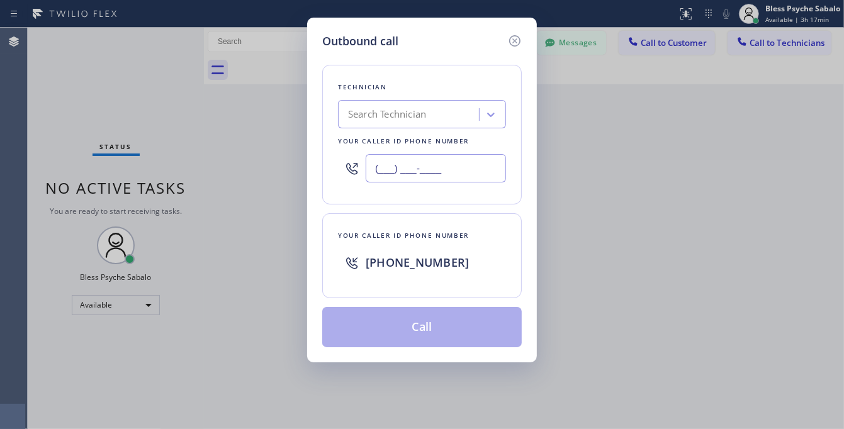
click at [451, 157] on input "(___) ___-____" at bounding box center [436, 168] width 140 height 28
paste input "510) 282-5574"
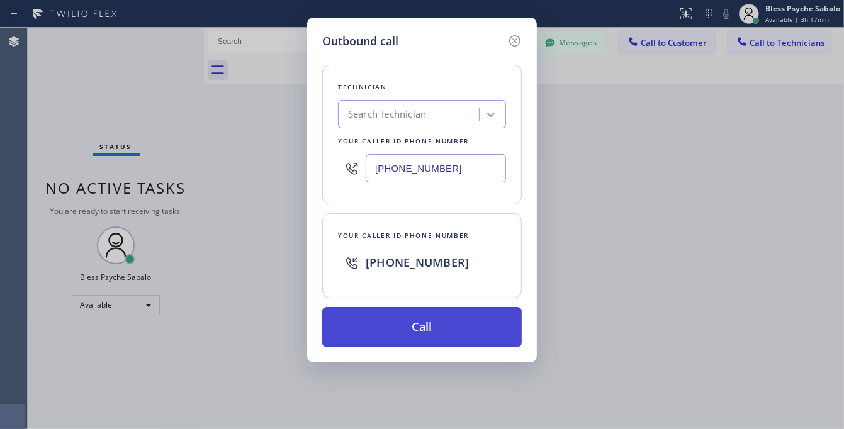
type input "[PHONE_NUMBER]"
click at [433, 340] on button "Call" at bounding box center [422, 327] width 200 height 40
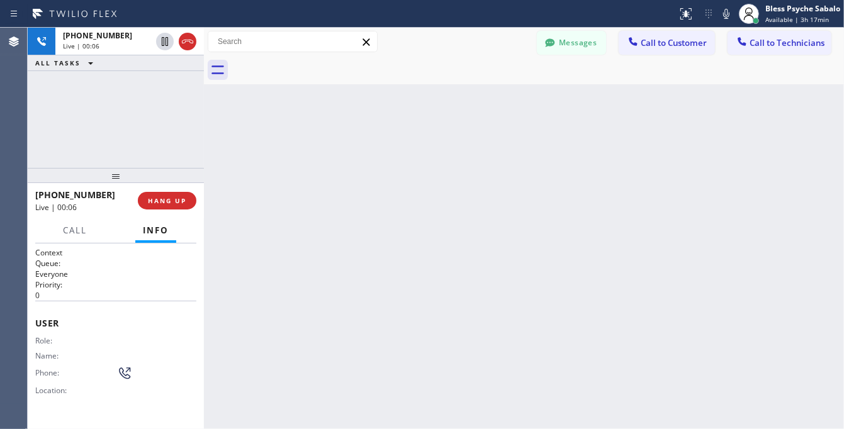
click at [555, 145] on div "Back to Dashboard Change Sender ID Customers Technicians [PHONE_NUMBER] SEARCH …" at bounding box center [524, 229] width 640 height 402
click at [167, 196] on button "HANG UP" at bounding box center [167, 201] width 59 height 18
click at [353, 159] on div "Back to Dashboard Change Sender ID Customers Technicians [PHONE_NUMBER] SEARCH …" at bounding box center [524, 229] width 640 height 402
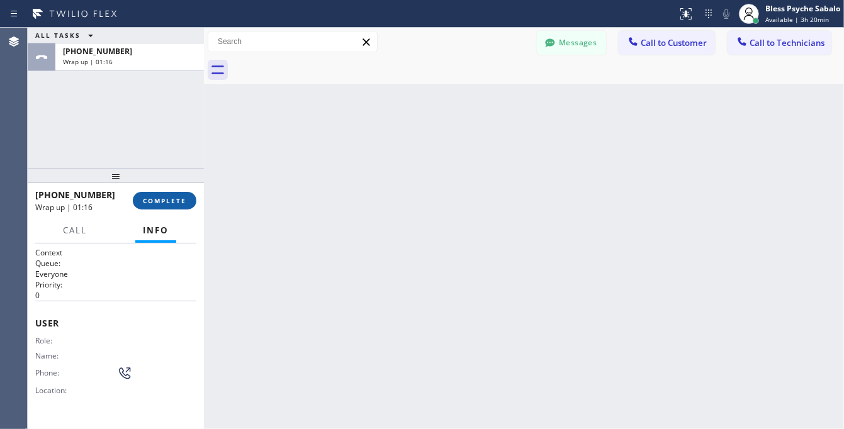
click at [187, 208] on button "COMPLETE" at bounding box center [165, 201] width 64 height 18
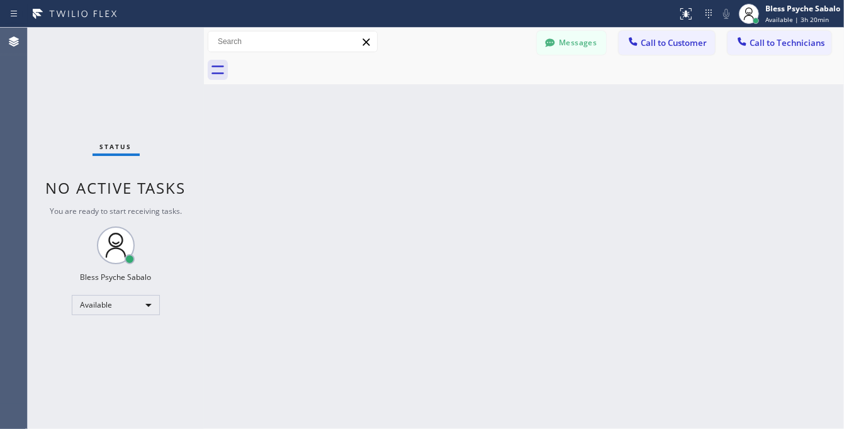
drag, startPoint x: 407, startPoint y: 140, endPoint x: 463, endPoint y: 52, distance: 105.0
click at [407, 137] on div "Back to Dashboard Change Sender ID Customers Technicians [PHONE_NUMBER] SEARCH …" at bounding box center [524, 229] width 640 height 402
drag, startPoint x: 354, startPoint y: 136, endPoint x: 587, endPoint y: 69, distance: 242.9
click at [357, 136] on div "Back to Dashboard Change Sender ID Customers Technicians [PHONE_NUMBER] SEARCH …" at bounding box center [524, 229] width 640 height 402
click at [592, 35] on button "Messages" at bounding box center [571, 43] width 69 height 24
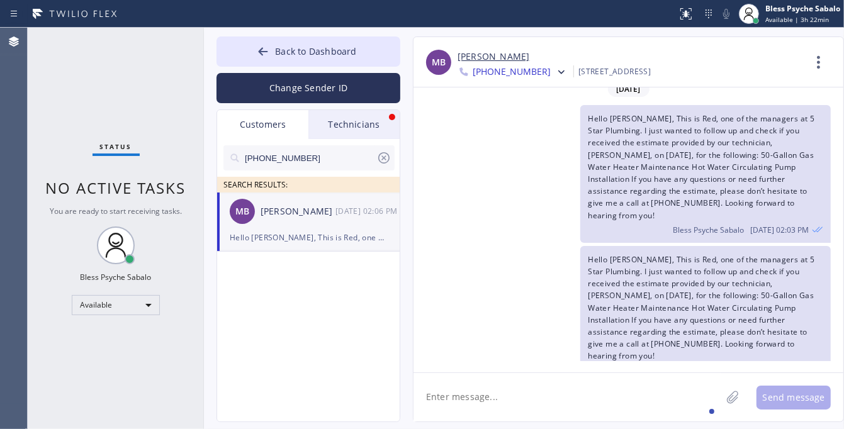
click at [326, 121] on div "Technicians" at bounding box center [353, 124] width 91 height 29
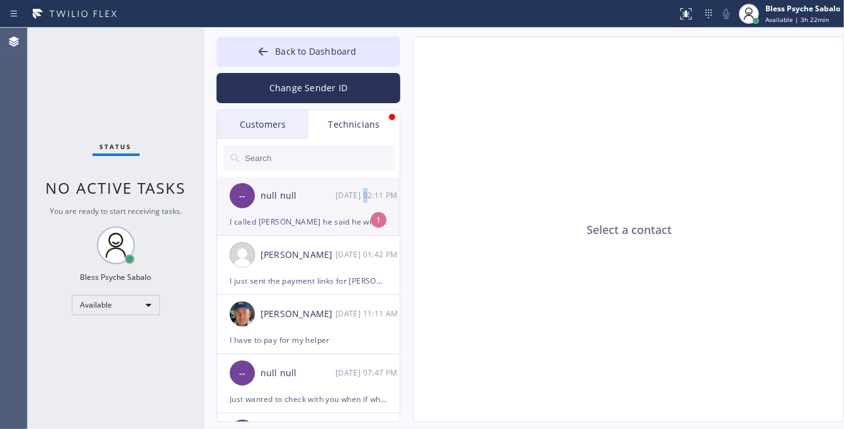
click at [366, 196] on div "[DATE] 02:11 PM" at bounding box center [368, 195] width 65 height 14
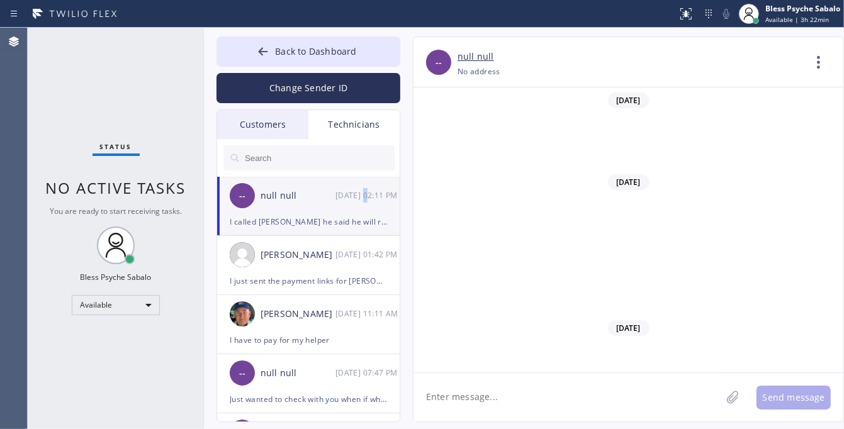
scroll to position [15185, 0]
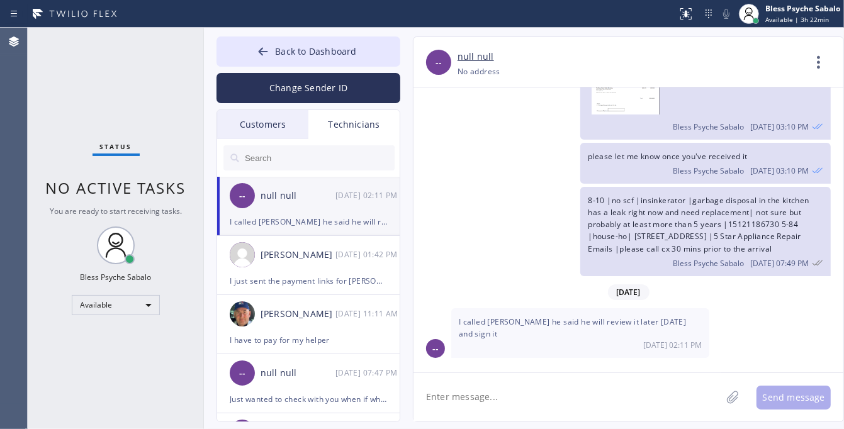
click at [641, 408] on textarea at bounding box center [568, 397] width 308 height 48
type textarea "Got it, Thanks Vache"
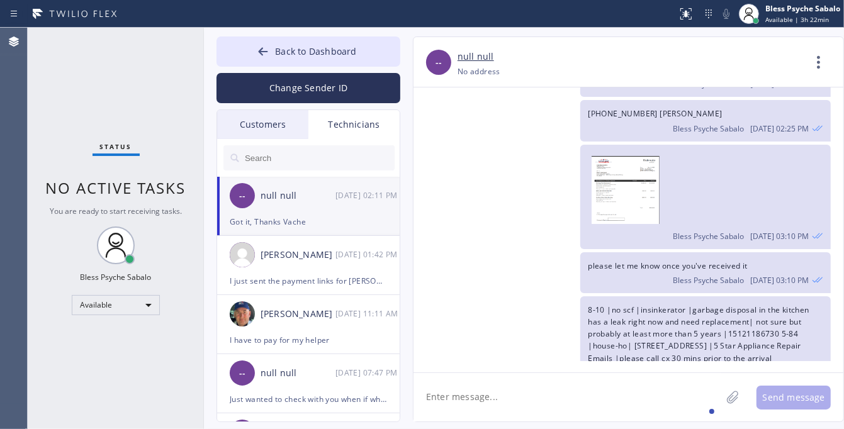
scroll to position [15229, 0]
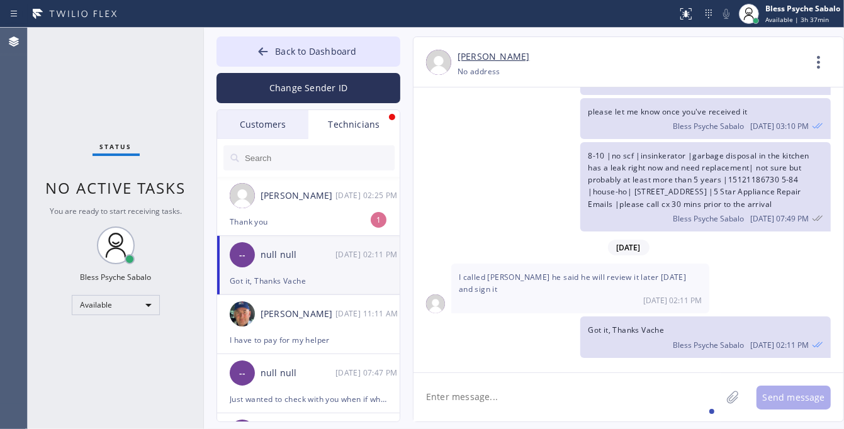
click at [313, 248] on div "null null" at bounding box center [298, 255] width 75 height 14
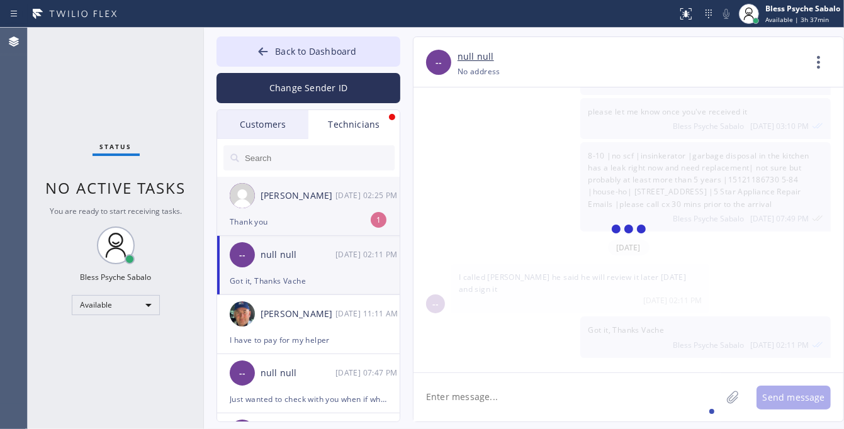
click at [331, 225] on div "Thank you" at bounding box center [308, 222] width 157 height 14
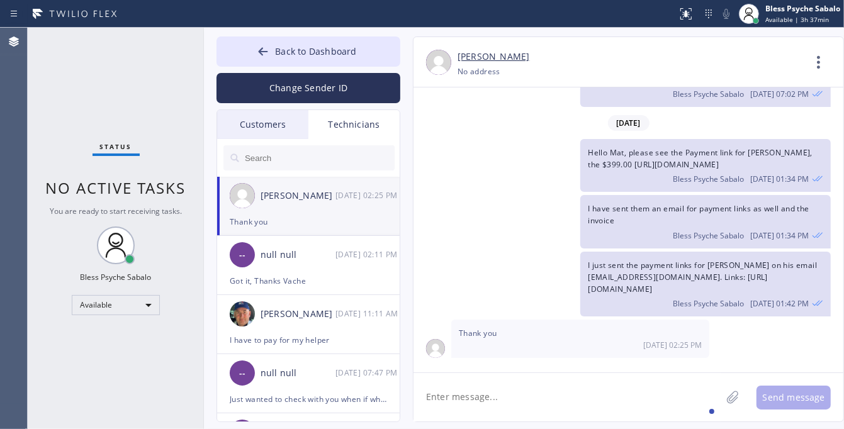
scroll to position [2881, 0]
click at [542, 385] on textarea at bounding box center [568, 397] width 308 height 48
drag, startPoint x: 518, startPoint y: 341, endPoint x: 466, endPoint y: 341, distance: 51.6
click at [466, 341] on div "[DATE] 02:25 PM" at bounding box center [580, 345] width 243 height 11
click at [469, 336] on span "Thank you" at bounding box center [478, 333] width 38 height 11
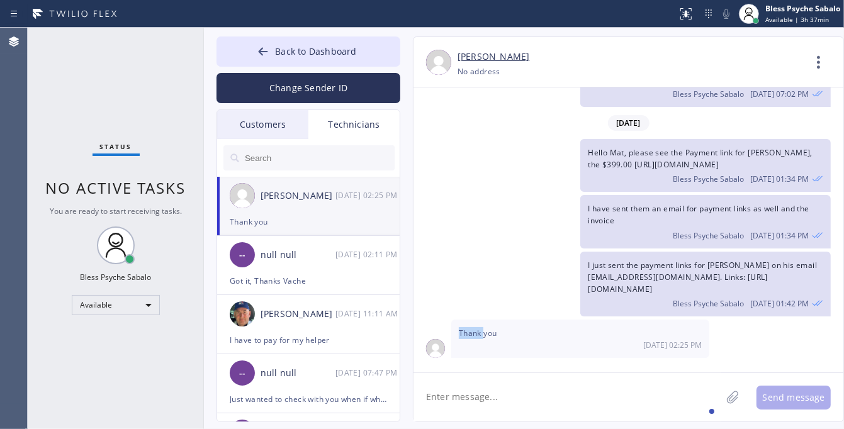
click at [469, 336] on span "Thank you" at bounding box center [478, 333] width 38 height 11
click at [510, 336] on div "Thank you [DATE] 02:25 PM" at bounding box center [580, 339] width 258 height 38
click at [473, 334] on span "Thank you" at bounding box center [478, 333] width 38 height 11
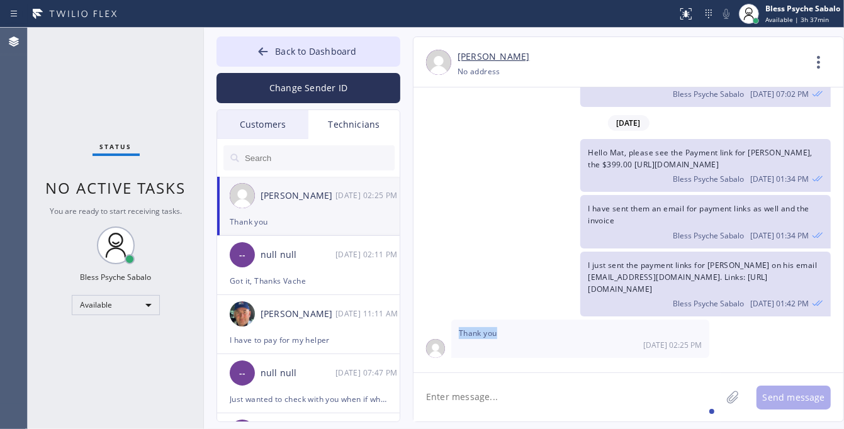
click at [473, 334] on span "Thank you" at bounding box center [478, 333] width 38 height 11
click at [508, 334] on div "Thank you [DATE] 02:25 PM" at bounding box center [580, 339] width 258 height 38
click at [470, 329] on span "Thank you" at bounding box center [478, 333] width 38 height 11
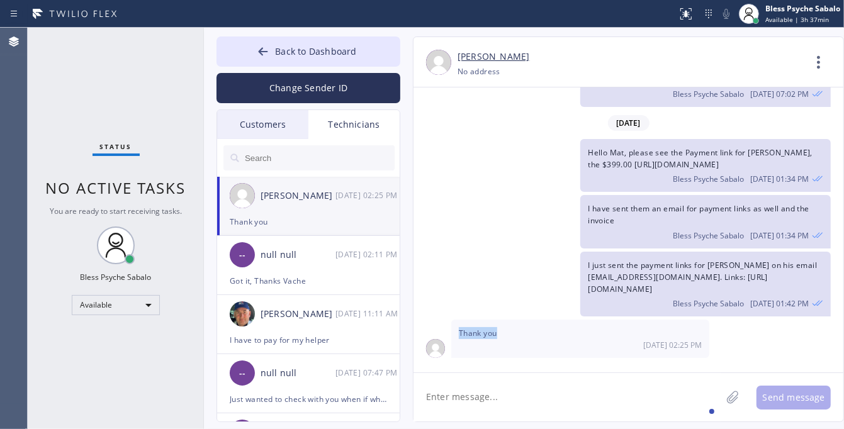
click at [557, 340] on div "[DATE] 02:25 PM" at bounding box center [580, 345] width 243 height 11
drag, startPoint x: 510, startPoint y: 336, endPoint x: 450, endPoint y: 336, distance: 59.8
click at [450, 336] on div "Thank you [DATE] 02:25 PM" at bounding box center [629, 339] width 430 height 38
click at [488, 338] on span "Thank you" at bounding box center [478, 333] width 38 height 11
click at [482, 334] on span "Thank you" at bounding box center [478, 333] width 38 height 11
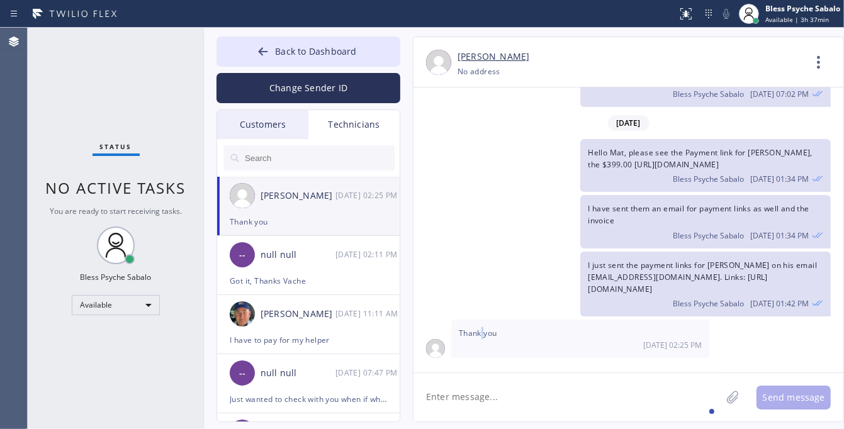
click at [482, 334] on span "Thank you" at bounding box center [478, 333] width 38 height 11
click at [507, 337] on div "Thank you [DATE] 02:25 PM" at bounding box center [580, 339] width 258 height 38
click at [477, 336] on span "Thank you" at bounding box center [478, 333] width 38 height 11
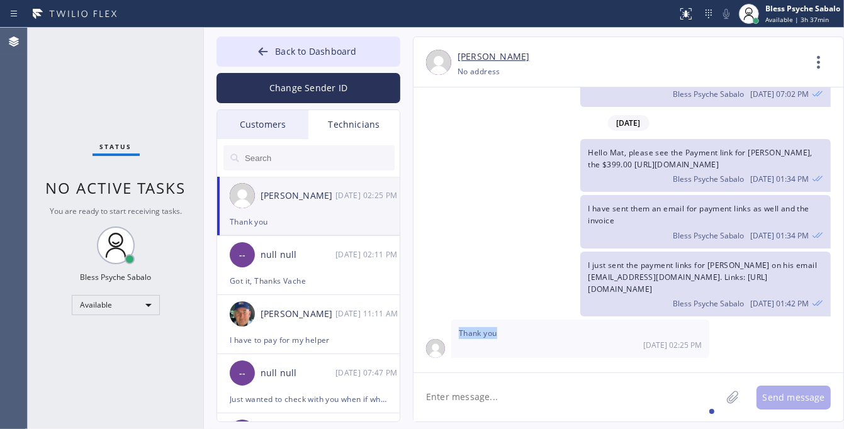
click at [477, 336] on span "Thank you" at bounding box center [478, 333] width 38 height 11
drag, startPoint x: 582, startPoint y: 265, endPoint x: 839, endPoint y: 286, distance: 257.7
click at [831, 286] on div "I just sent the payment links for [PERSON_NAME] on his email [EMAIL_ADDRESS][DO…" at bounding box center [705, 284] width 251 height 65
click at [731, 304] on div "Bless Psyche Sabalo [DATE] 01:42 PM" at bounding box center [705, 302] width 235 height 14
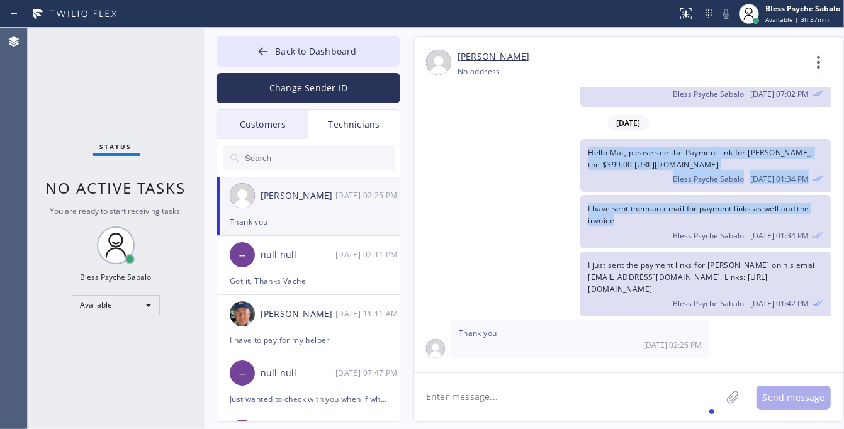
drag, startPoint x: 598, startPoint y: 221, endPoint x: 568, endPoint y: 146, distance: 80.5
click at [568, 146] on div "[DATE] Hello [PERSON_NAME], my name is Red one of the dispatchers here at 5 Sta…" at bounding box center [629, 224] width 430 height 274
click at [588, 176] on div "Bless Psyche Sabalo [DATE] 01:34 PM" at bounding box center [705, 178] width 235 height 14
drag, startPoint x: 567, startPoint y: 152, endPoint x: 843, endPoint y: 169, distance: 276.8
click at [843, 169] on div "[PERSON_NAME] [PHONE_NUMBER] Choose phone number [PHONE_NUMBER] No address Cont…" at bounding box center [628, 230] width 431 height 386
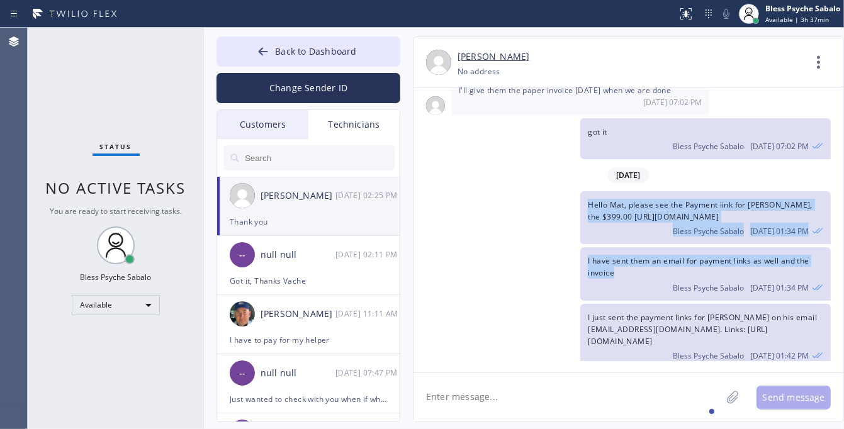
scroll to position [2724, 20]
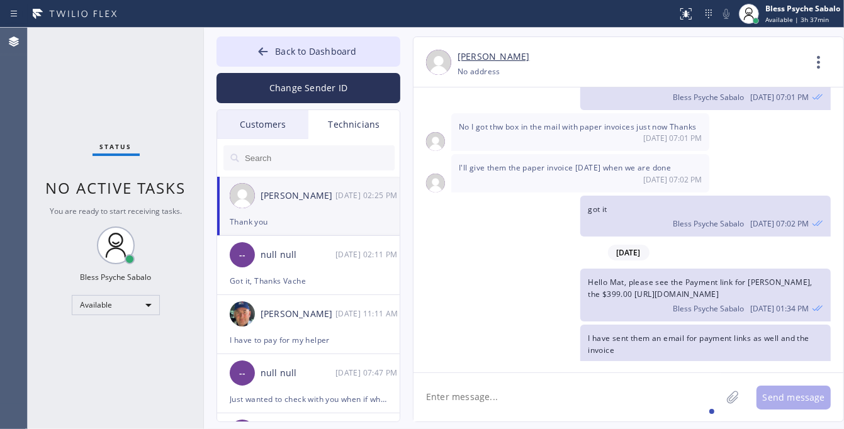
click at [588, 215] on span "got it" at bounding box center [597, 209] width 19 height 11
click at [628, 237] on div "got it Bless Psyche Sabalo [DATE] 07:02 PM" at bounding box center [705, 216] width 251 height 41
click at [512, 192] on div "I'll give them the paper invoice [DATE] when we are done [DATE] 07:02 PM" at bounding box center [580, 173] width 258 height 38
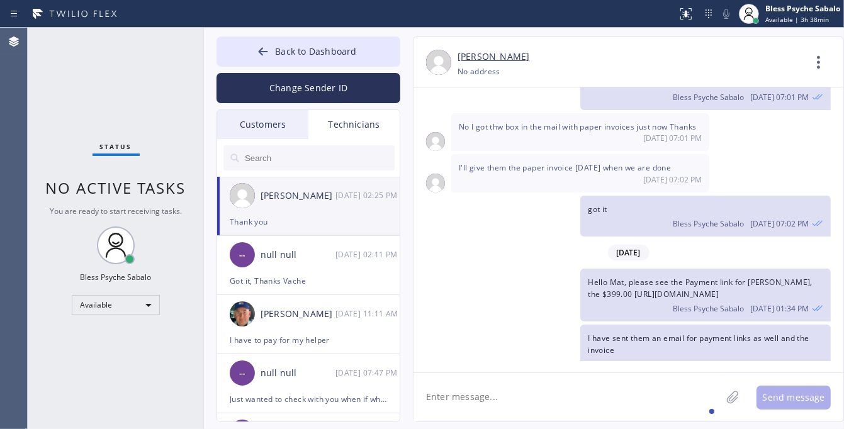
click at [500, 322] on div "Hello Mat, please see the Payment link for [PERSON_NAME], the $399.00 [URL][DOM…" at bounding box center [622, 295] width 417 height 53
click at [526, 237] on div "got it Bless Psyche Sabalo [DATE] 07:02 PM" at bounding box center [622, 216] width 417 height 41
click at [143, 76] on div "Status No active tasks You are ready to start receiving tasks. Bless Psyche Sab…" at bounding box center [116, 229] width 176 height 402
click at [361, 108] on div "Back to Dashboard Change Sender ID Customers Technicians [PHONE_NUMBER] SEARCH …" at bounding box center [309, 230] width 184 height 386
click at [359, 132] on div "Technicians" at bounding box center [353, 124] width 91 height 29
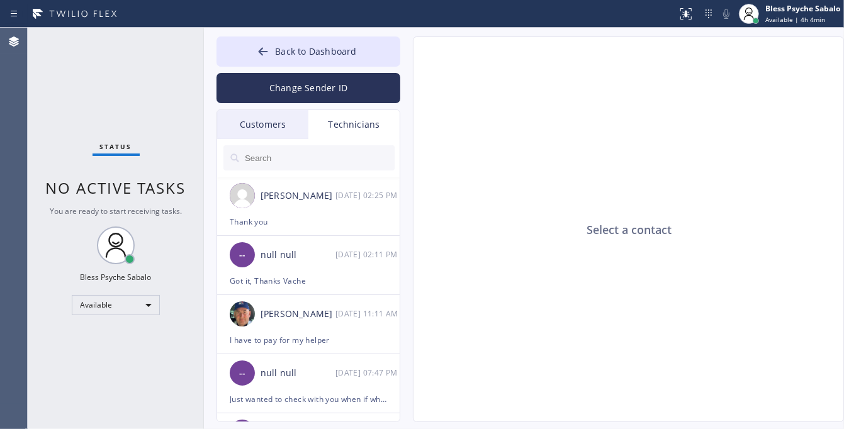
click at [269, 130] on div "Customers" at bounding box center [262, 124] width 91 height 29
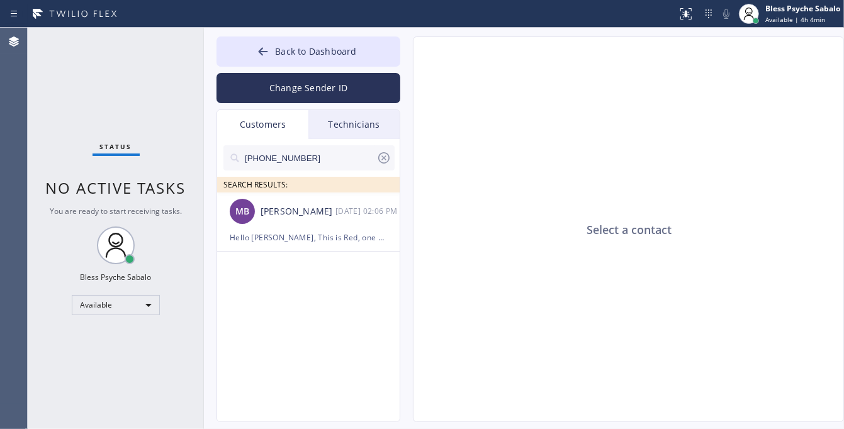
click at [356, 123] on div "Technicians" at bounding box center [353, 124] width 91 height 29
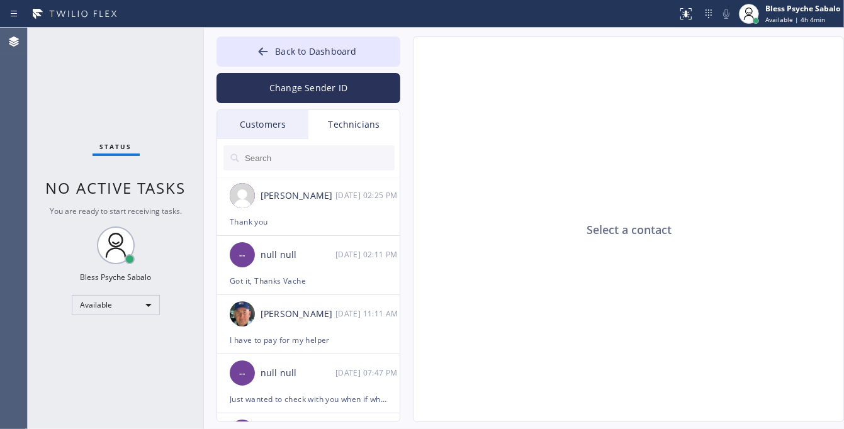
drag, startPoint x: 269, startPoint y: 123, endPoint x: 308, endPoint y: 147, distance: 46.0
click at [271, 124] on div "Customers" at bounding box center [262, 124] width 91 height 29
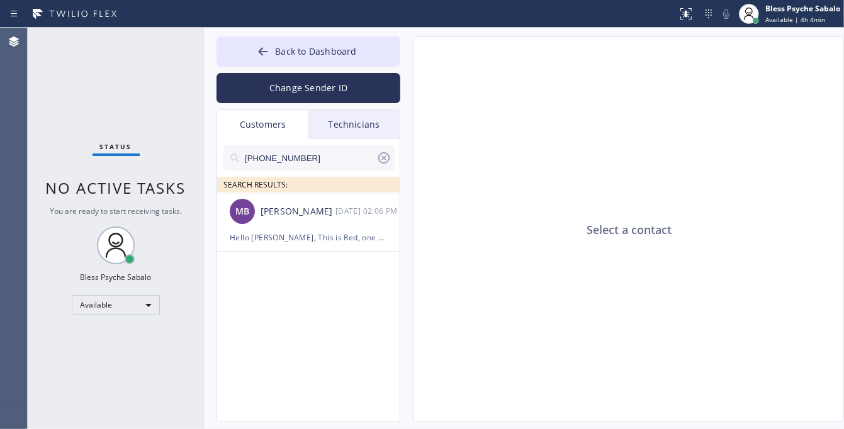
click at [380, 156] on icon at bounding box center [383, 157] width 15 height 15
drag, startPoint x: 283, startPoint y: 133, endPoint x: 345, endPoint y: 130, distance: 61.8
click at [284, 133] on div "Customers" at bounding box center [262, 124] width 91 height 29
click at [351, 127] on div "Technicians" at bounding box center [353, 124] width 91 height 29
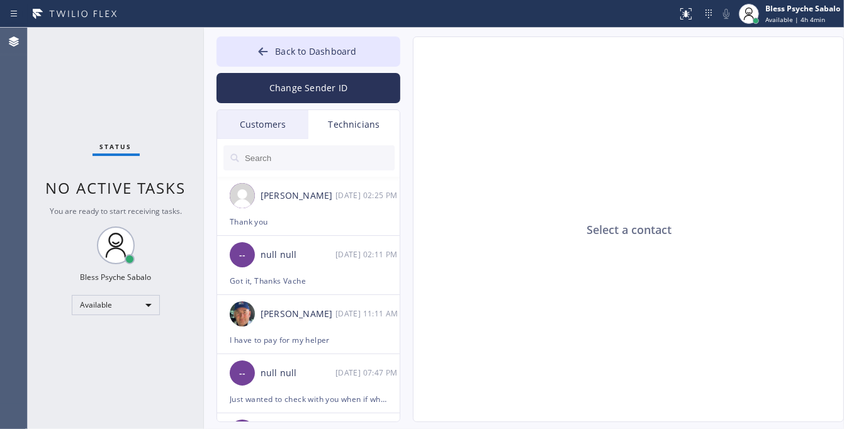
click at [278, 123] on div "Customers" at bounding box center [262, 124] width 91 height 29
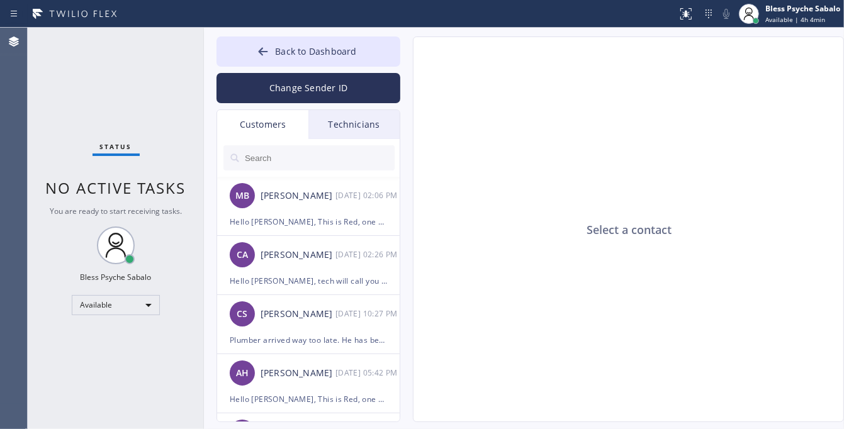
click at [278, 123] on div "Customers" at bounding box center [262, 124] width 91 height 29
click at [279, 121] on div "Customers" at bounding box center [262, 124] width 91 height 29
click at [332, 126] on div "Technicians" at bounding box center [353, 124] width 91 height 29
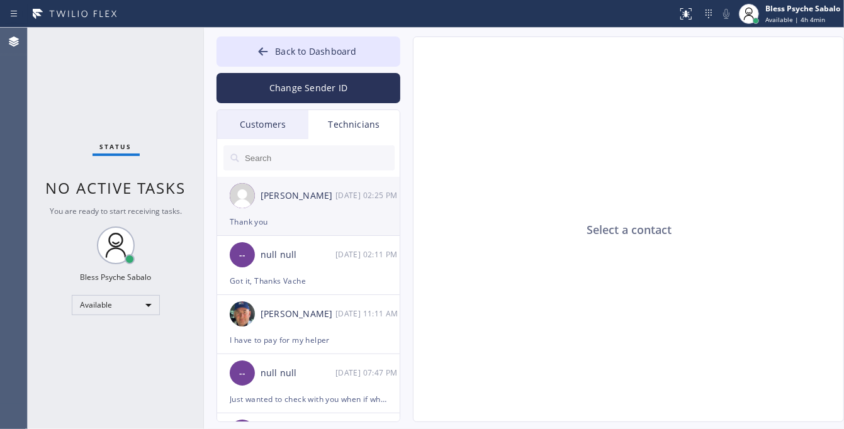
click at [338, 218] on div "Thank you" at bounding box center [308, 222] width 157 height 14
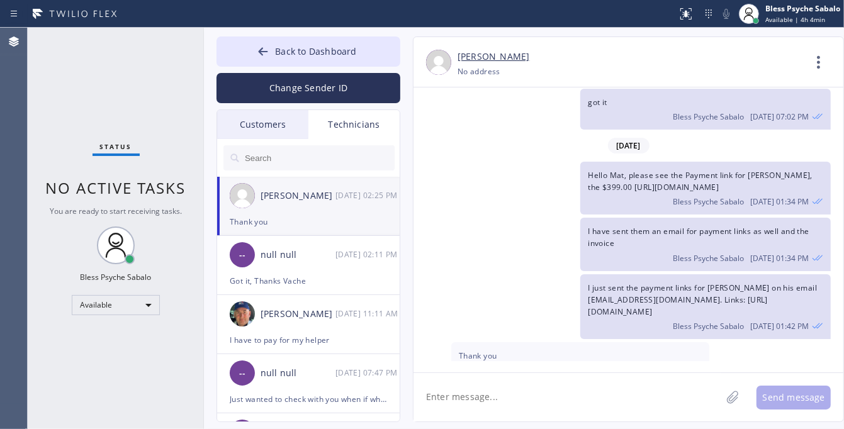
scroll to position [2802, 0]
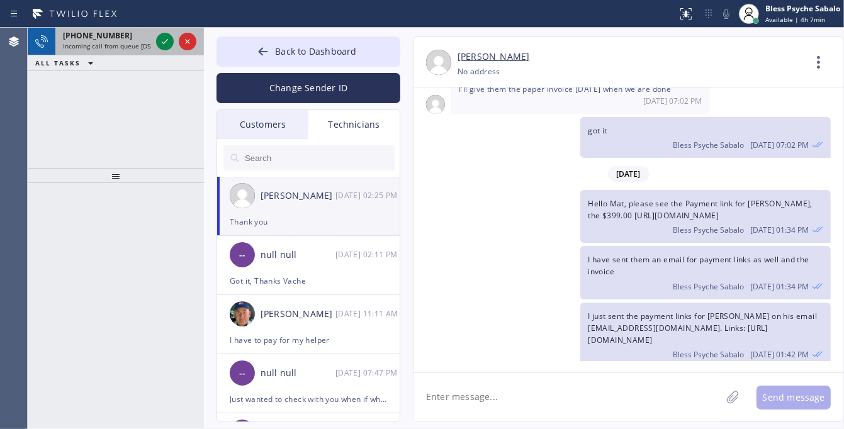
click at [142, 45] on span "Incoming call from queue [DSRs]" at bounding box center [111, 46] width 96 height 9
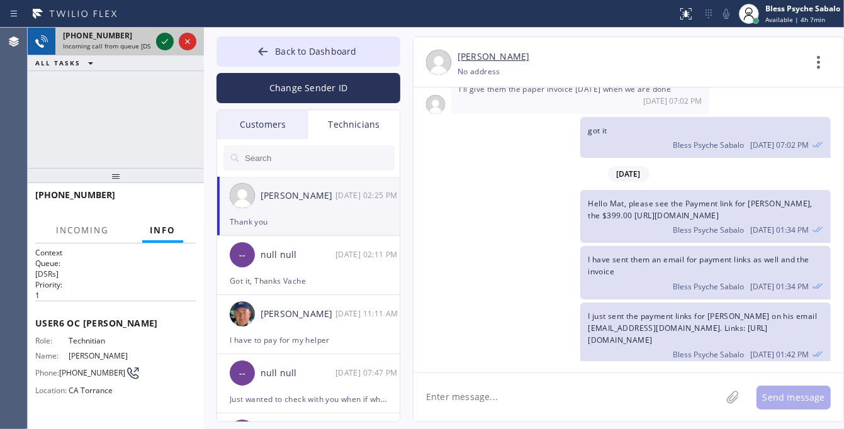
click at [168, 40] on icon at bounding box center [164, 41] width 15 height 15
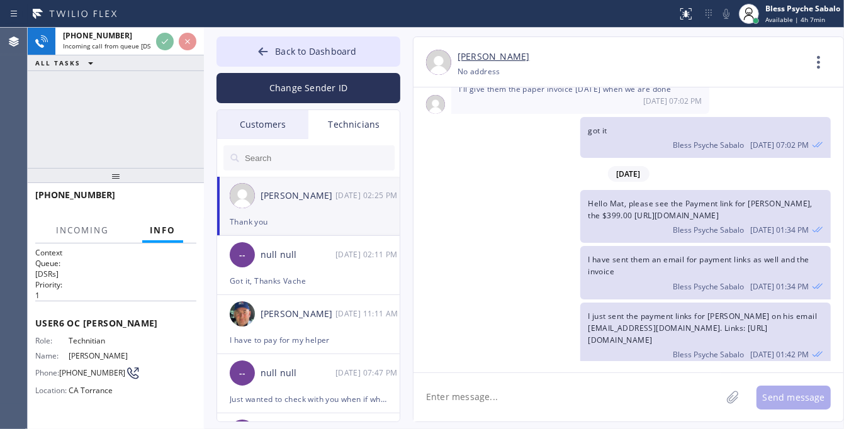
drag, startPoint x: 144, startPoint y: 130, endPoint x: 149, endPoint y: 98, distance: 33.1
click at [145, 130] on div "[PHONE_NUMBER] Incoming call from queue [DSRs] ALL TASKS ALL TASKS ACTIVE TASKS…" at bounding box center [116, 98] width 176 height 140
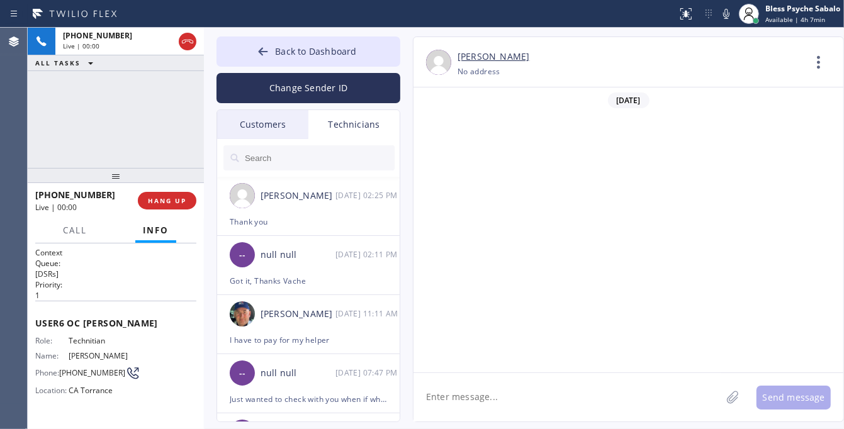
scroll to position [2881, 0]
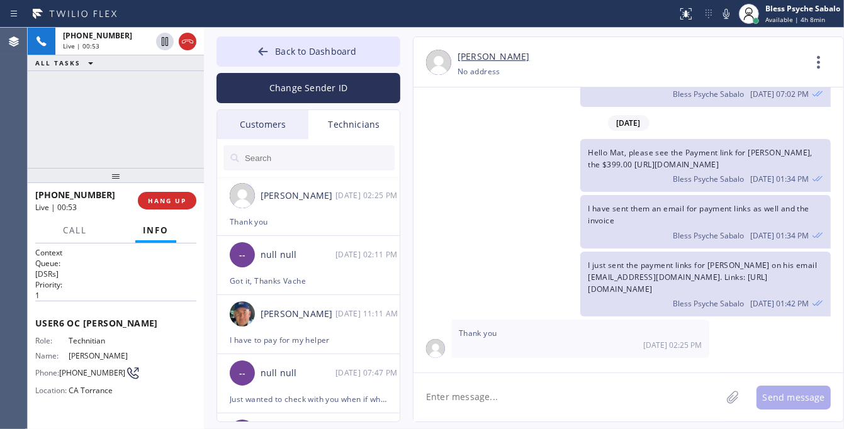
click at [534, 120] on div "[DATE]" at bounding box center [629, 123] width 430 height 26
click at [577, 423] on div "Back to Dashboard Change Sender ID Customers Technicians MB [PERSON_NAME] [DATE…" at bounding box center [524, 229] width 640 height 402
click at [577, 402] on textarea at bounding box center [568, 397] width 308 height 48
paste textarea "[STREET_ADDRESS][PERSON_NAME] check should be payable for 5 star best plumbing"
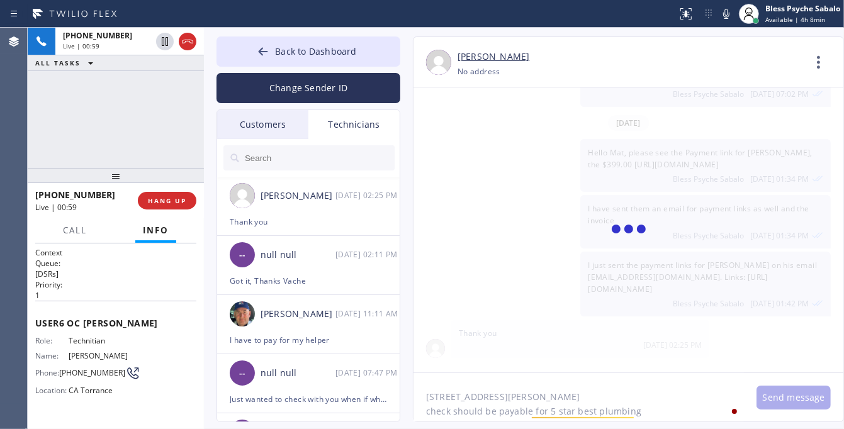
click at [667, 414] on textarea "[STREET_ADDRESS][PERSON_NAME] check should be payable for 5 star best plumbing" at bounding box center [579, 397] width 330 height 48
drag, startPoint x: 653, startPoint y: 408, endPoint x: 584, endPoint y: 402, distance: 69.5
click at [422, 392] on textarea "[STREET_ADDRESS][PERSON_NAME] check should be payable for 5 star best plumbing" at bounding box center [579, 397] width 330 height 48
click at [663, 402] on textarea "[STREET_ADDRESS][PERSON_NAME] check should be payable for 5 star best plumbing" at bounding box center [579, 397] width 330 height 48
click at [653, 422] on textarea "[STREET_ADDRESS][PERSON_NAME] check should be payable for 5 star best plumbing" at bounding box center [579, 397] width 330 height 48
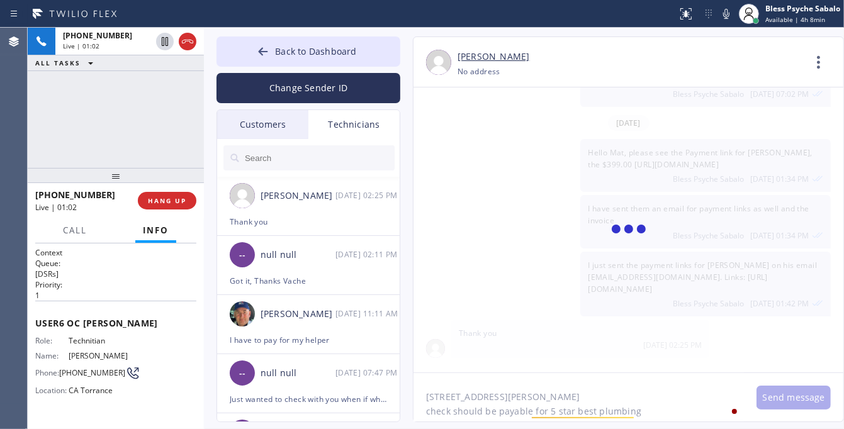
drag, startPoint x: 568, startPoint y: 407, endPoint x: 518, endPoint y: 395, distance: 51.9
click at [409, 386] on div "[PERSON_NAME] [PHONE_NUMBER] Choose phone number [PHONE_NUMBER] No address Cont…" at bounding box center [615, 230] width 431 height 386
drag, startPoint x: 605, startPoint y: 401, endPoint x: 648, endPoint y: 410, distance: 44.3
click at [605, 402] on textarea "[STREET_ADDRESS][PERSON_NAME] check should be payable for 5 star best plumbing" at bounding box center [579, 397] width 330 height 48
drag, startPoint x: 666, startPoint y: 410, endPoint x: 662, endPoint y: 416, distance: 6.8
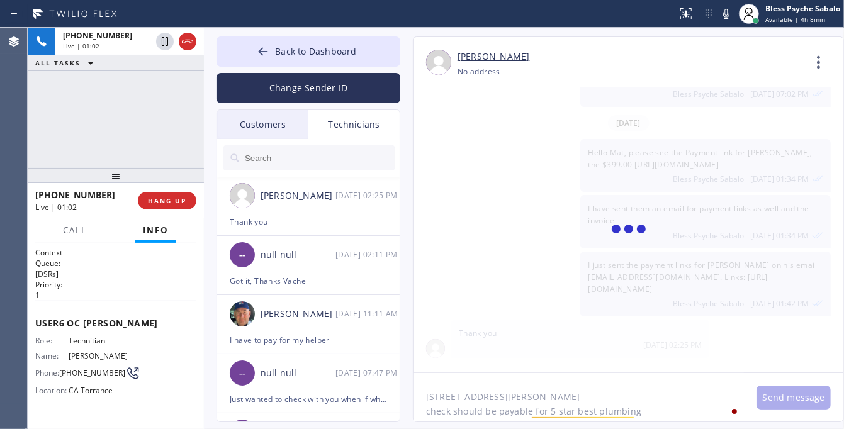
click at [665, 411] on textarea "[STREET_ADDRESS][PERSON_NAME] check should be payable for 5 star best plumbing" at bounding box center [579, 397] width 330 height 48
drag, startPoint x: 599, startPoint y: 410, endPoint x: 414, endPoint y: 378, distance: 188.4
click at [413, 378] on div "[PERSON_NAME] [PHONE_NUMBER] Choose phone number [PHONE_NUMBER] No address Cont…" at bounding box center [628, 230] width 431 height 386
click at [649, 393] on div "Ignore" at bounding box center [599, 395] width 155 height 20
click at [642, 426] on div "Back to Dashboard Change Sender ID Customers Technicians MB [PERSON_NAME] [DATE…" at bounding box center [524, 229] width 640 height 402
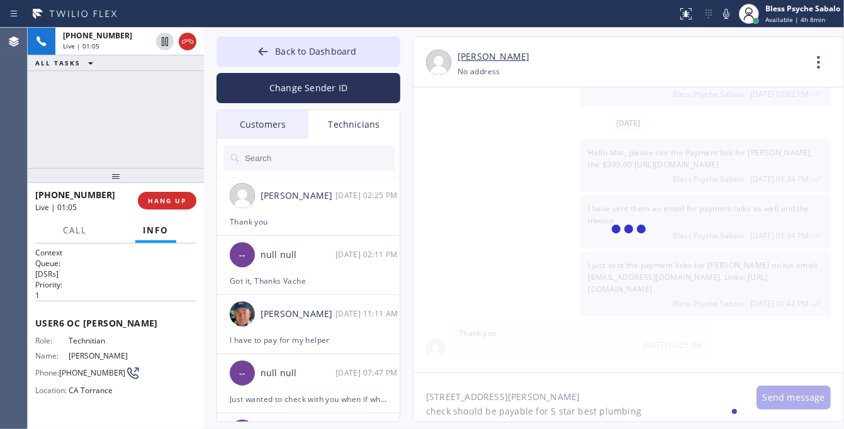
click at [644, 412] on textarea "[STREET_ADDRESS][PERSON_NAME] check should be payable for 5 star best plumbing" at bounding box center [579, 397] width 330 height 48
type textarea "[STREET_ADDRESS][PERSON_NAME] check should be payable for 5 star best plumbing"
click at [152, 121] on div "[PHONE_NUMBER] Live | 03:53 ALL TASKS ALL TASKS ACTIVE TASKS TASKS IN WRAP UP" at bounding box center [116, 98] width 176 height 140
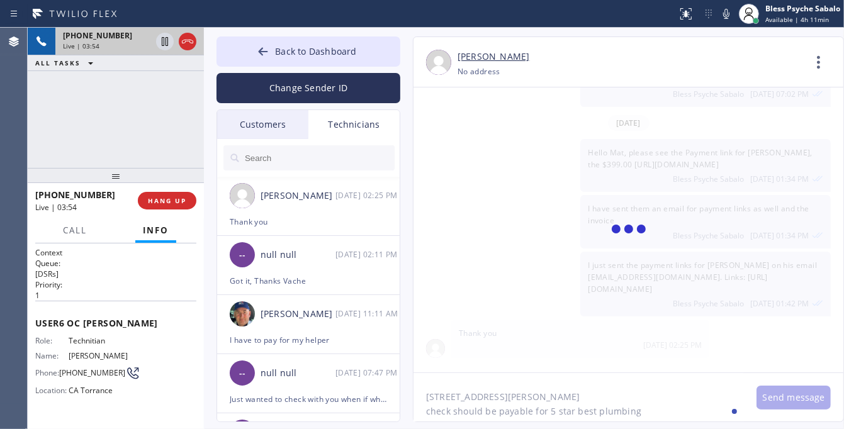
click at [83, 37] on span "[PHONE_NUMBER]" at bounding box center [97, 35] width 69 height 11
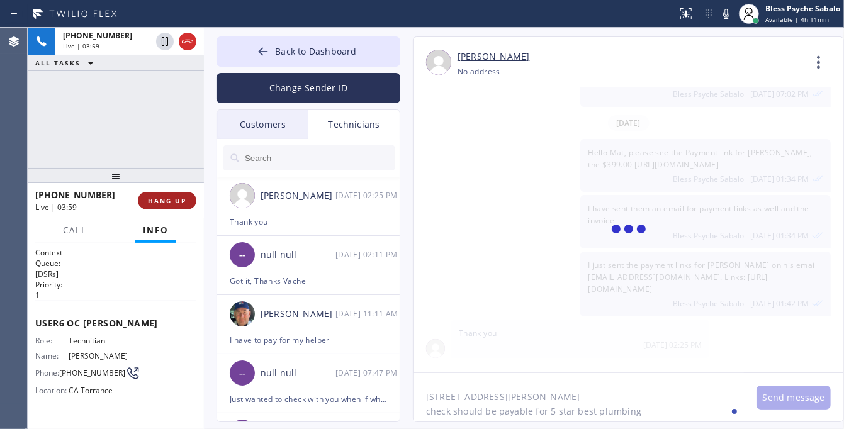
click at [155, 196] on button "HANG UP" at bounding box center [167, 201] width 59 height 18
drag, startPoint x: 153, startPoint y: 115, endPoint x: 155, endPoint y: 108, distance: 7.8
click at [153, 115] on div "[PHONE_NUMBER] Live | 03:59 ALL TASKS ALL TASKS ACTIVE TASKS TASKS IN WRAP UP" at bounding box center [116, 98] width 176 height 140
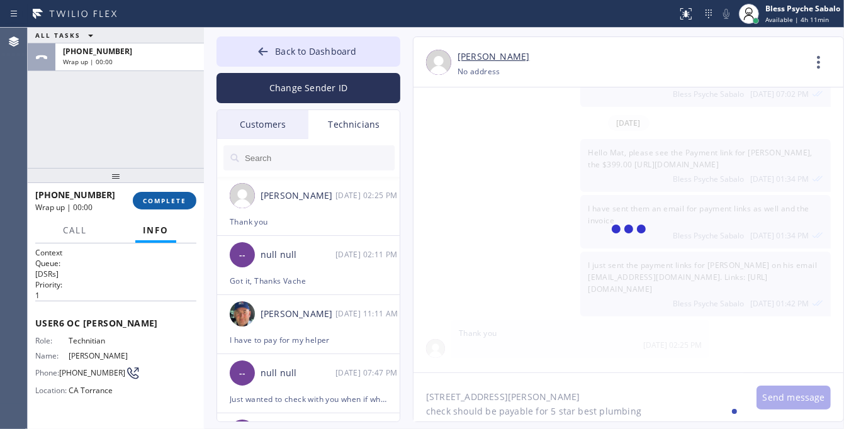
click at [178, 196] on button "COMPLETE" at bounding box center [165, 201] width 64 height 18
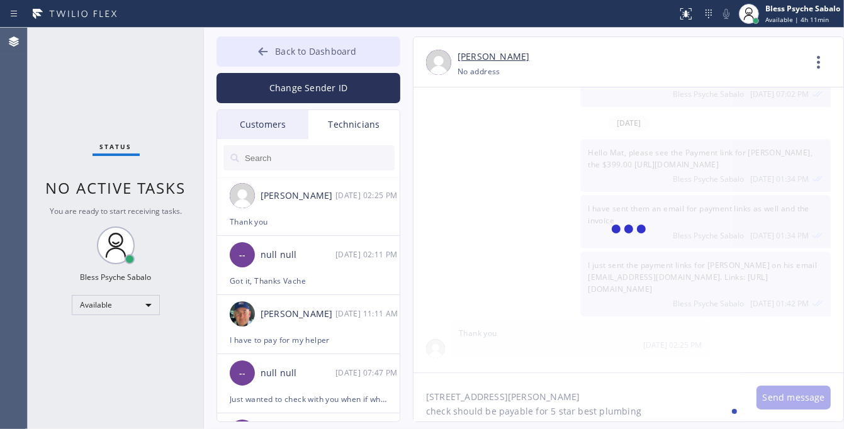
drag, startPoint x: 190, startPoint y: 63, endPoint x: 262, endPoint y: 45, distance: 74.7
click at [191, 63] on div "Status No active tasks You are ready to start receiving tasks. Bless Psyche Sab…" at bounding box center [116, 229] width 176 height 402
drag, startPoint x: 269, startPoint y: 128, endPoint x: 283, endPoint y: 127, distance: 13.9
click at [271, 128] on div "Customers" at bounding box center [262, 124] width 91 height 29
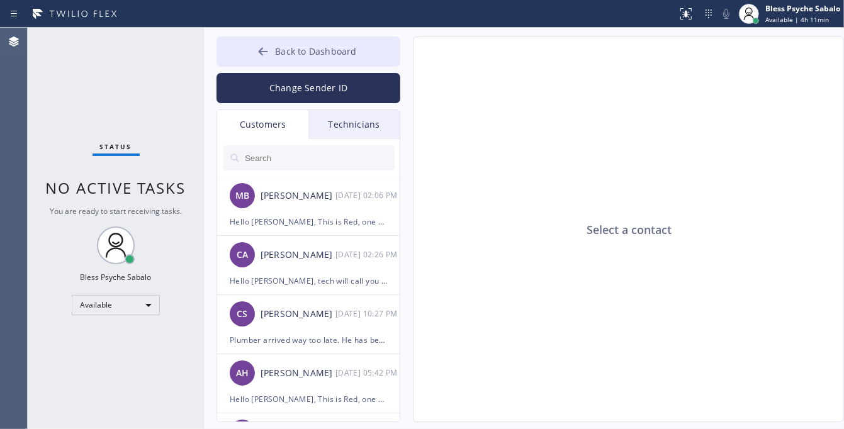
click at [347, 52] on span "Back to Dashboard" at bounding box center [315, 51] width 81 height 12
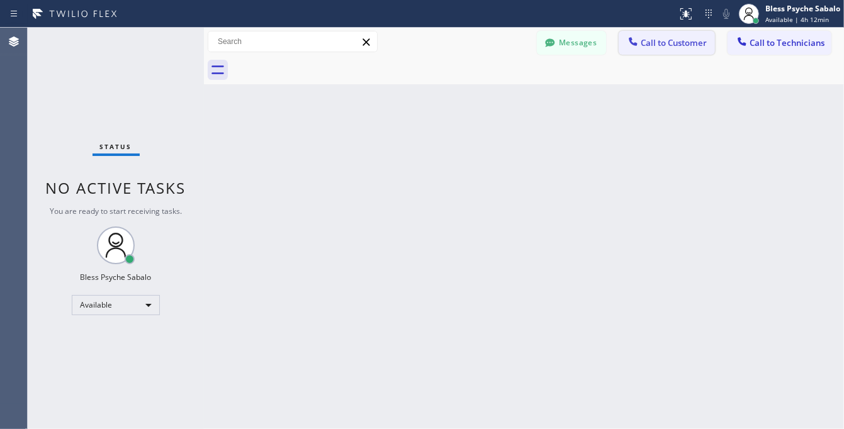
click at [646, 47] on span "Call to Customer" at bounding box center [674, 42] width 66 height 11
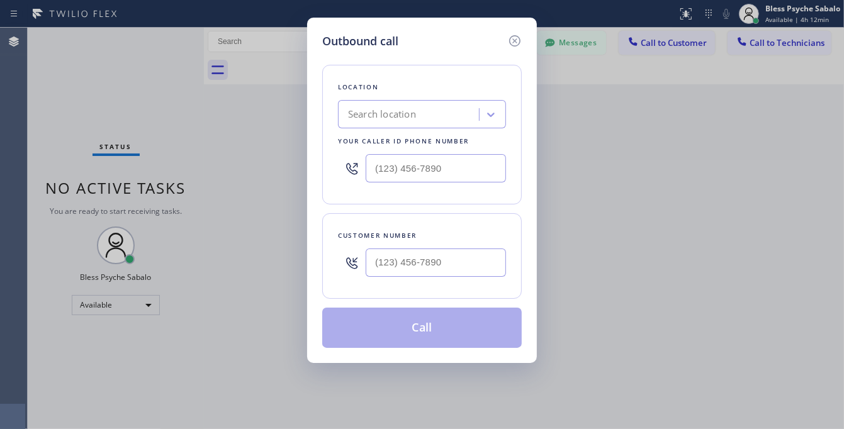
click at [358, 117] on div "Search location" at bounding box center [382, 115] width 68 height 14
paste input "Target Plumbers [GEOGRAPHIC_DATA][PERSON_NAME]"
type input "Target Plumbers [GEOGRAPHIC_DATA][PERSON_NAME]"
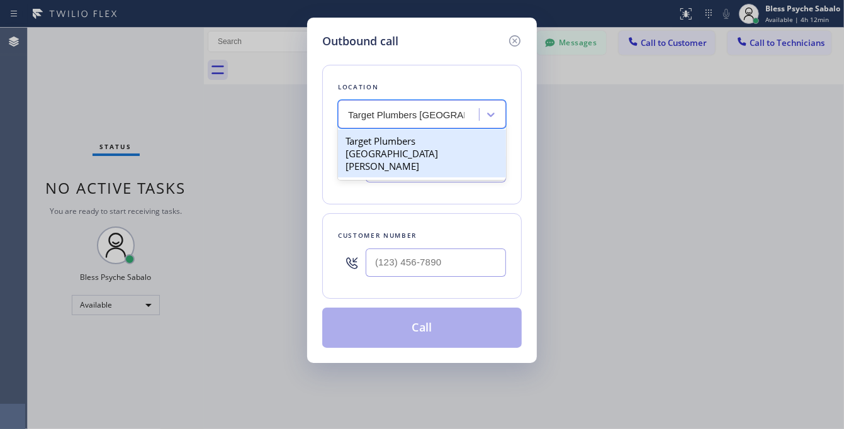
click at [379, 142] on div "Target Plumbers [GEOGRAPHIC_DATA][PERSON_NAME]" at bounding box center [422, 154] width 168 height 48
type input "[PHONE_NUMBER]"
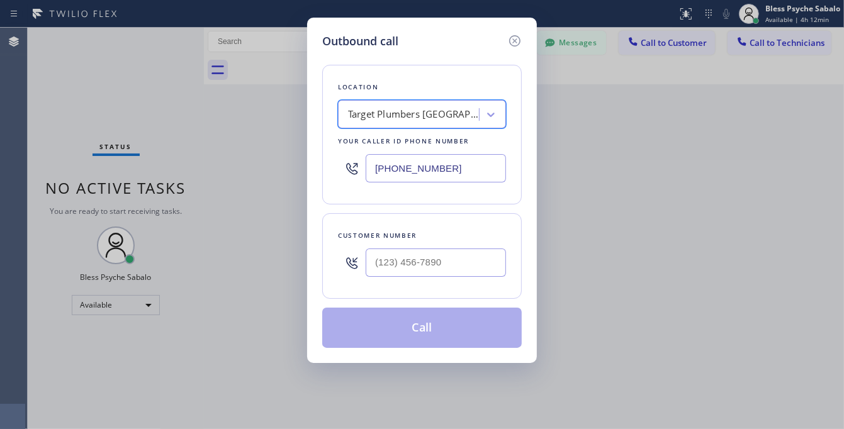
click at [392, 278] on div at bounding box center [436, 262] width 140 height 41
click at [397, 266] on input "(___) ___-____" at bounding box center [436, 263] width 140 height 28
paste input "704) 972-8503"
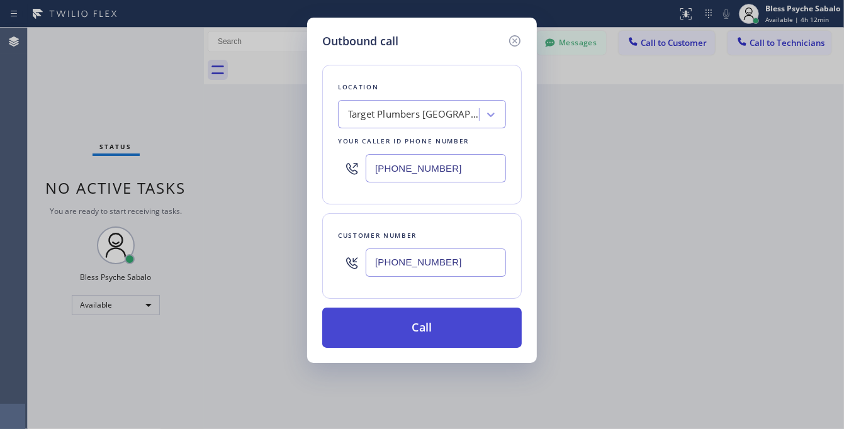
type input "[PHONE_NUMBER]"
click at [438, 329] on button "Call" at bounding box center [422, 328] width 200 height 40
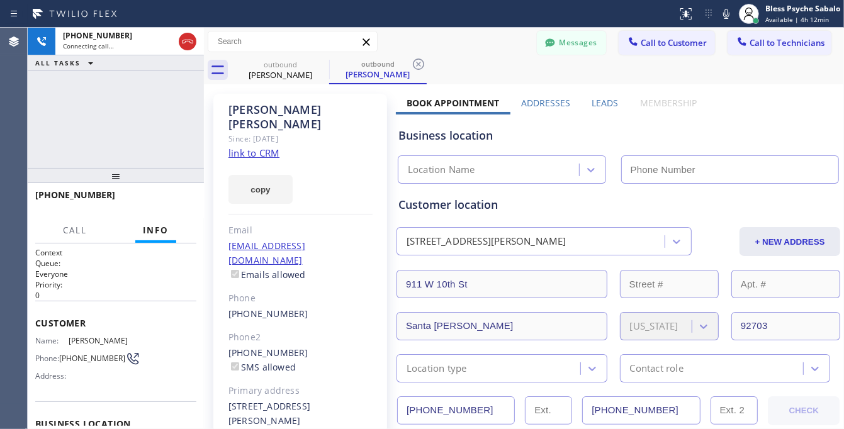
type input "[PHONE_NUMBER]"
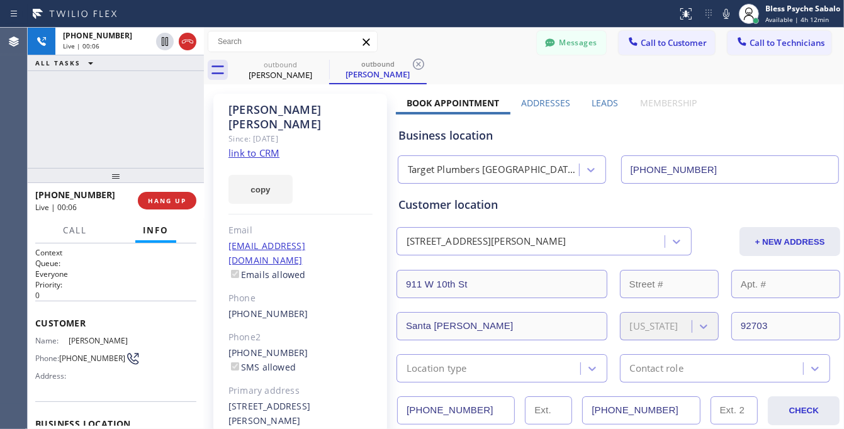
click at [183, 157] on div "[PHONE_NUMBER] Live | 00:06 ALL TASKS ALL TASKS ACTIVE TASKS TASKS IN WRAP UP" at bounding box center [116, 98] width 176 height 140
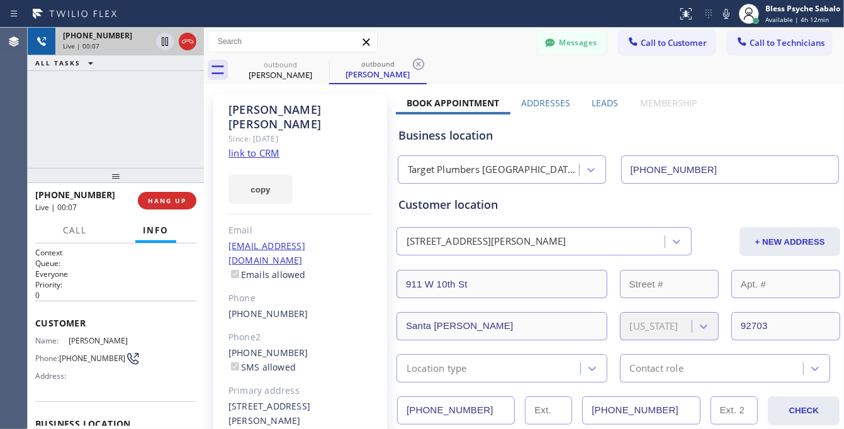
click at [117, 47] on div "Live | 00:07" at bounding box center [107, 46] width 88 height 9
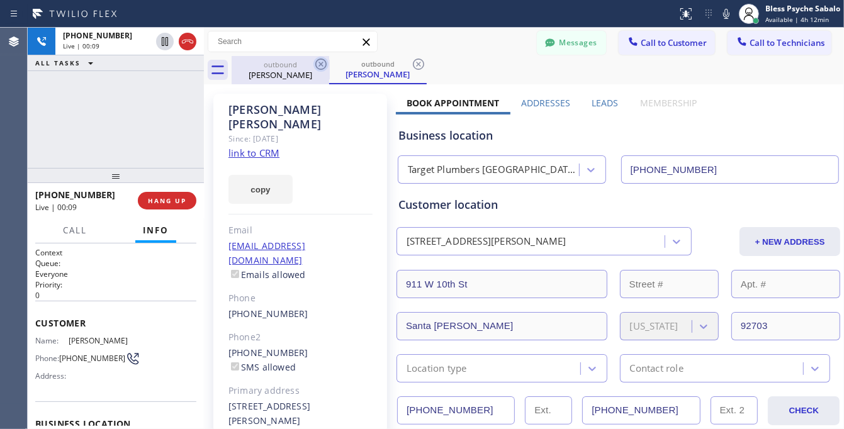
drag, startPoint x: 310, startPoint y: 73, endPoint x: 319, endPoint y: 70, distance: 9.4
click at [310, 73] on div "[PERSON_NAME]" at bounding box center [280, 74] width 95 height 11
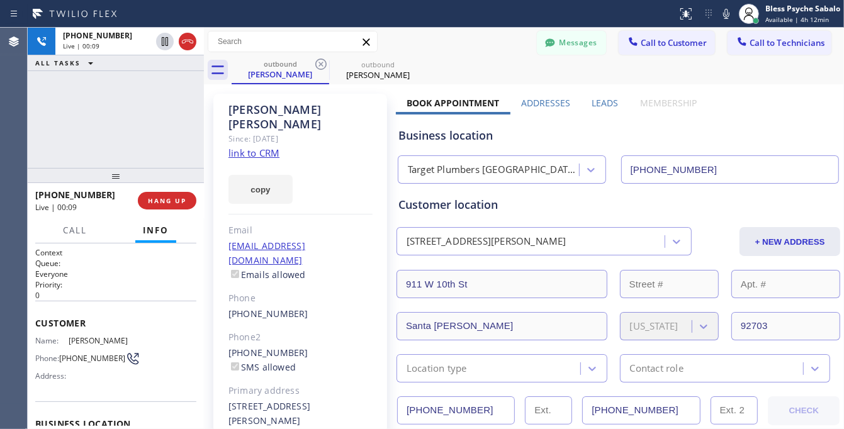
click at [269, 69] on div "[PERSON_NAME]" at bounding box center [280, 74] width 95 height 11
click at [70, 225] on span "Call" at bounding box center [75, 230] width 24 height 11
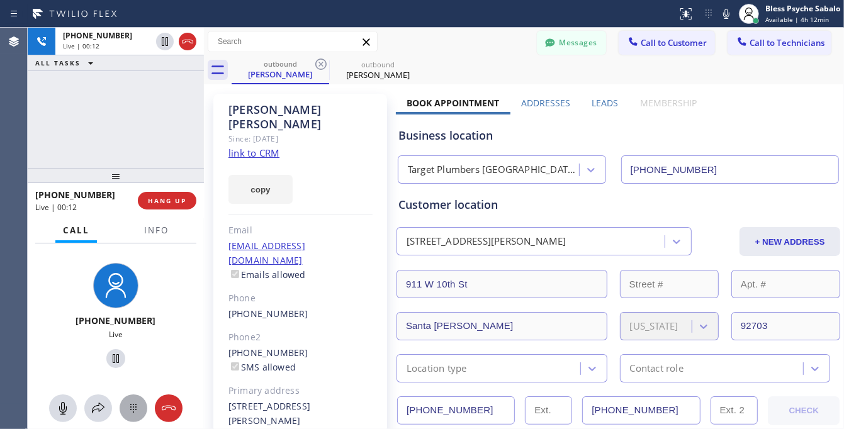
click at [127, 401] on icon at bounding box center [133, 408] width 15 height 15
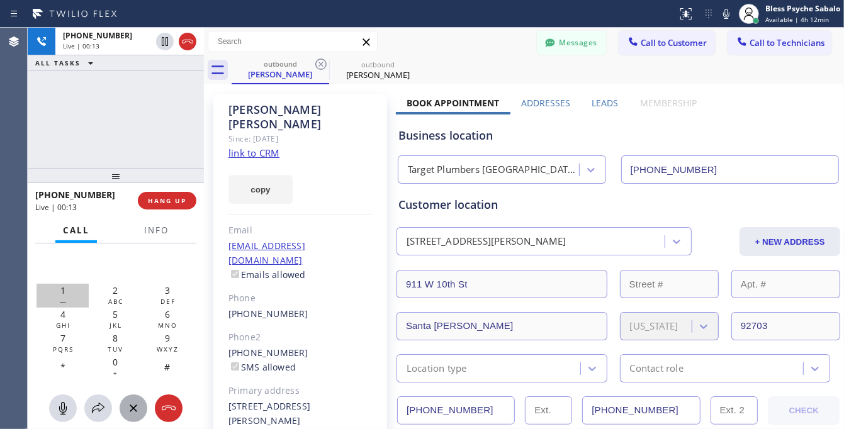
click at [58, 293] on div "1 —" at bounding box center [63, 296] width 52 height 24
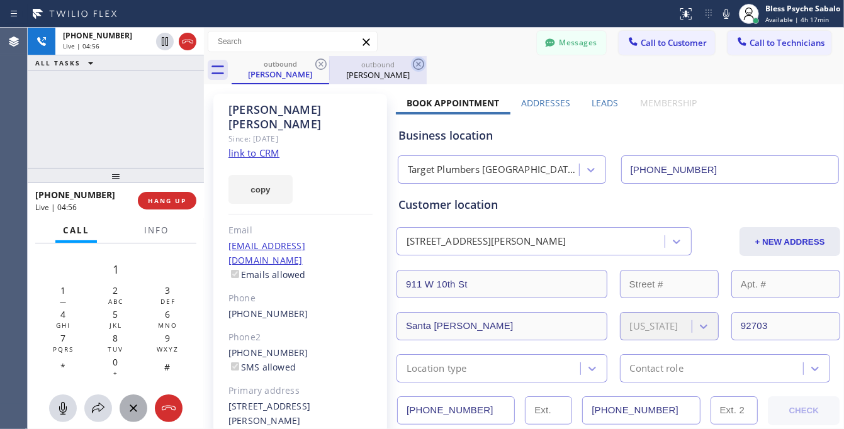
click at [414, 62] on icon at bounding box center [418, 64] width 11 height 11
click at [171, 201] on span "HANG UP" at bounding box center [167, 200] width 38 height 9
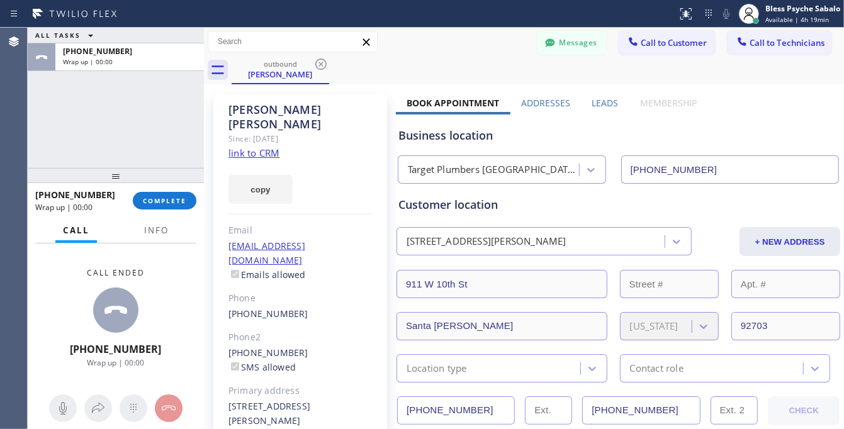
click at [125, 200] on div "[PHONE_NUMBER] Wrap up | 00:00" at bounding box center [84, 200] width 98 height 33
click at [137, 198] on button "COMPLETE" at bounding box center [165, 201] width 64 height 18
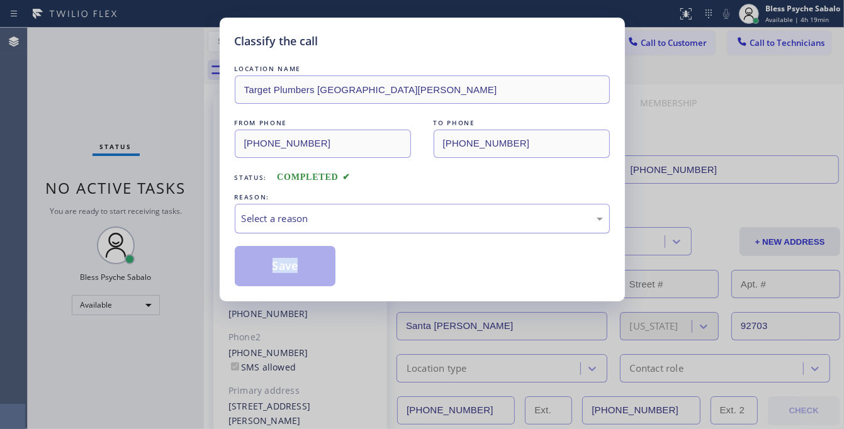
click at [347, 223] on div "LOCATION NAME Target Plumbers Santa [PERSON_NAME] FROM PHONE [PHONE_NUMBER] TO …" at bounding box center [422, 174] width 375 height 224
click at [348, 220] on div "Select a reason" at bounding box center [422, 219] width 361 height 14
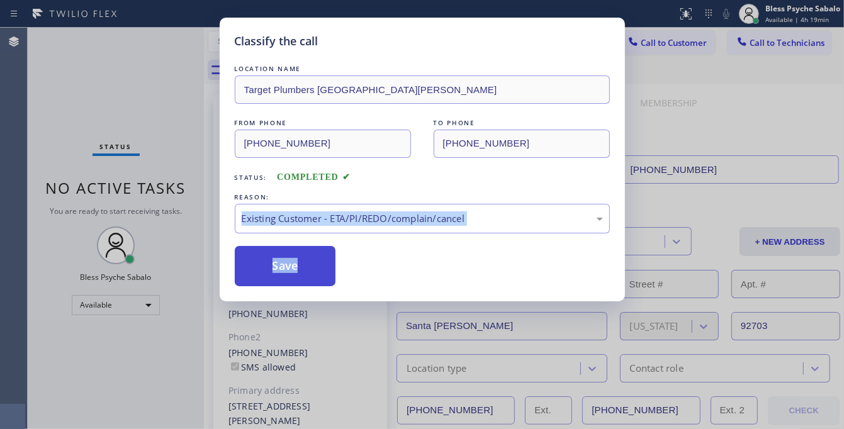
click at [299, 273] on button "Save" at bounding box center [285, 266] width 101 height 40
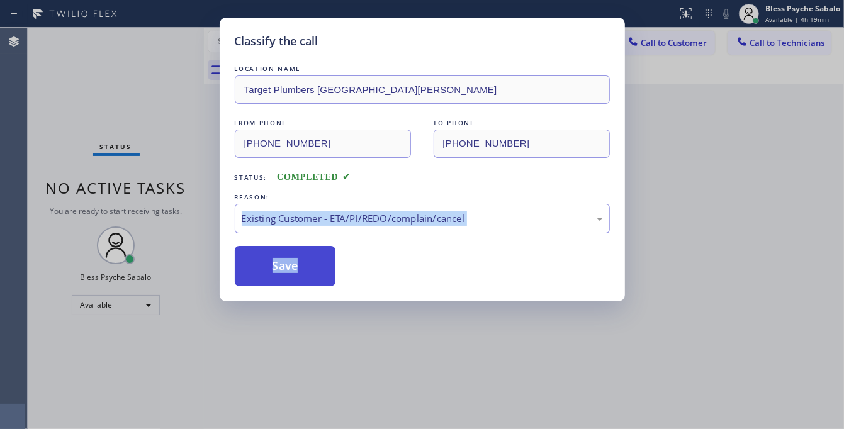
click at [301, 268] on button "Save" at bounding box center [285, 266] width 101 height 40
click at [291, 266] on div "Back to Dashboard Change Sender ID Customers Technicians MB [PERSON_NAME] [DATE…" at bounding box center [524, 229] width 640 height 402
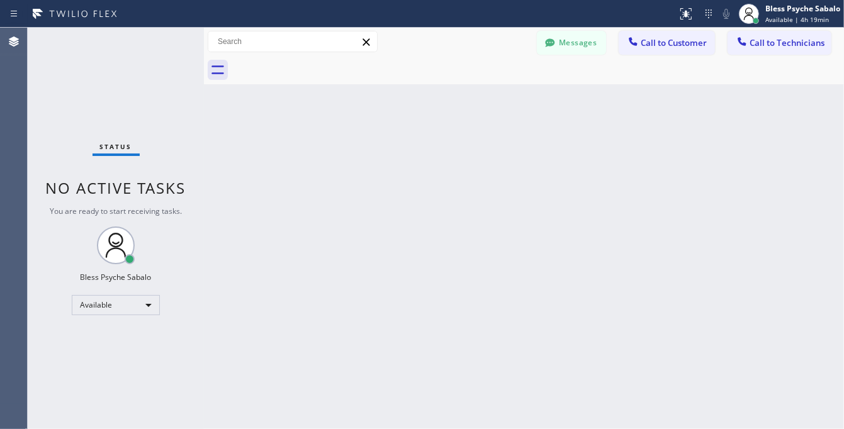
click at [561, 113] on div "Back to Dashboard Change Sender ID Customers Technicians MB [PERSON_NAME] [DATE…" at bounding box center [524, 229] width 640 height 402
click at [598, 43] on button "Messages" at bounding box center [571, 43] width 69 height 24
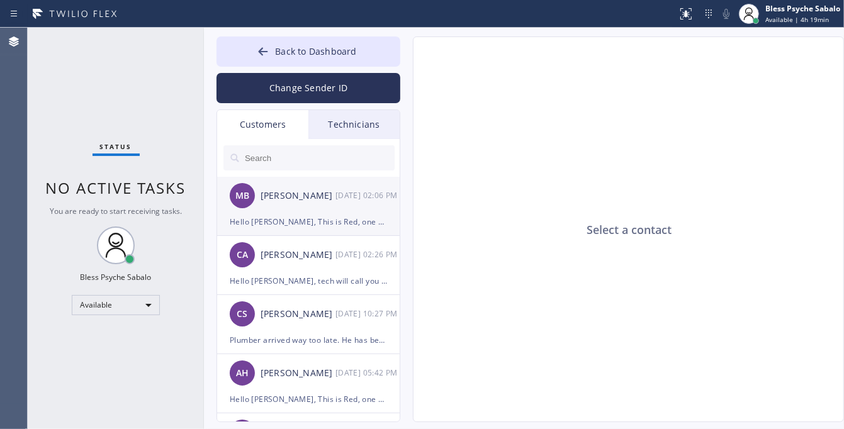
click at [319, 183] on div "MB [PERSON_NAME] [DATE] 02:06 PM" at bounding box center [309, 196] width 184 height 38
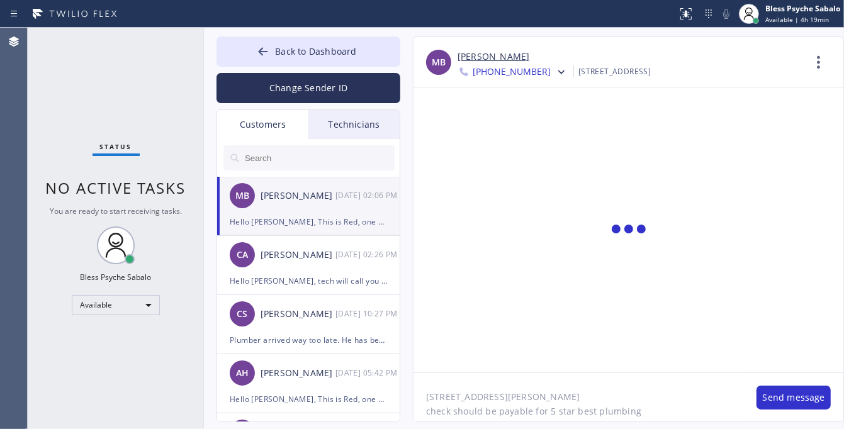
scroll to position [11, 0]
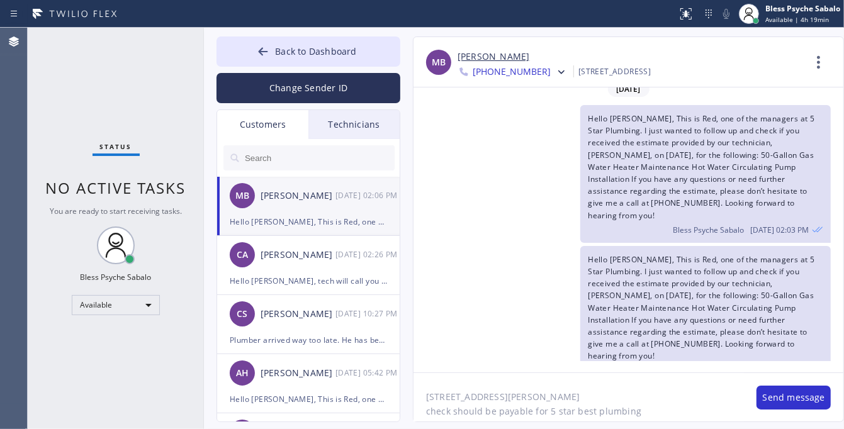
click at [347, 120] on div "Technicians" at bounding box center [353, 124] width 91 height 29
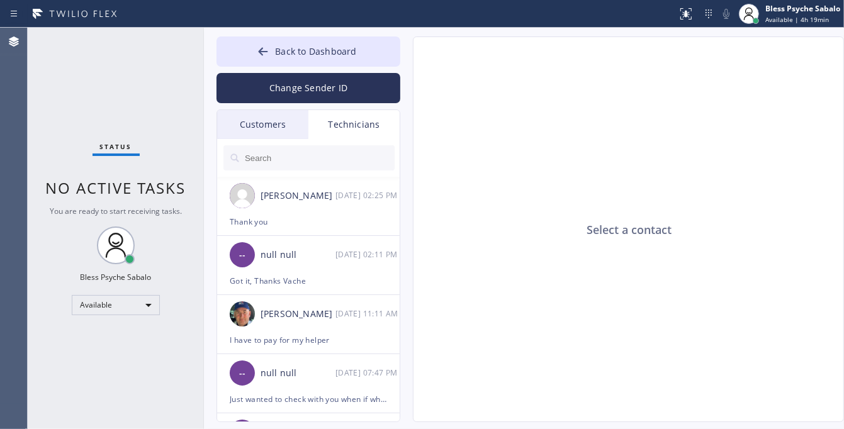
click at [243, 123] on div "Customers" at bounding box center [262, 124] width 91 height 29
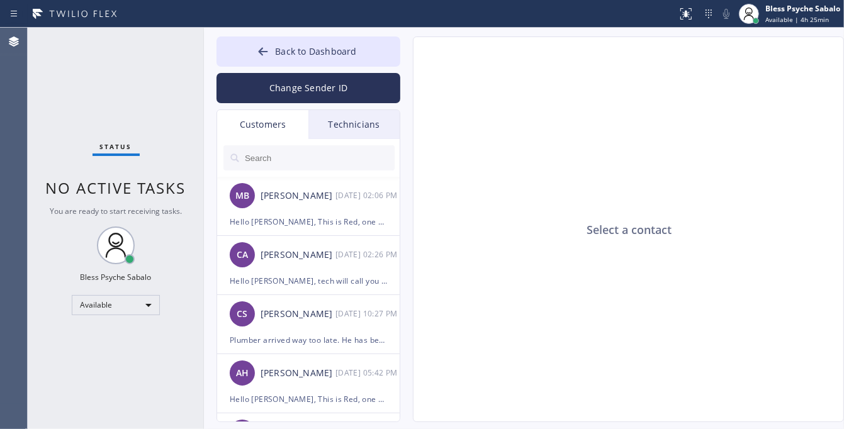
click at [442, 213] on div "Select a contact" at bounding box center [629, 230] width 431 height 386
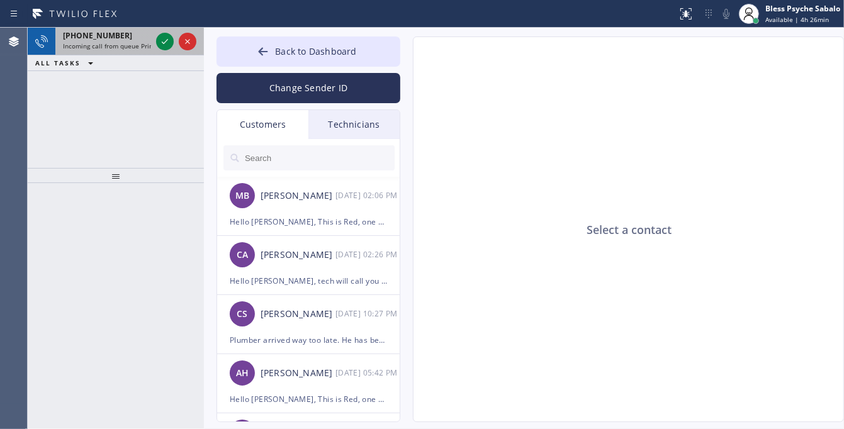
click at [126, 45] on span "Incoming call from queue Primary PL" at bounding box center [118, 46] width 110 height 9
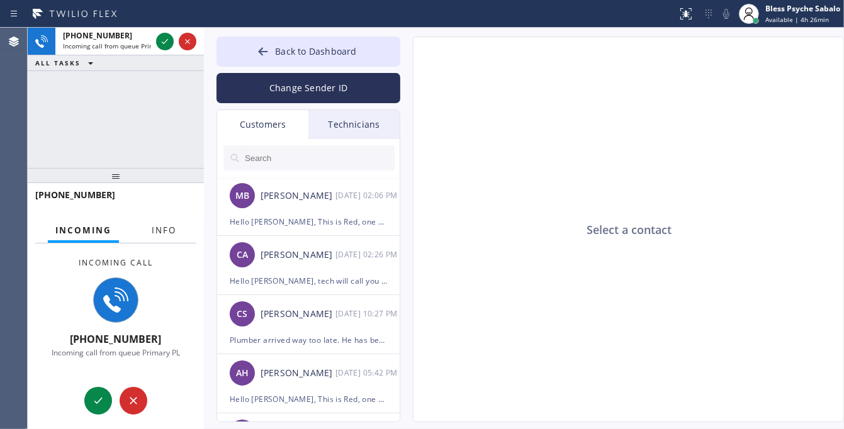
click at [145, 230] on button "Info" at bounding box center [164, 230] width 40 height 25
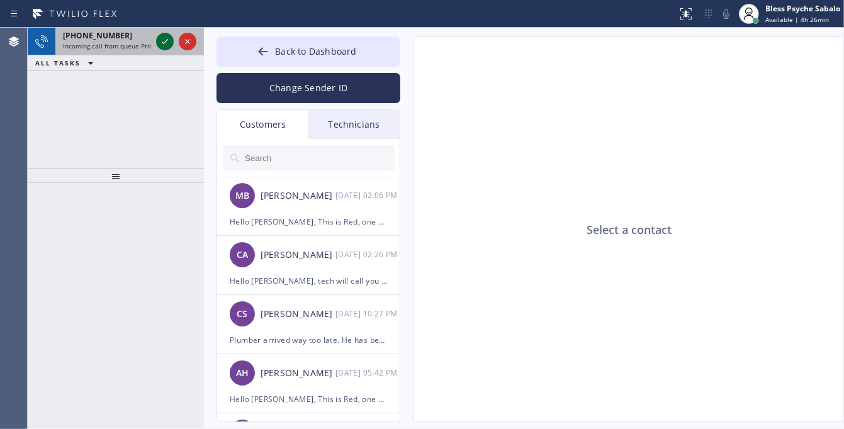
click at [162, 41] on icon at bounding box center [164, 41] width 15 height 15
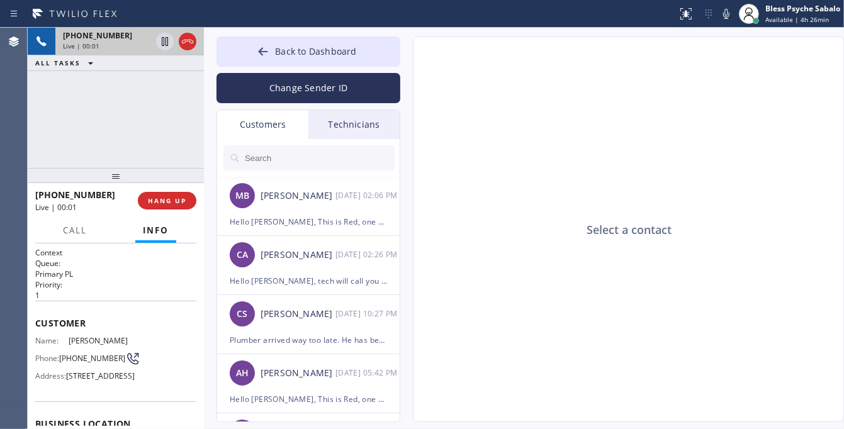
type input "[PHONE_NUMBER]"
drag, startPoint x: 66, startPoint y: 332, endPoint x: 101, endPoint y: 347, distance: 38.6
click at [101, 347] on div "Customer Name: [PERSON_NAME] Phone: [PHONE_NUMBER] Address: [STREET_ADDRESS]" at bounding box center [115, 351] width 161 height 101
